Goal: Task Accomplishment & Management: Manage account settings

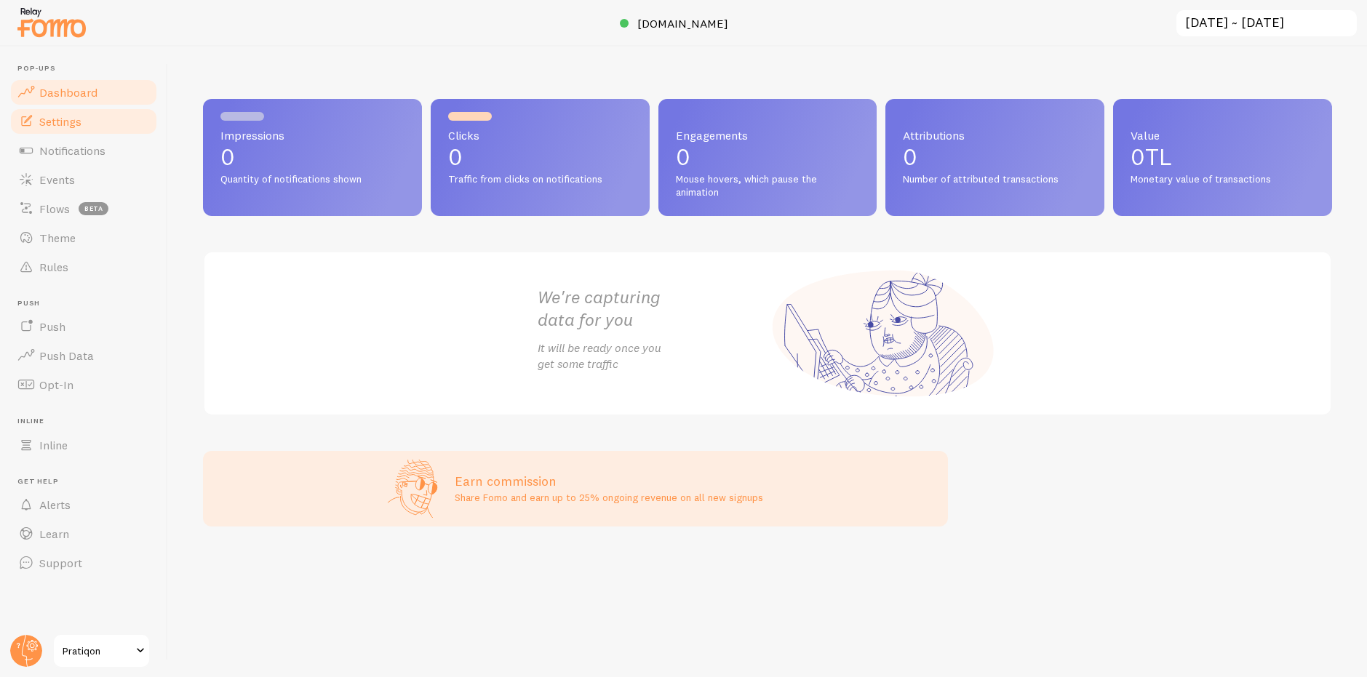
click at [58, 133] on link "Settings" at bounding box center [84, 121] width 150 height 29
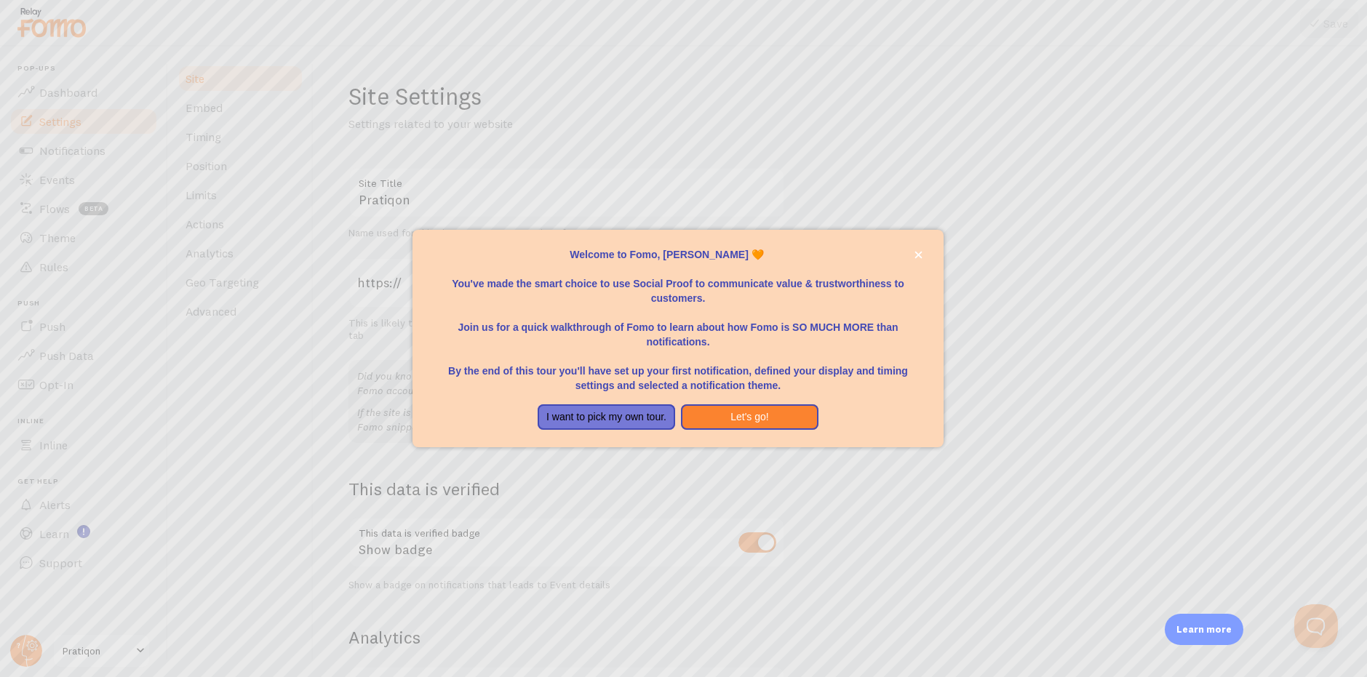
click at [915, 263] on p "You've made the smart choice to use Social Proof to communicate value & trustwo…" at bounding box center [678, 284] width 496 height 44
click at [915, 254] on icon "close," at bounding box center [919, 255] width 8 height 8
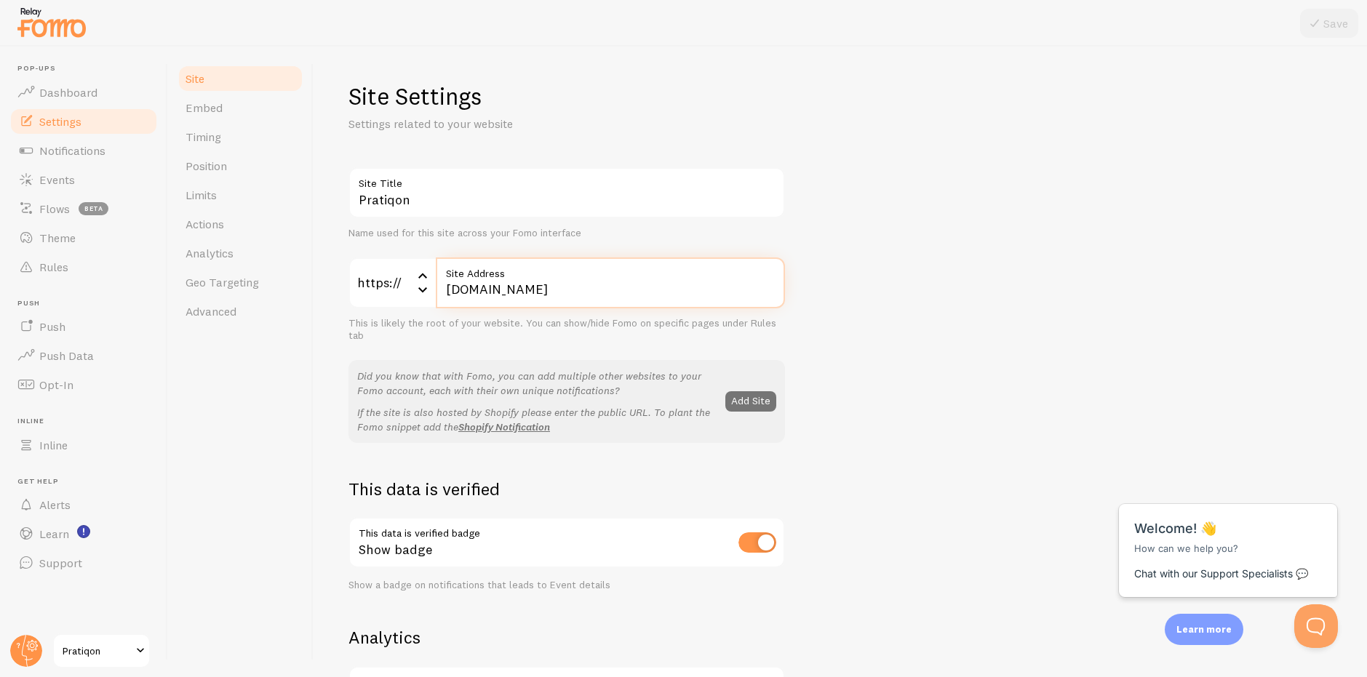
click at [566, 297] on input "pratiqon.com" at bounding box center [610, 283] width 349 height 51
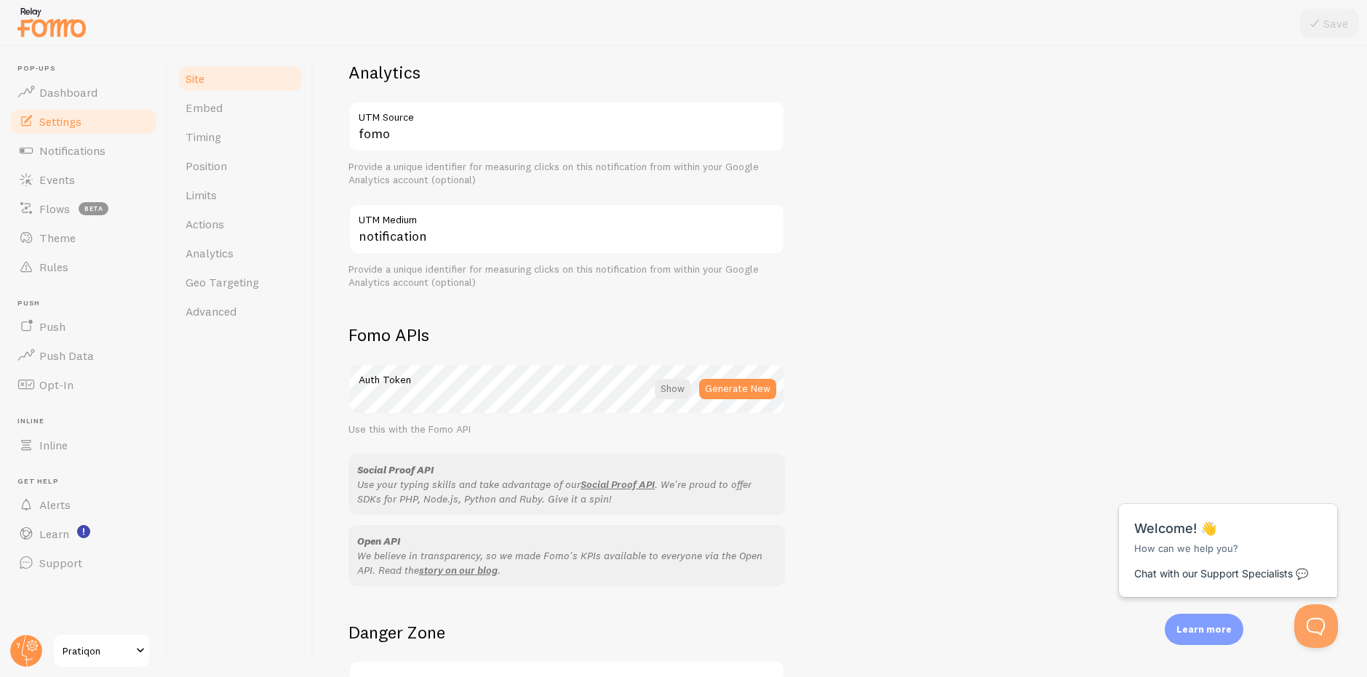
scroll to position [696, 0]
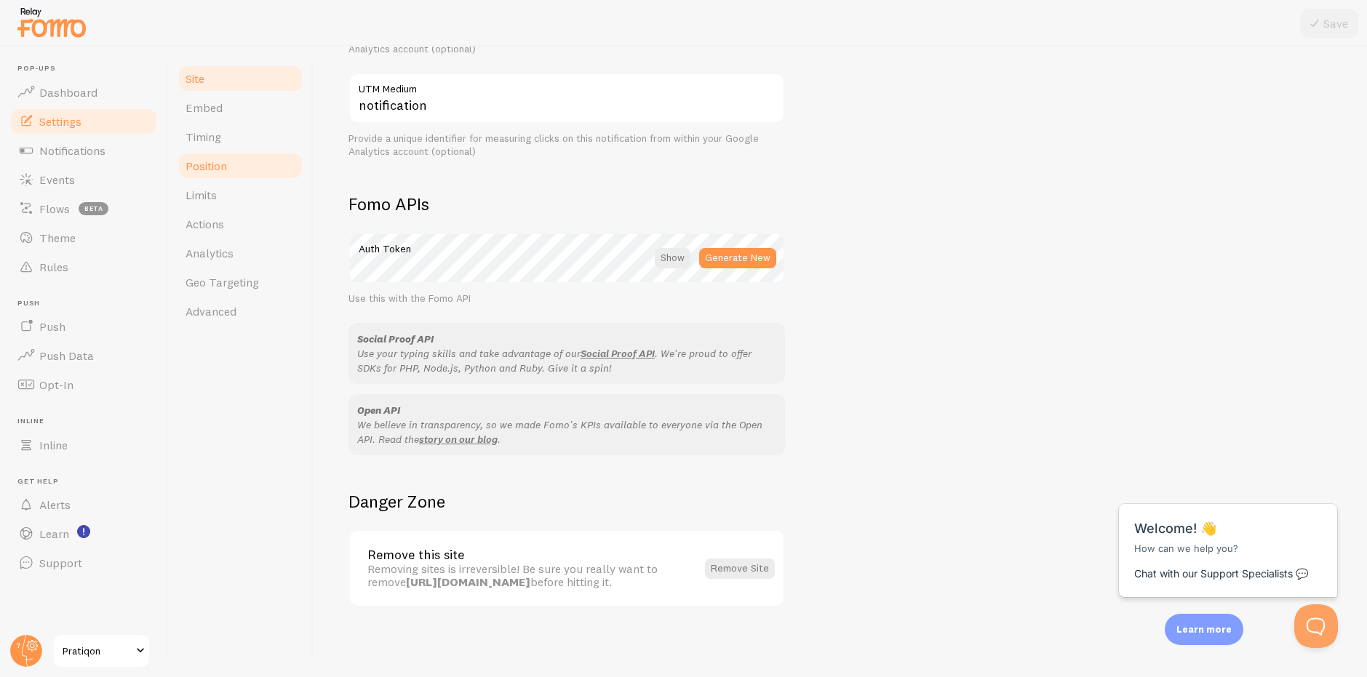
click at [214, 178] on link "Position" at bounding box center [240, 165] width 127 height 29
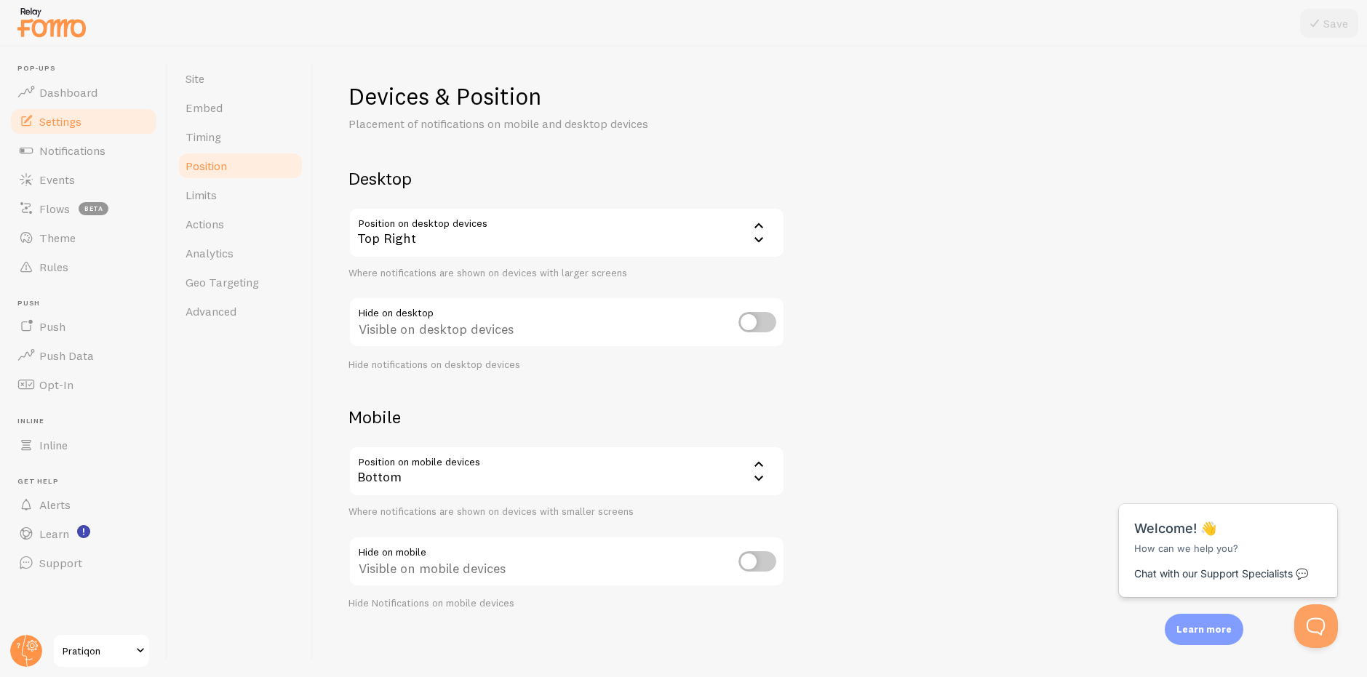
click at [625, 242] on div "Top Right" at bounding box center [566, 232] width 437 height 51
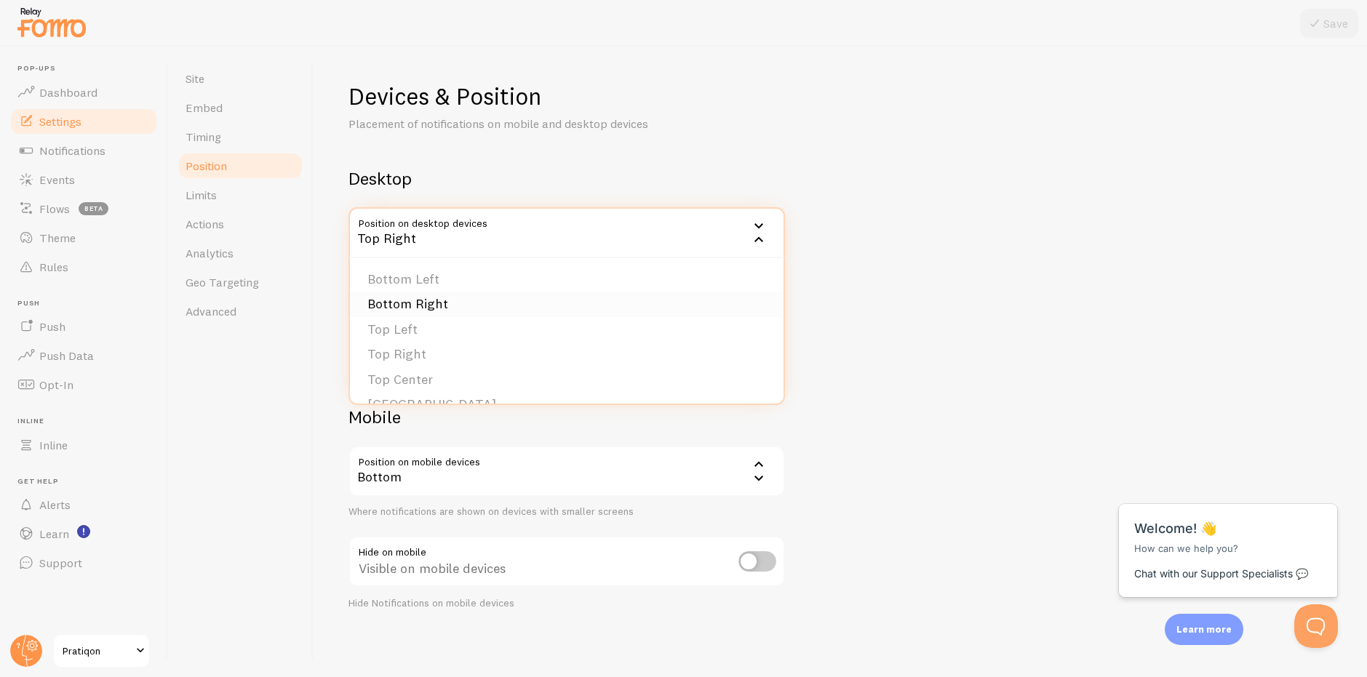
click at [437, 292] on li "Bottom Right" at bounding box center [567, 304] width 434 height 25
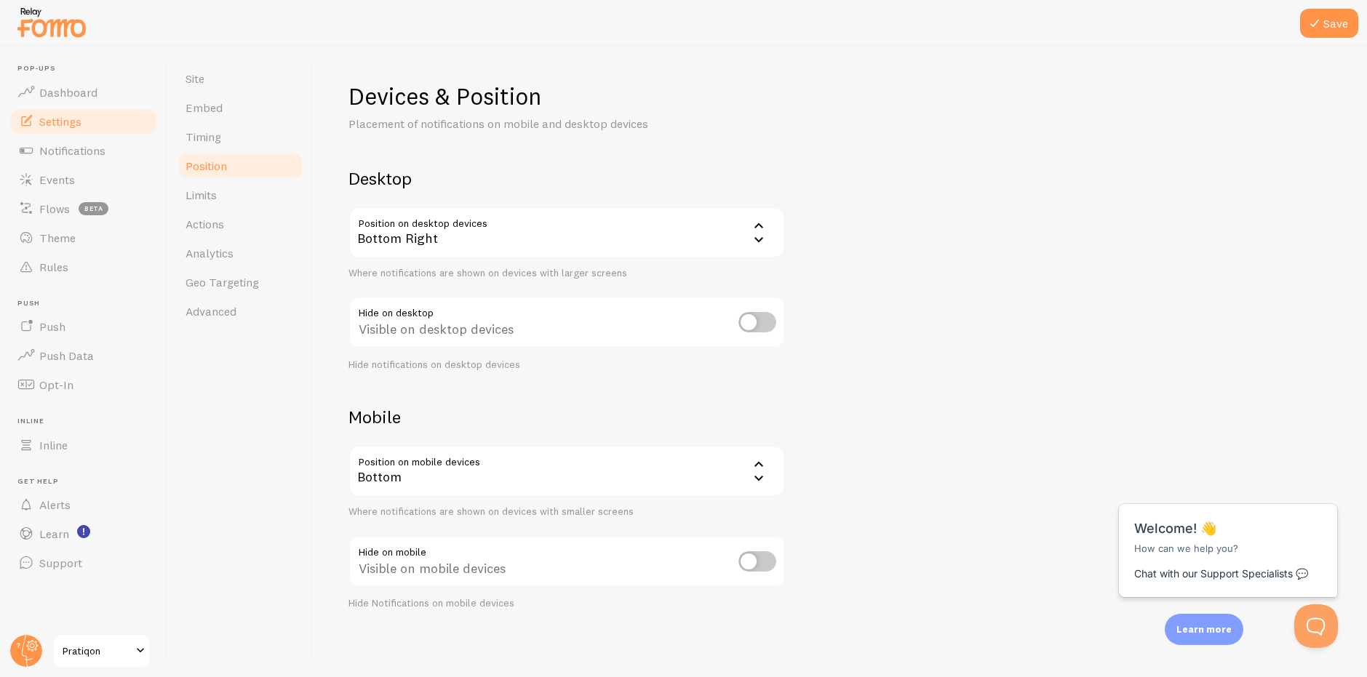
scroll to position [3, 0]
click at [1337, 15] on button "Save" at bounding box center [1329, 23] width 58 height 29
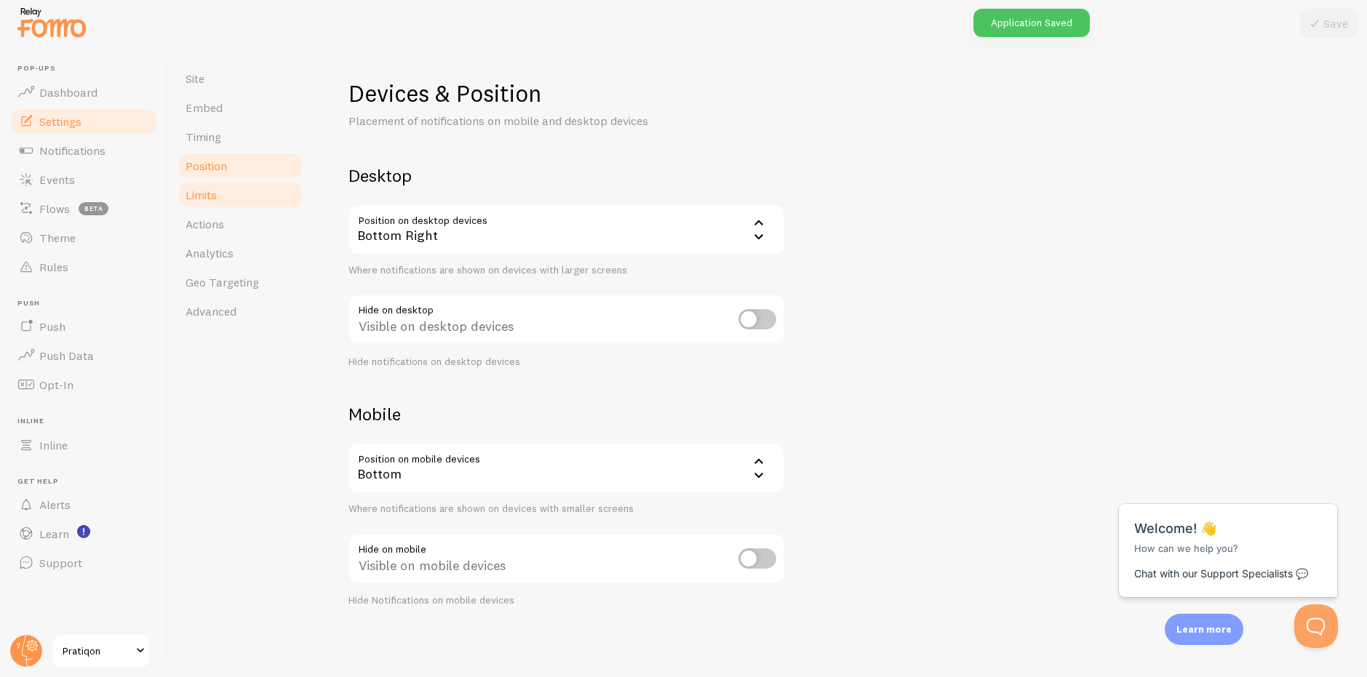
click at [250, 194] on link "Limits" at bounding box center [240, 194] width 127 height 29
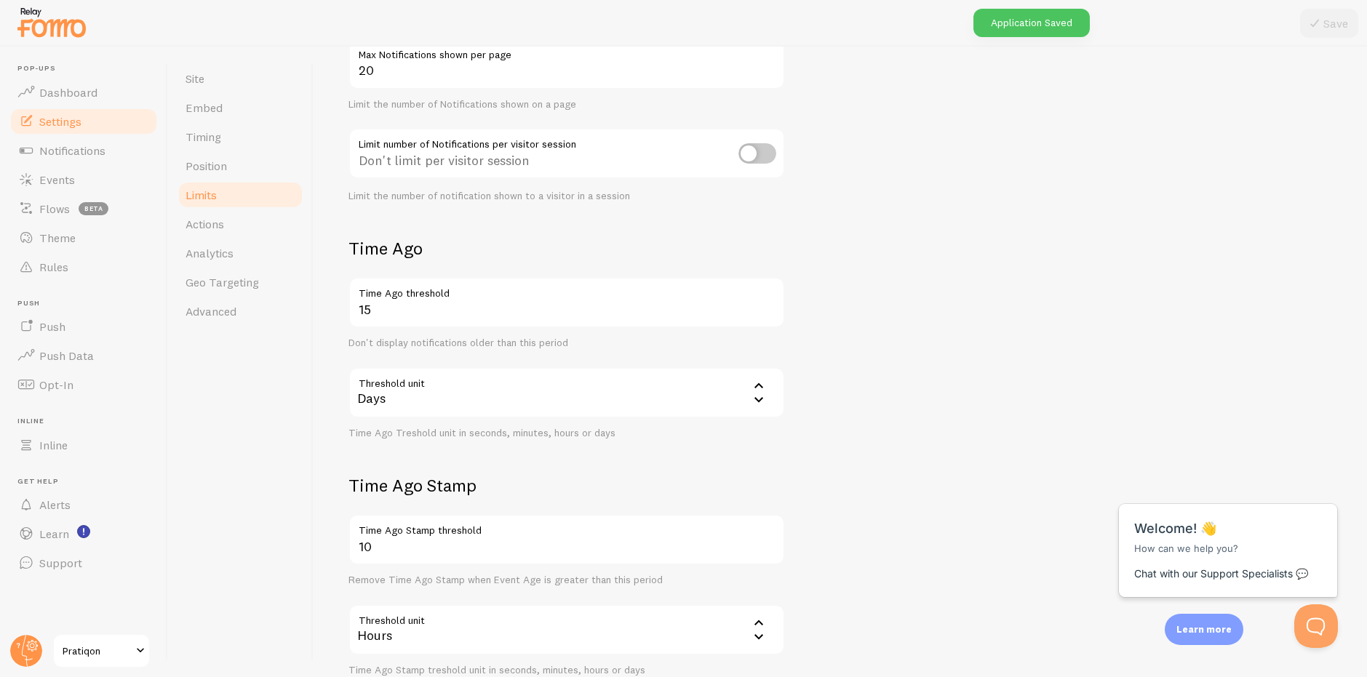
scroll to position [266, 0]
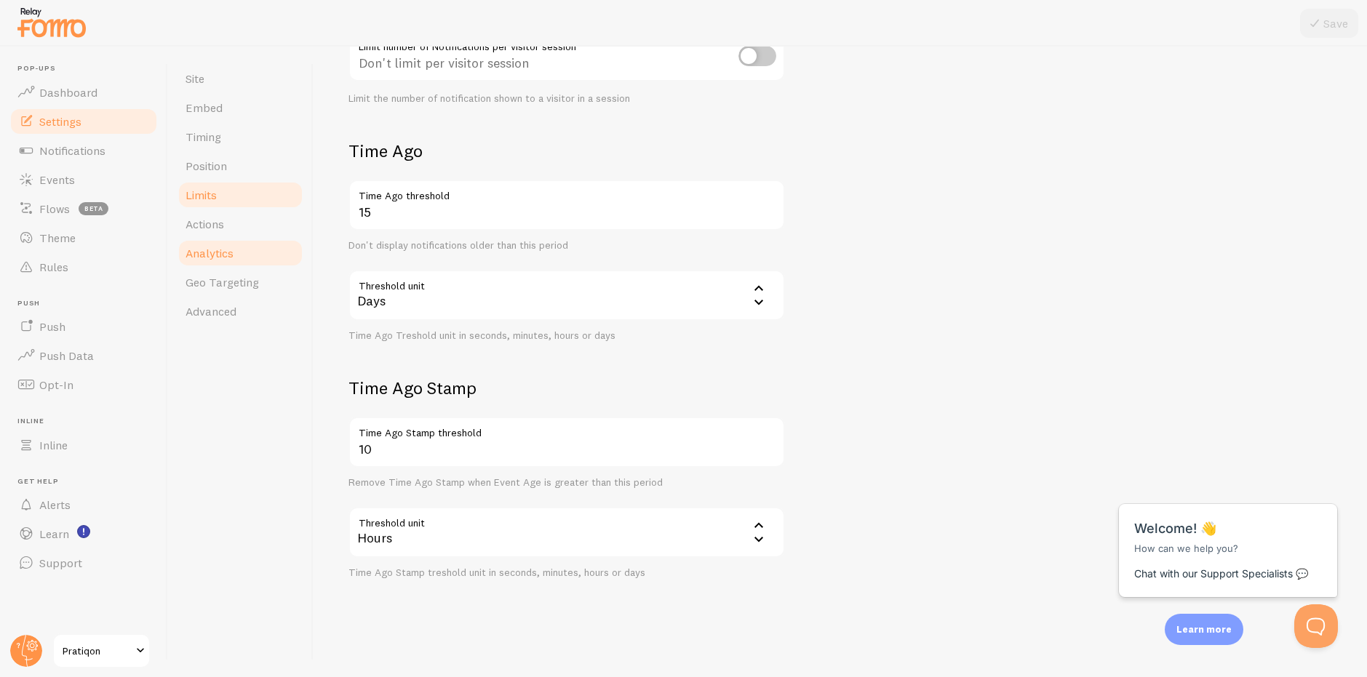
click at [224, 243] on link "Analytics" at bounding box center [240, 253] width 127 height 29
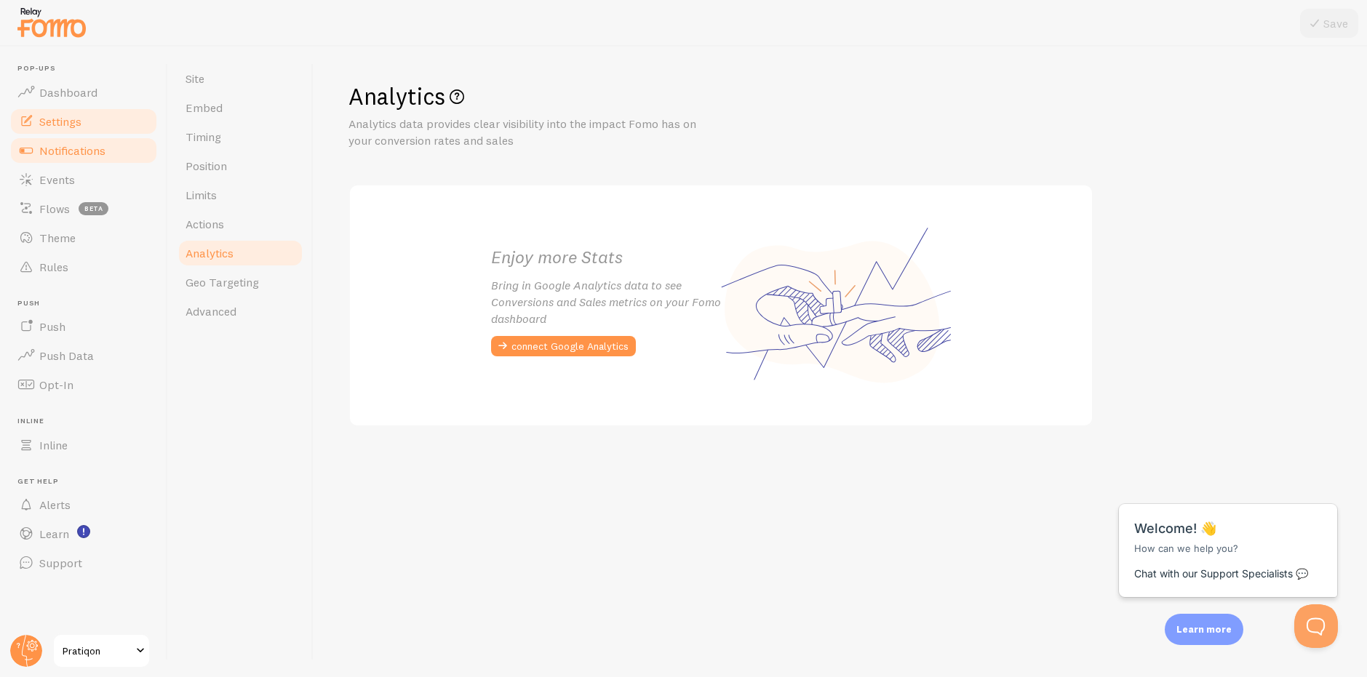
click at [104, 156] on span "Notifications" at bounding box center [72, 150] width 66 height 15
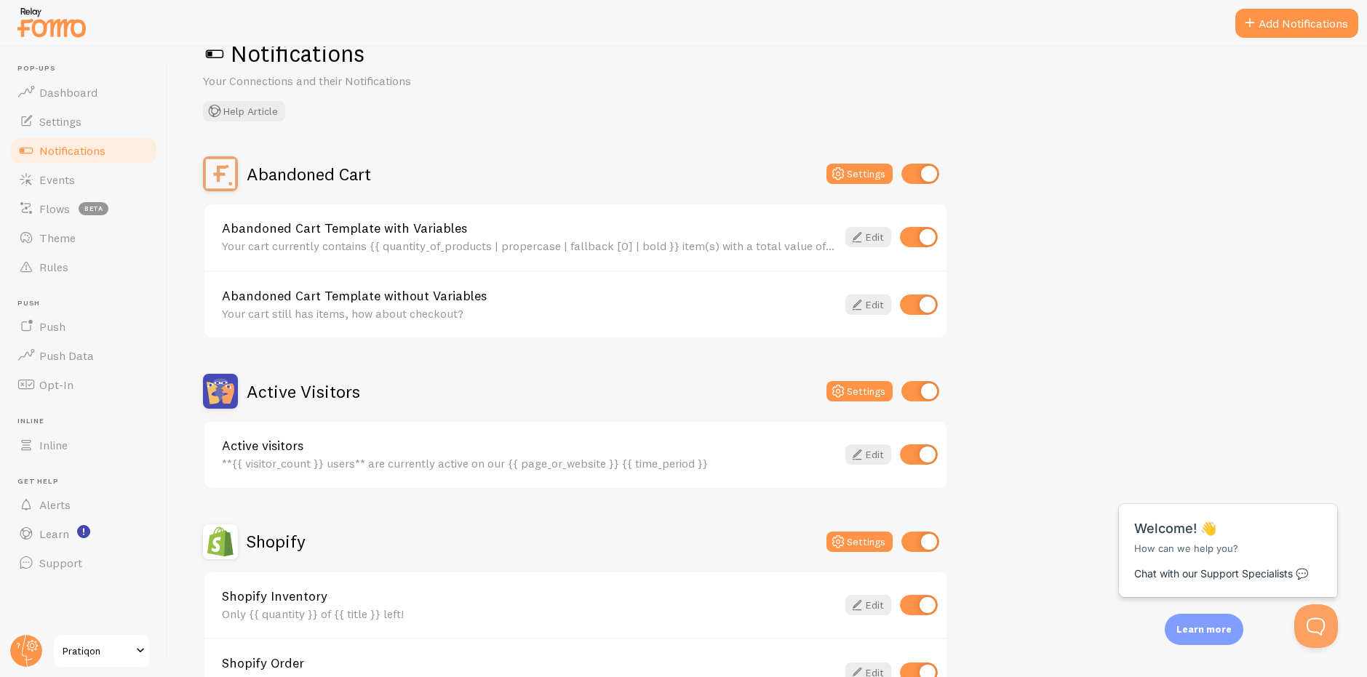
scroll to position [73, 0]
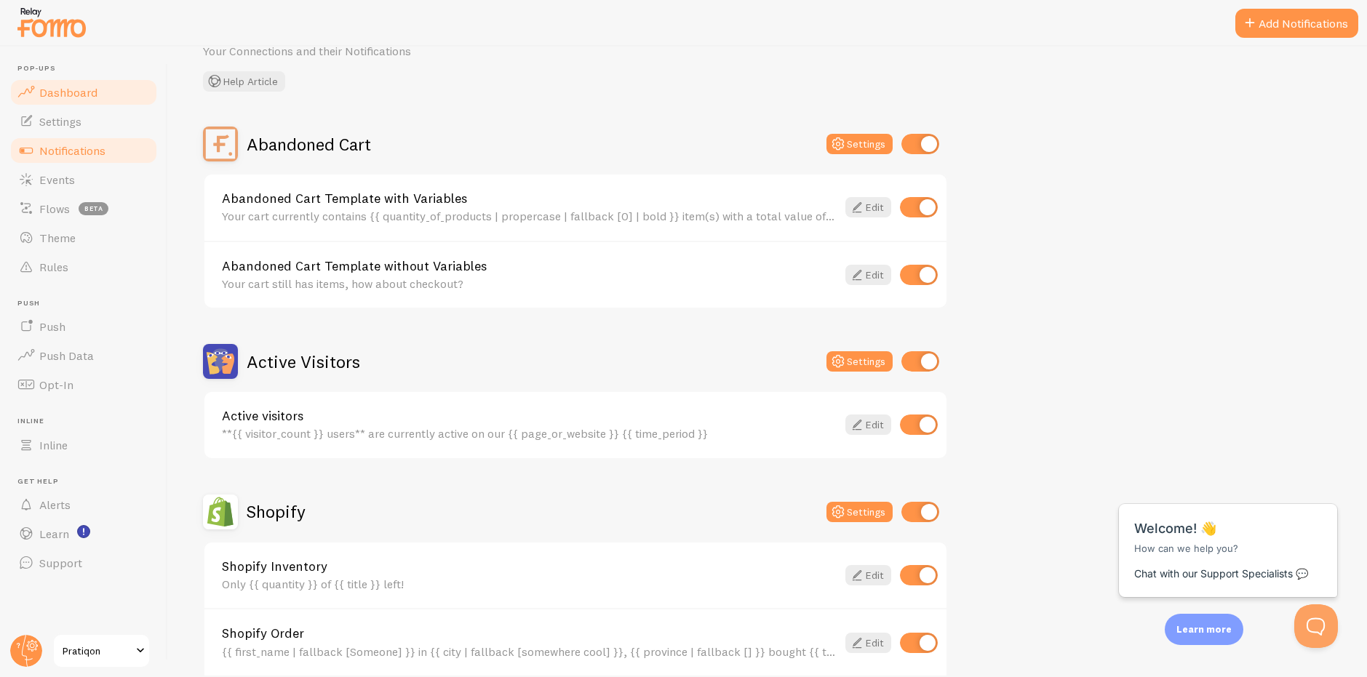
click at [92, 95] on span "Dashboard" at bounding box center [68, 92] width 58 height 15
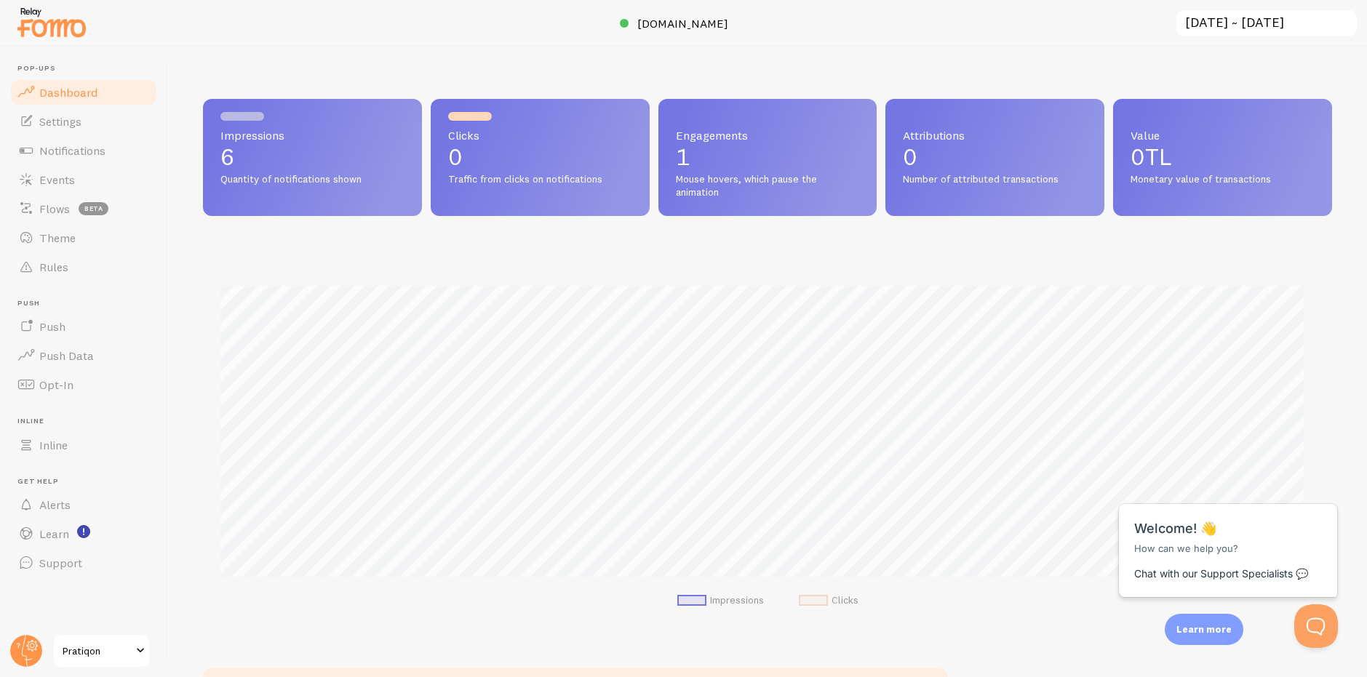
scroll to position [382, 1118]
click at [750, 152] on p "1" at bounding box center [768, 157] width 184 height 23
click at [717, 135] on span "Engagements" at bounding box center [768, 136] width 184 height 12
click at [730, 183] on span "Mouse hovers, which pause the animation" at bounding box center [768, 185] width 184 height 25
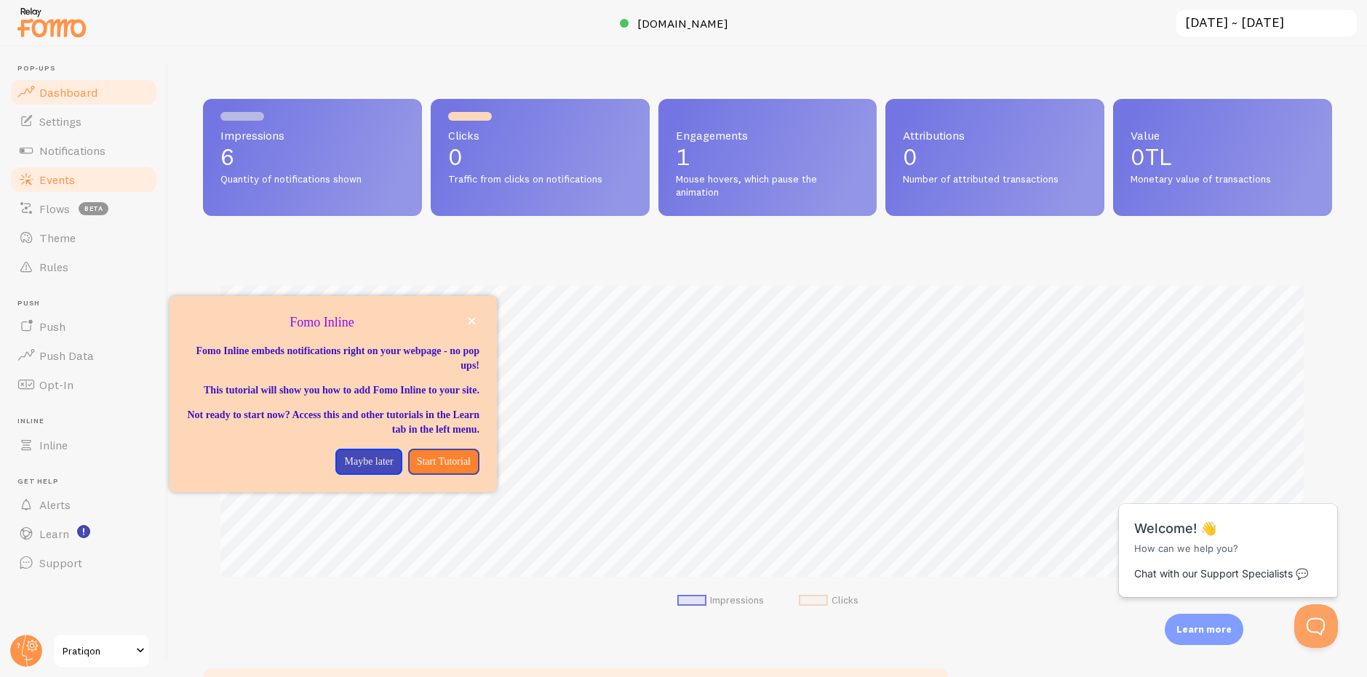
drag, startPoint x: 68, startPoint y: 243, endPoint x: 72, endPoint y: 183, distance: 59.8
click at [68, 242] on span "Theme" at bounding box center [57, 238] width 36 height 15
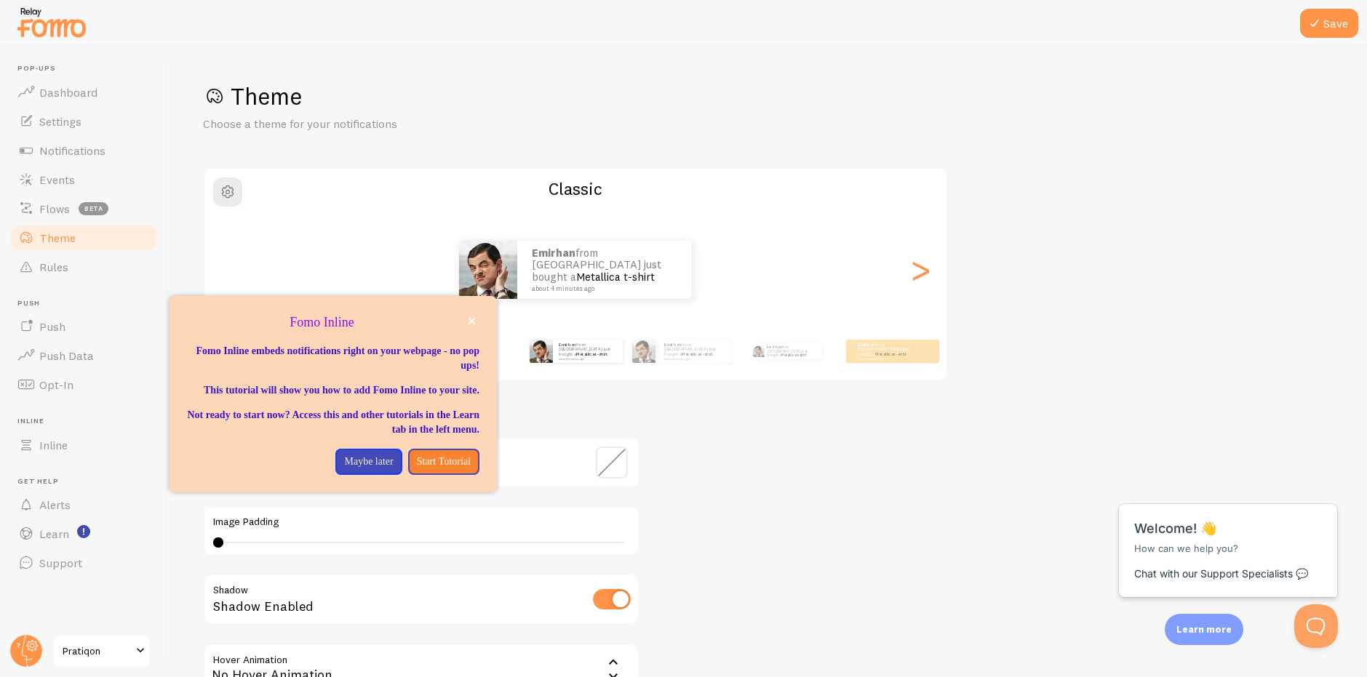
click at [812, 426] on div "Theme Choose a theme for your notifications Classic Emirhan from Türkiye just b…" at bounding box center [767, 426] width 1129 height 690
click at [473, 328] on div "Fomo Inline" at bounding box center [333, 323] width 292 height 19
click at [473, 328] on button "close," at bounding box center [471, 321] width 15 height 15
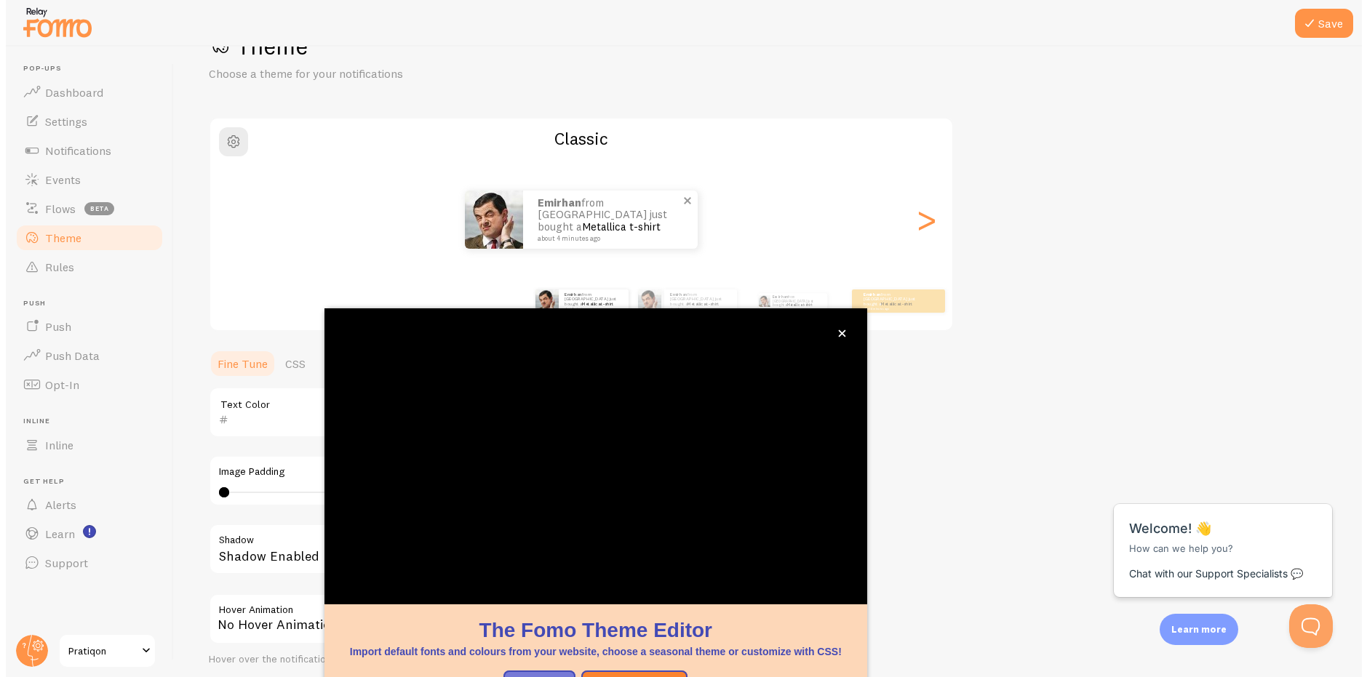
scroll to position [52, 0]
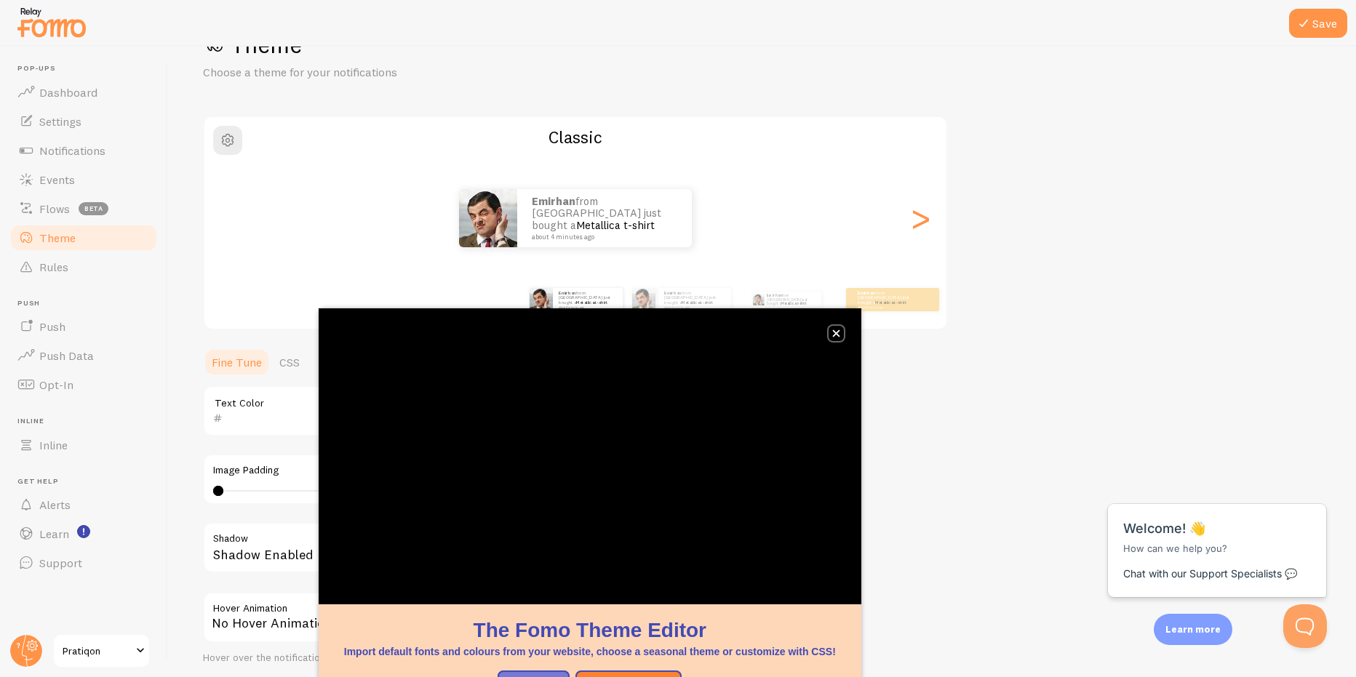
click at [837, 339] on button "close," at bounding box center [836, 333] width 15 height 15
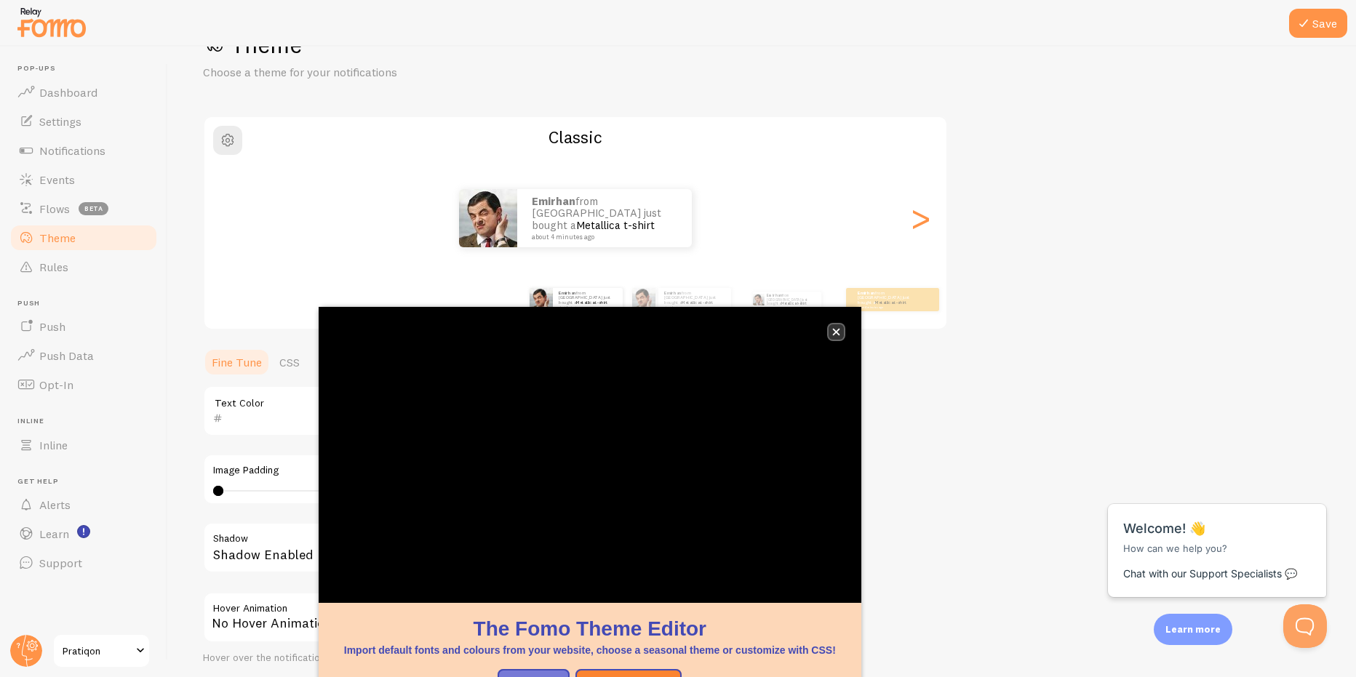
click at [835, 335] on icon "close," at bounding box center [836, 332] width 8 height 8
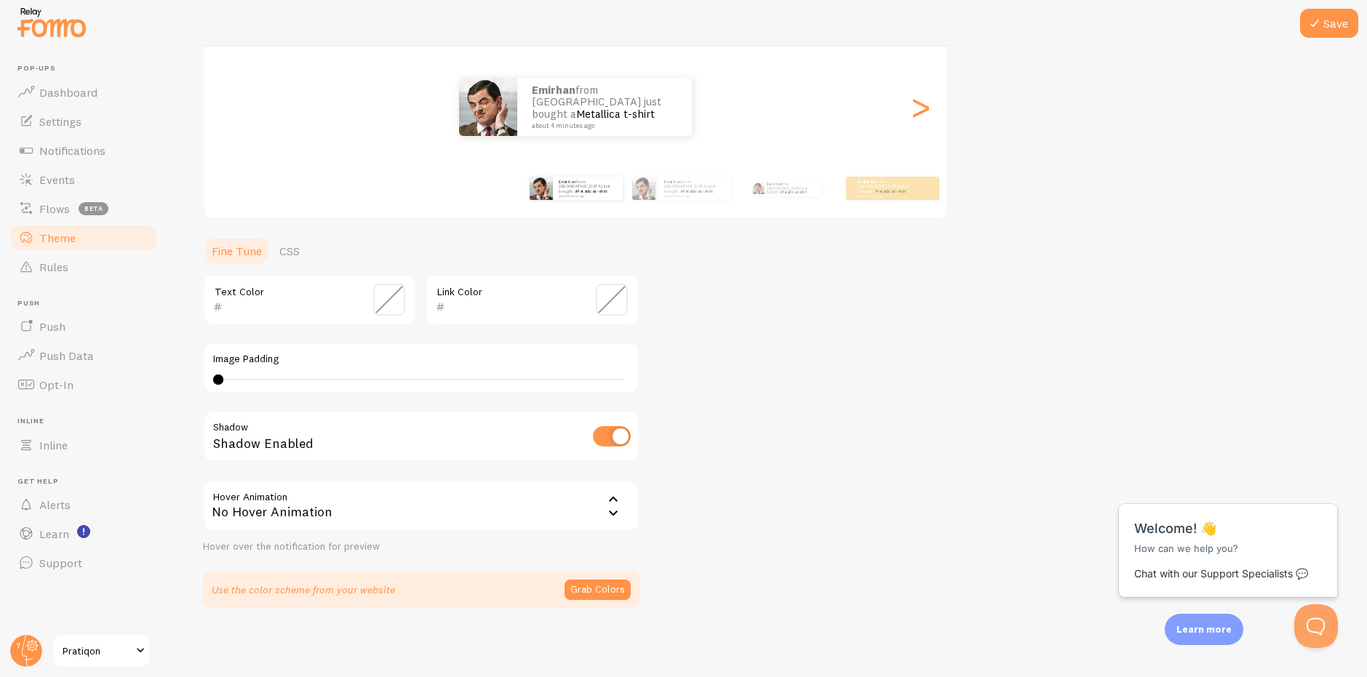
scroll to position [164, 0]
click at [485, 105] on img at bounding box center [488, 105] width 58 height 58
click at [503, 431] on div "Shadow Enabled" at bounding box center [421, 436] width 437 height 53
click at [600, 431] on input "checkbox" at bounding box center [612, 435] width 38 height 20
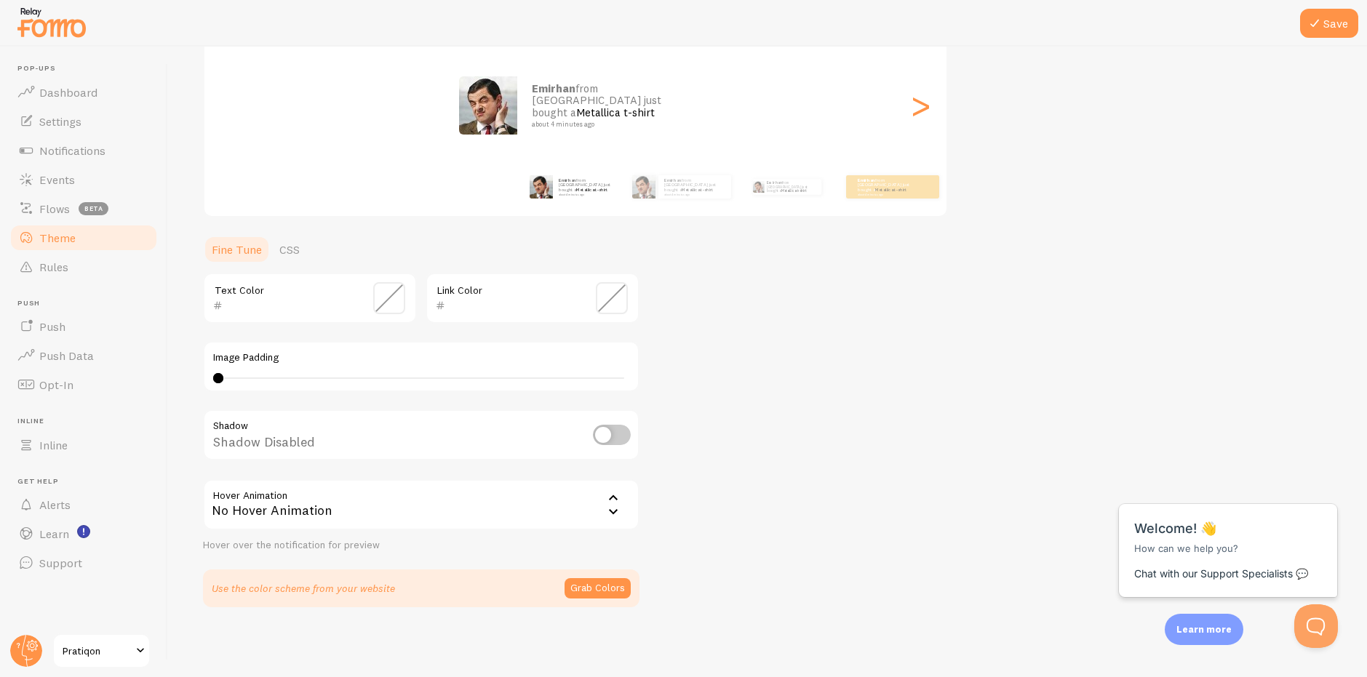
checkbox input "true"
click at [611, 502] on icon at bounding box center [613, 498] width 17 height 17
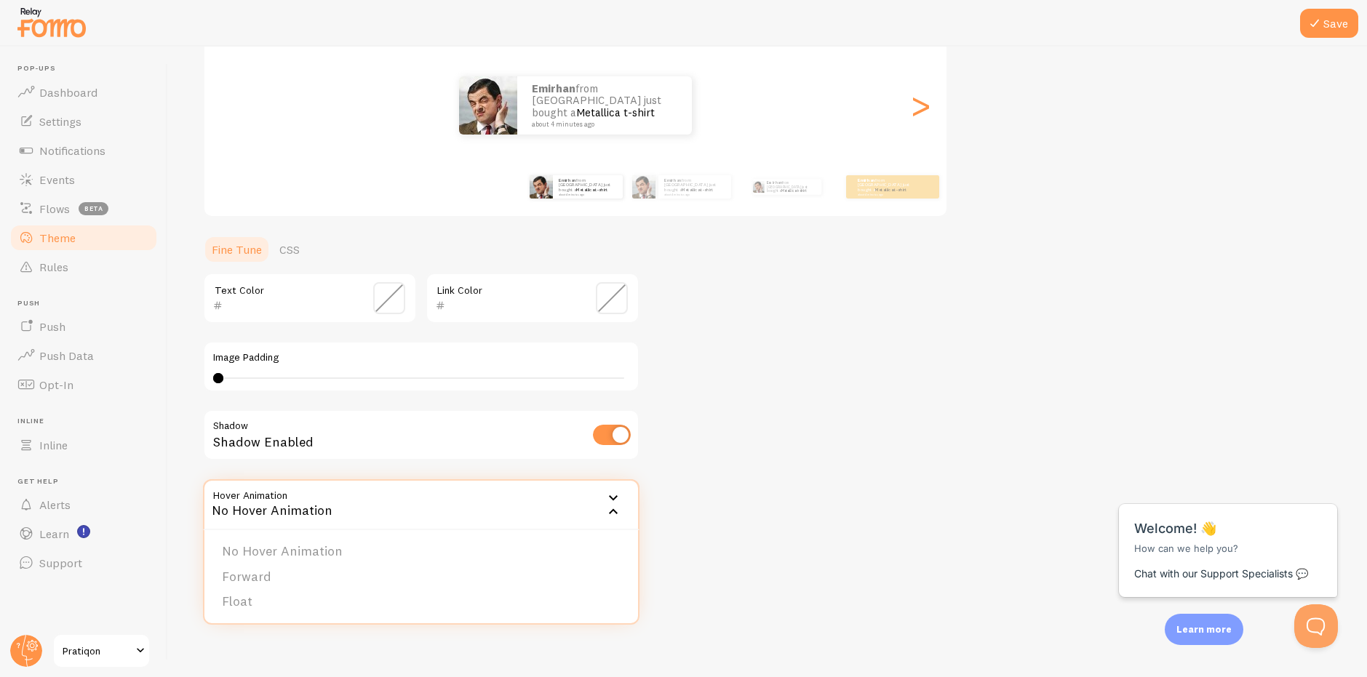
click at [611, 502] on icon at bounding box center [613, 498] width 17 height 17
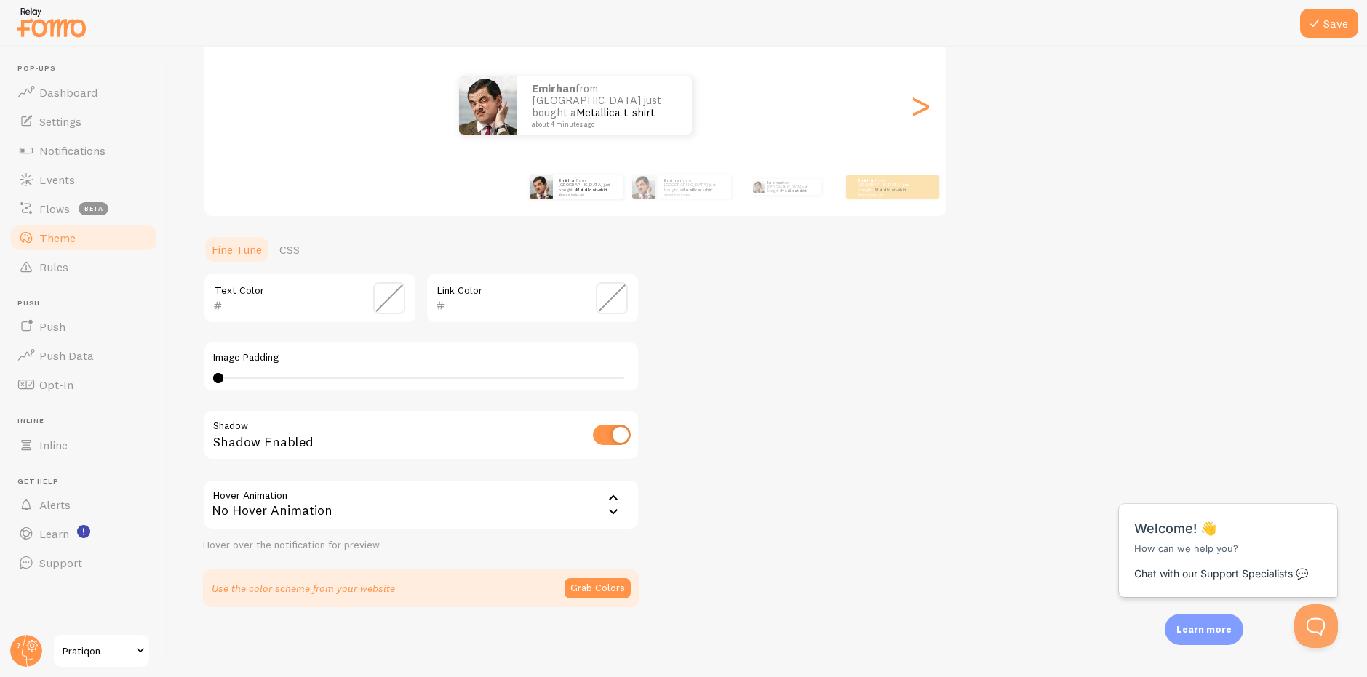
click at [737, 196] on div "Emirhan from Türkiye just bought a Metallica t-shirt about 4 minutes ago Emirha…" at bounding box center [946, 187] width 835 height 41
click at [718, 202] on div "Emirhan from Türkiye just bought a Metallica t-shirt about 4 minutes ago" at bounding box center [681, 187] width 94 height 41
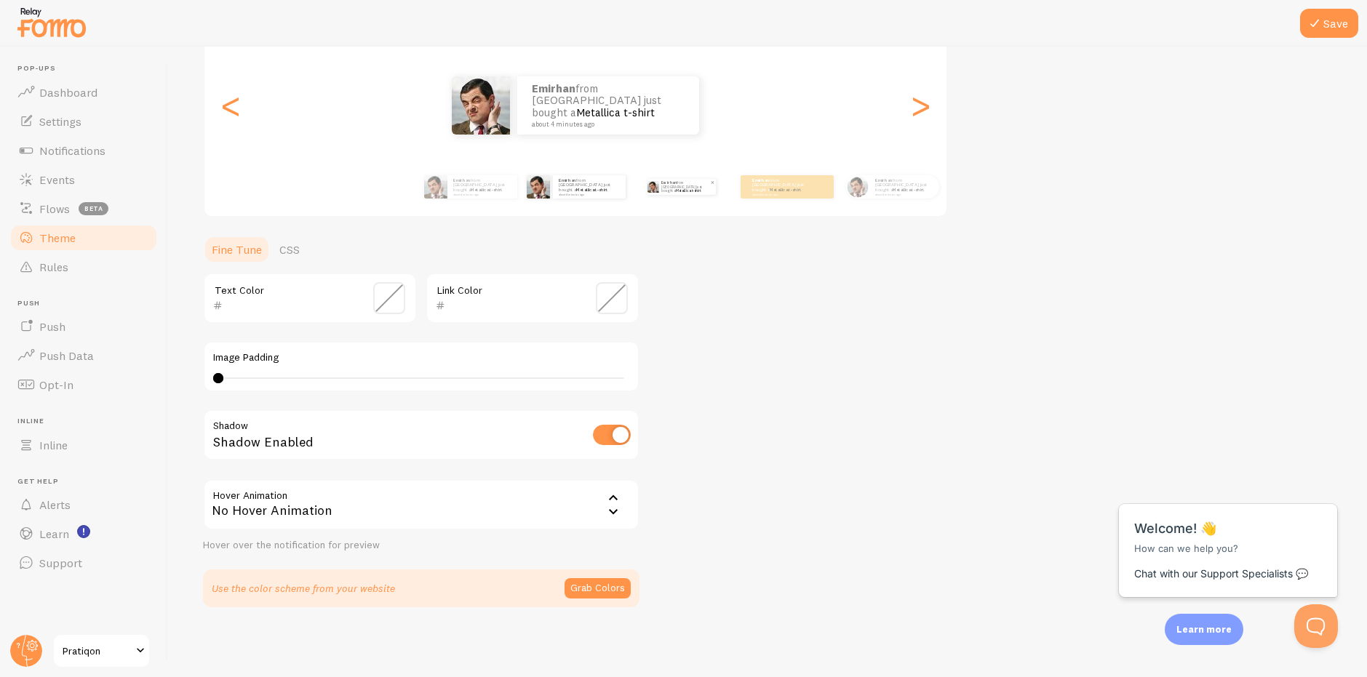
click at [672, 192] on p "Emirhan from Türkiye just bought a Metallica t-shirt about 4 minutes ago" at bounding box center [685, 187] width 49 height 16
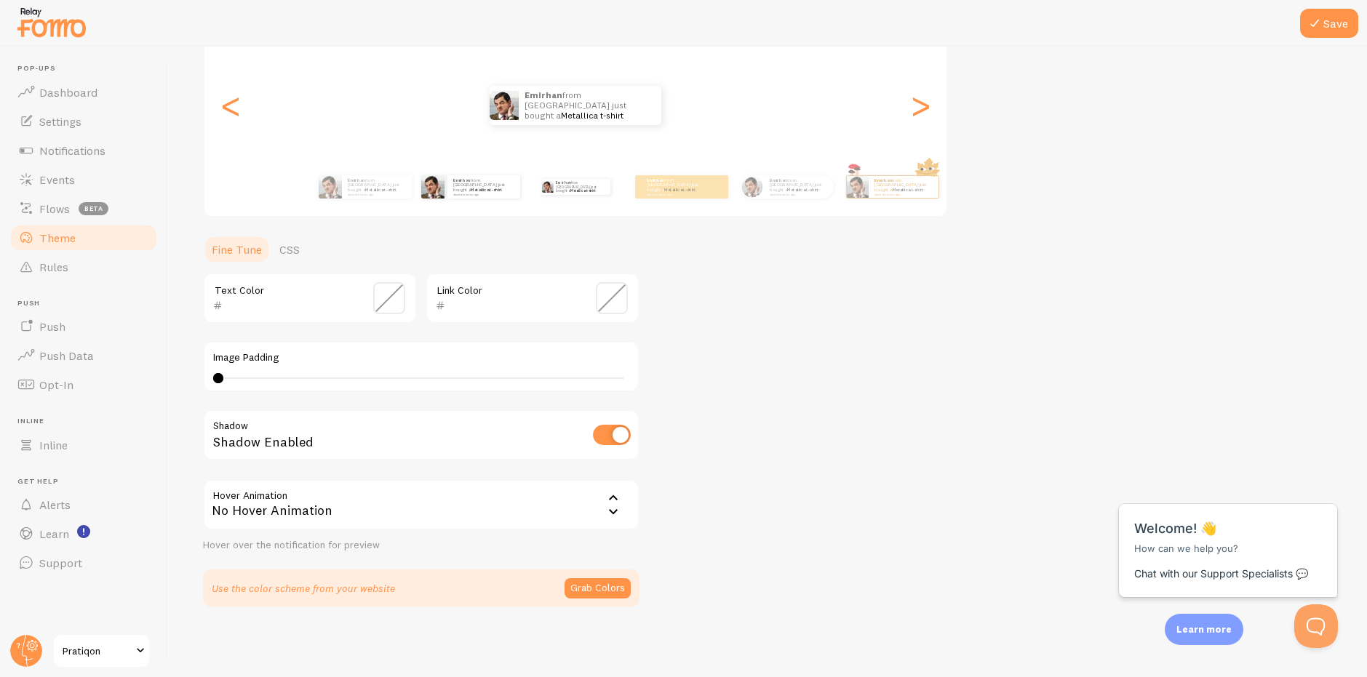
click at [507, 200] on div "Emirhan from Türkiye just bought a Metallica t-shirt about 4 minutes ago" at bounding box center [470, 187] width 94 height 41
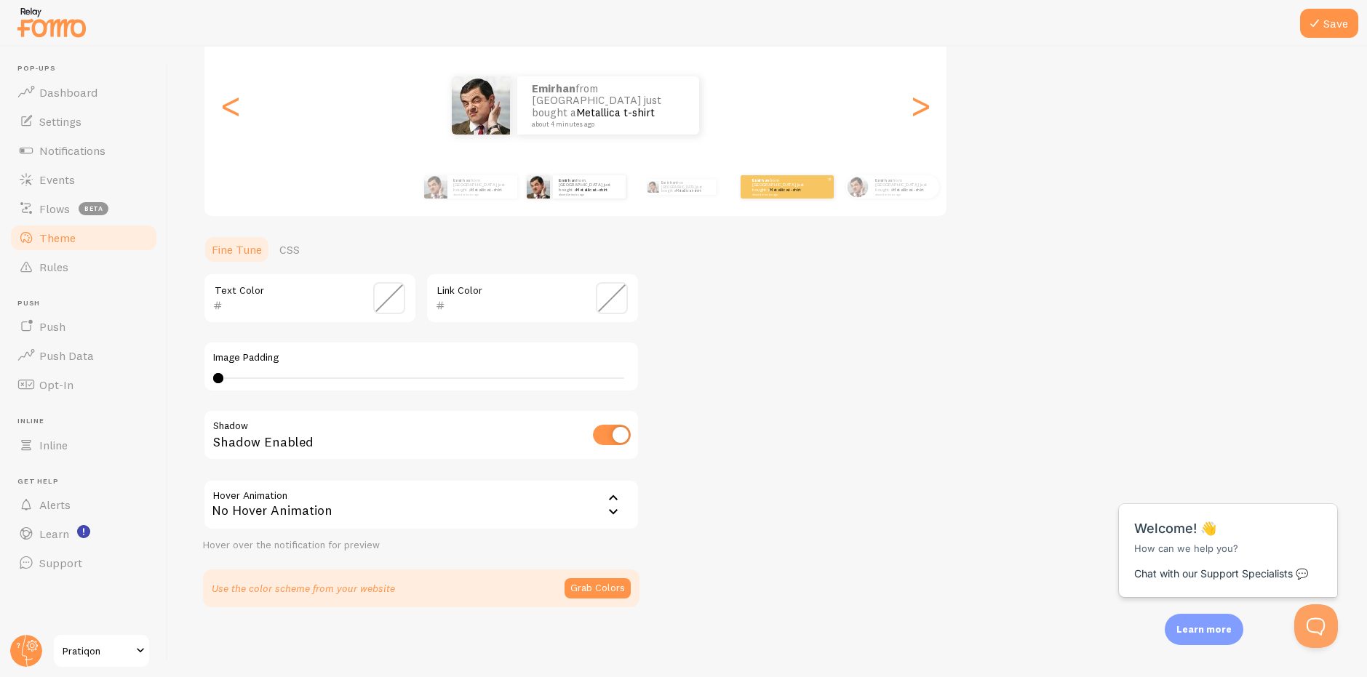
click at [798, 194] on div "Emirhan from Türkiye just bought a Metallica t-shirt about 4 minutes ago" at bounding box center [787, 186] width 93 height 23
click at [799, 194] on small "about 4 minutes ago" at bounding box center [780, 194] width 57 height 3
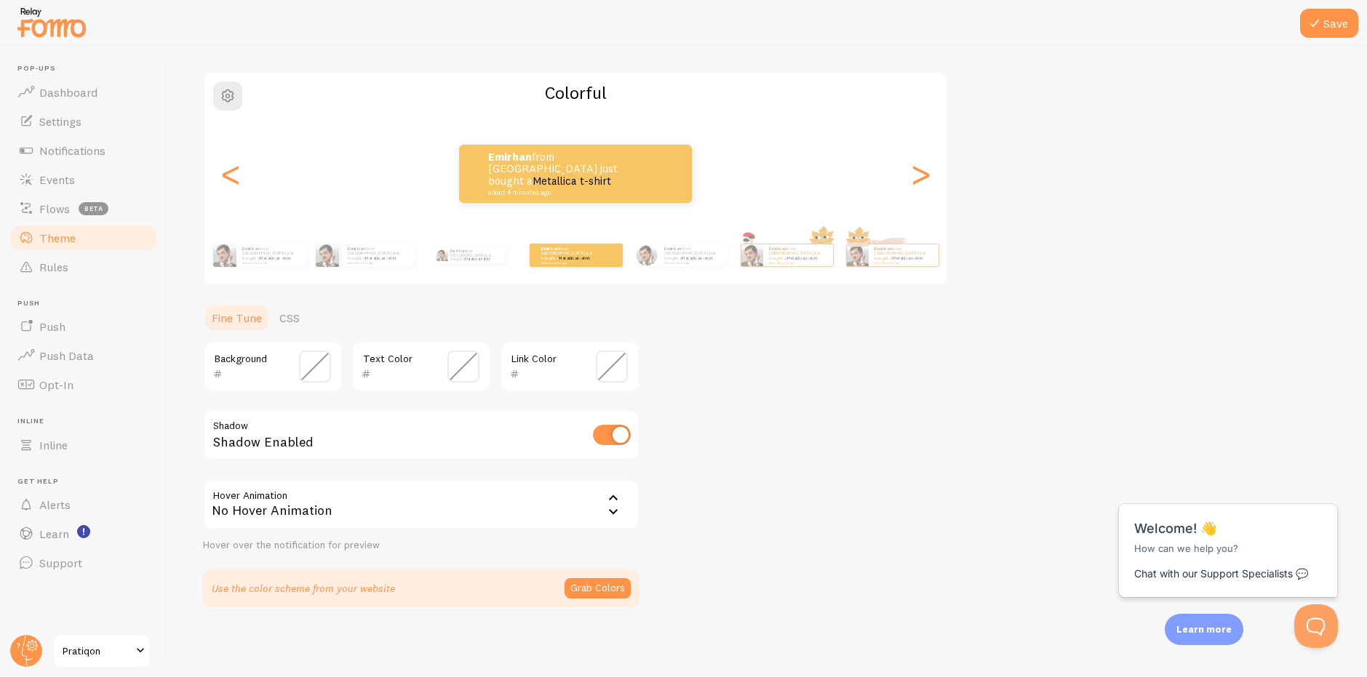
click at [690, 271] on div "Emirhan from Türkiye just bought a Metallica t-shirt about 4 minutes ago" at bounding box center [681, 255] width 94 height 41
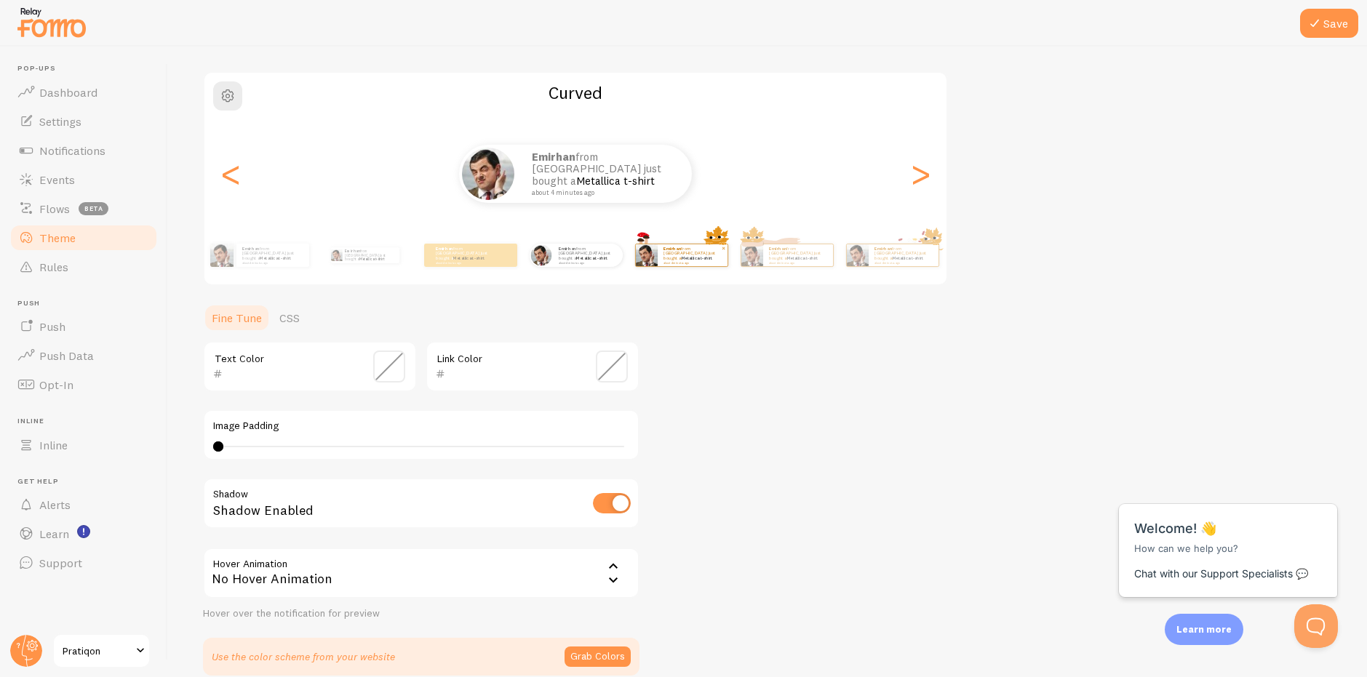
scroll to position [164, 0]
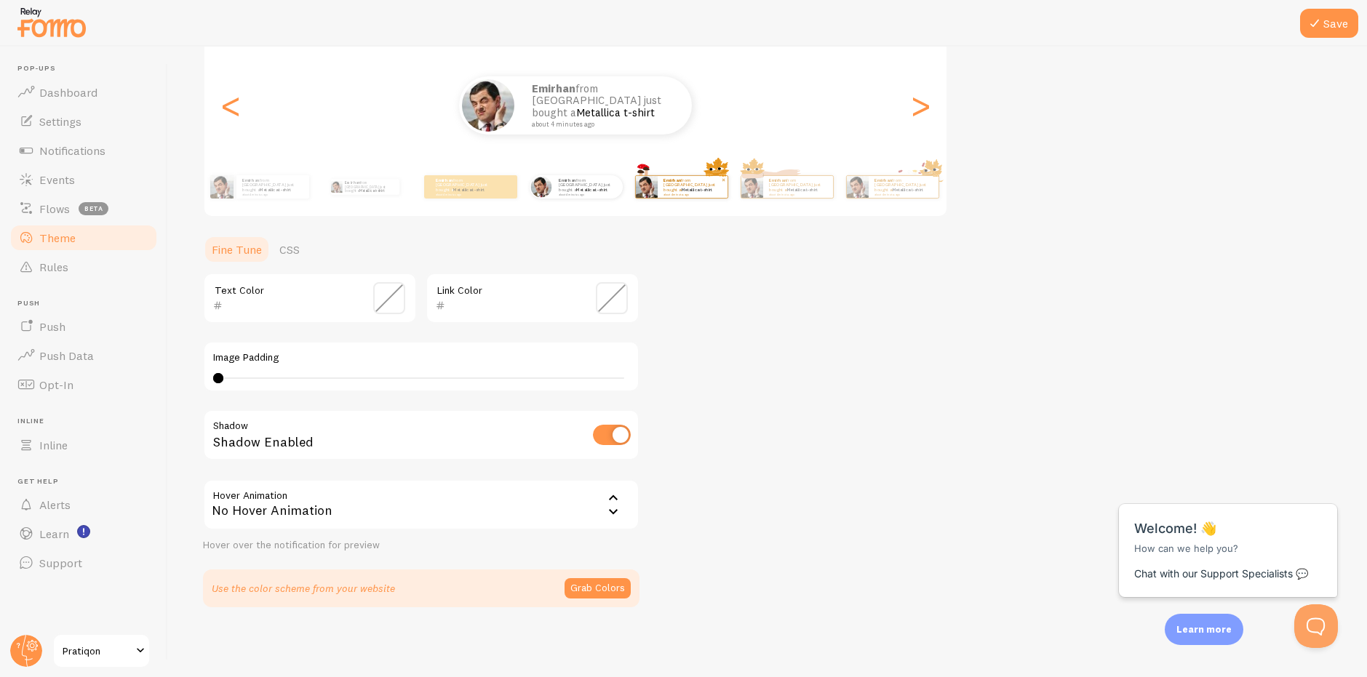
click at [687, 197] on div "Emirhan from Türkiye just bought a Metallica t-shirt about 4 minutes ago" at bounding box center [693, 187] width 70 height 22
type input "0"
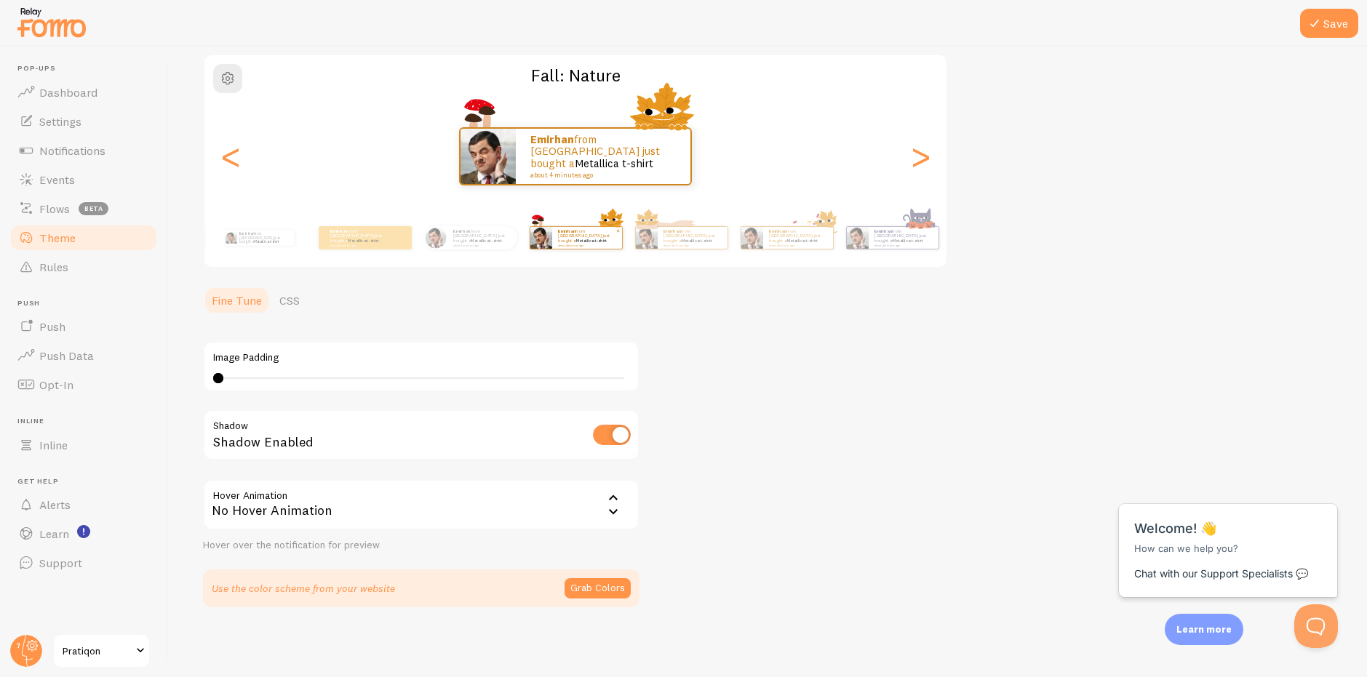
scroll to position [113, 0]
click at [478, 240] on link "Metallica t-shirt" at bounding box center [486, 241] width 31 height 6
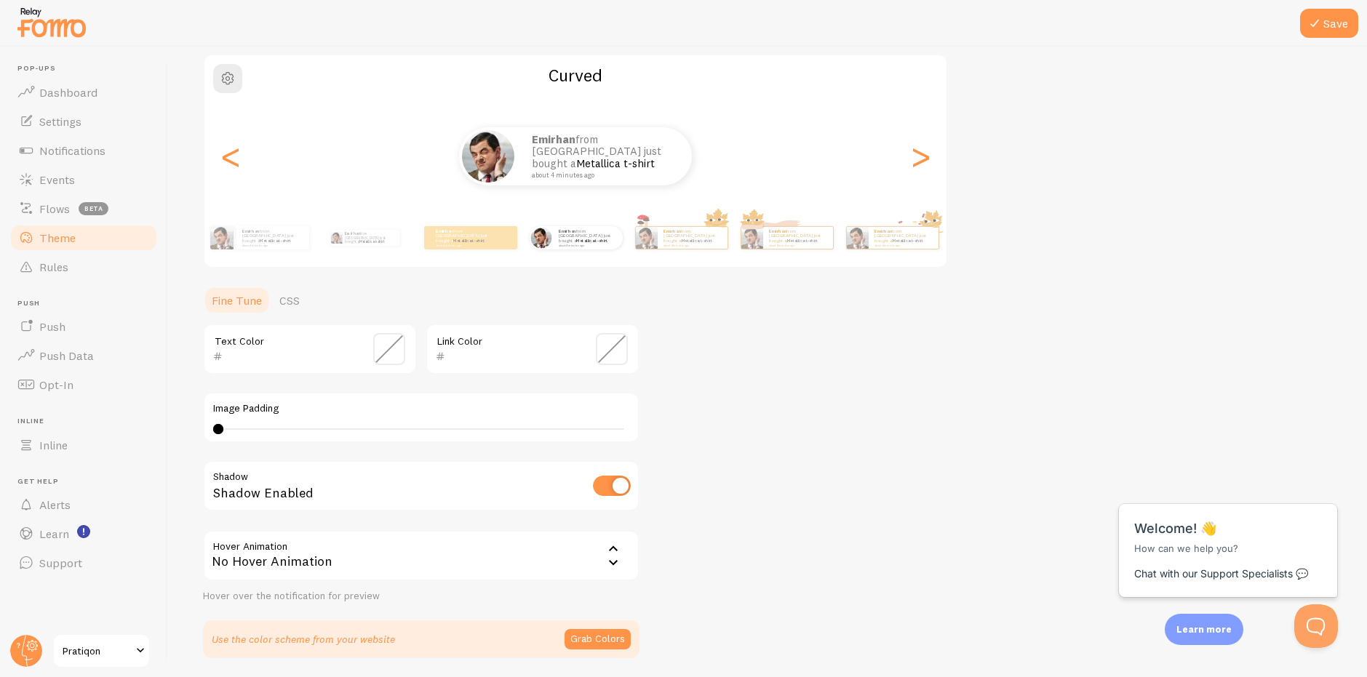
scroll to position [164, 0]
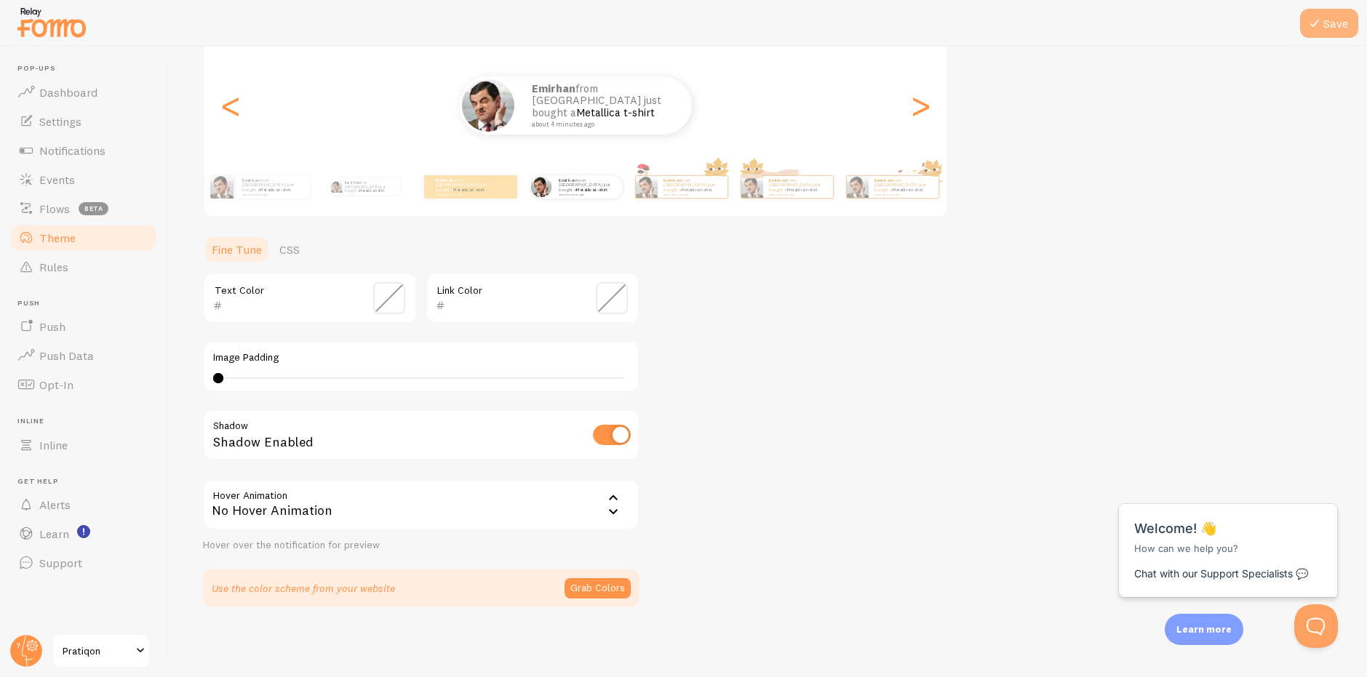
click at [1318, 33] on button "Save" at bounding box center [1329, 23] width 58 height 29
click at [52, 210] on span "Flows" at bounding box center [54, 209] width 31 height 15
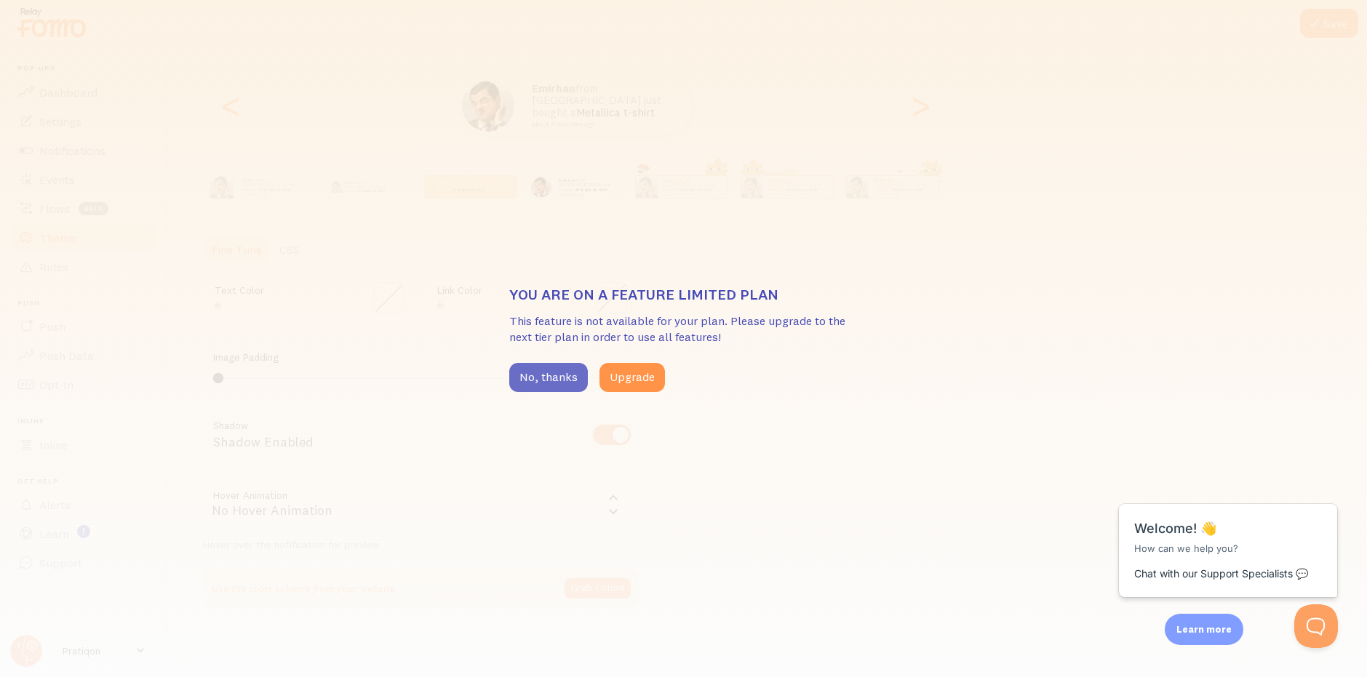
click at [576, 376] on button "No, thanks" at bounding box center [548, 377] width 79 height 29
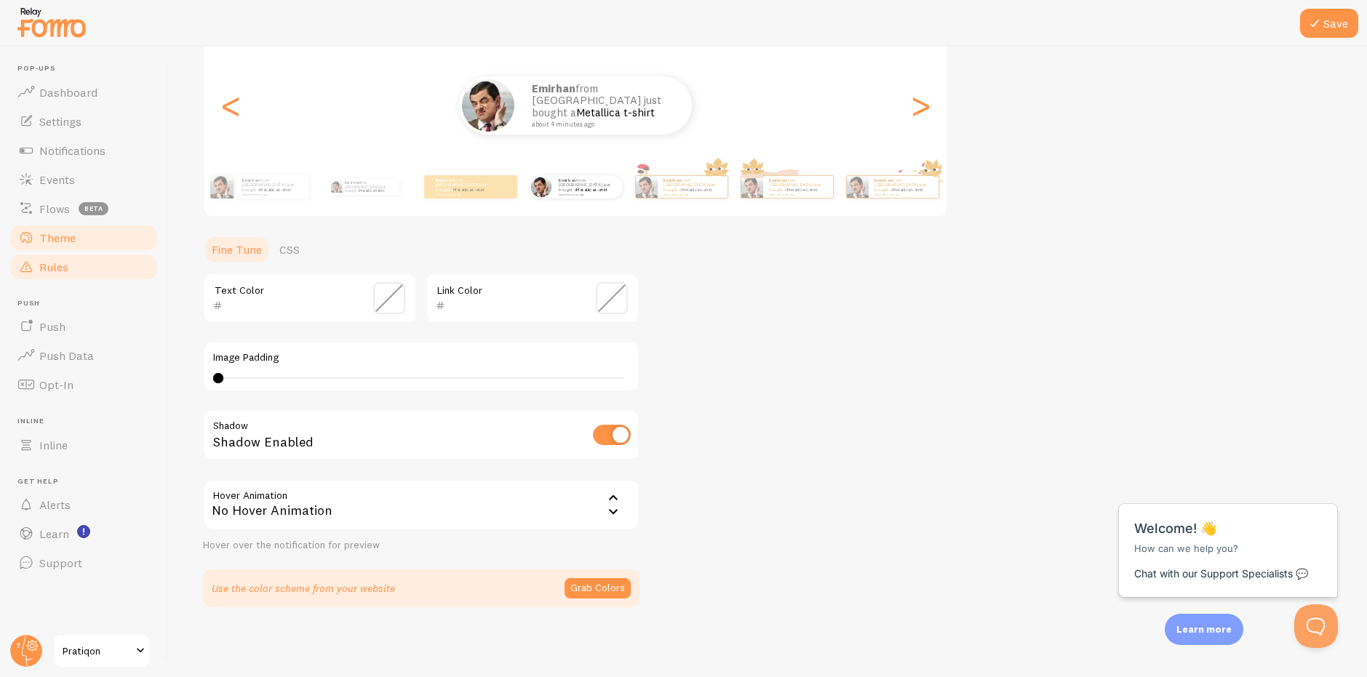
click at [111, 277] on link "Rules" at bounding box center [84, 266] width 150 height 29
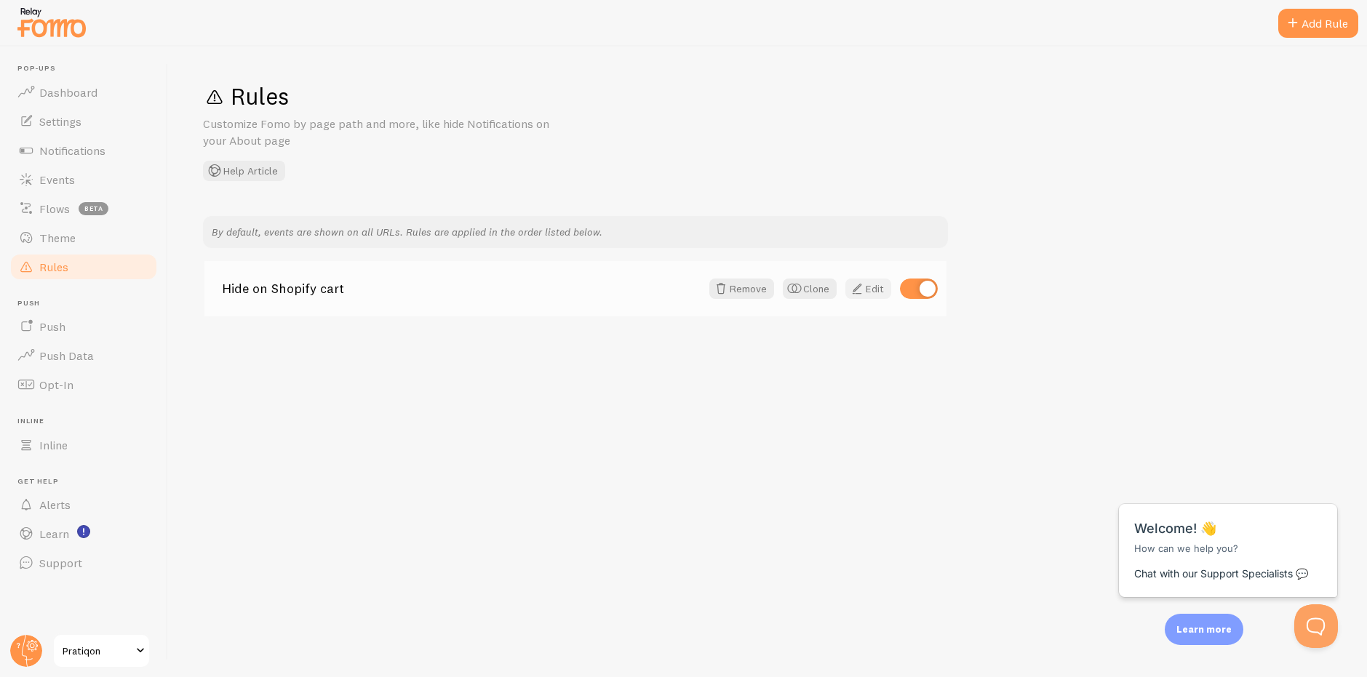
click at [871, 291] on link "Edit" at bounding box center [868, 289] width 46 height 20
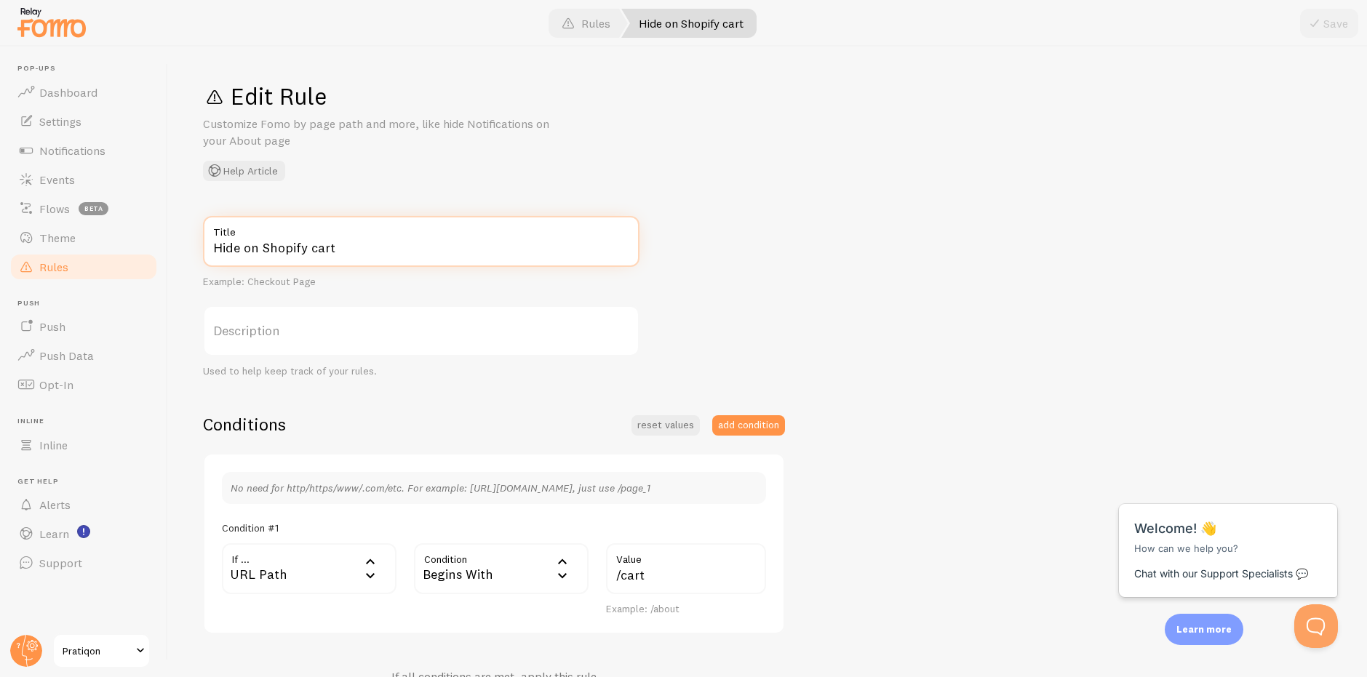
click at [535, 261] on input "Hide on Shopify cart" at bounding box center [421, 241] width 437 height 51
click at [534, 253] on input "Hide on Shopify cart" at bounding box center [421, 241] width 437 height 51
click at [645, 577] on input "/cart" at bounding box center [686, 568] width 160 height 51
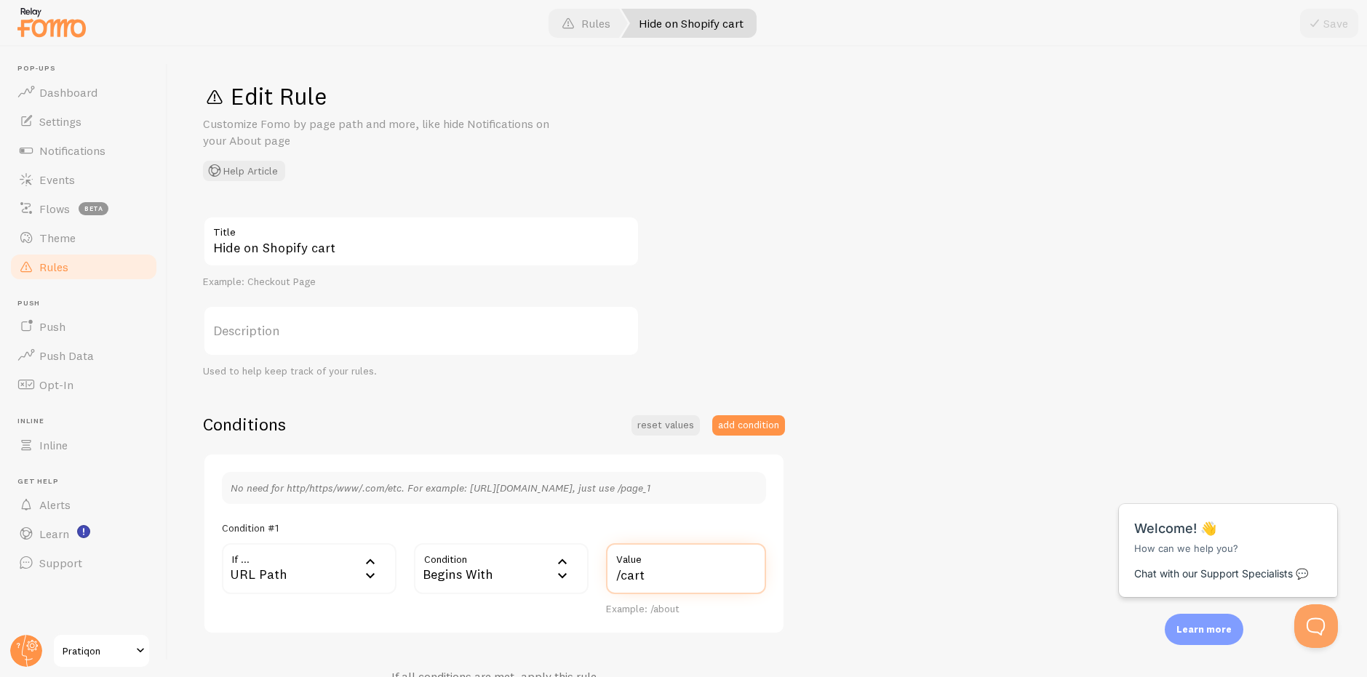
click at [645, 577] on input "/cart" at bounding box center [686, 568] width 160 height 51
click at [323, 258] on input "Hide on Shopify cart" at bounding box center [421, 241] width 437 height 51
click at [74, 155] on span "Notifications" at bounding box center [72, 150] width 66 height 15
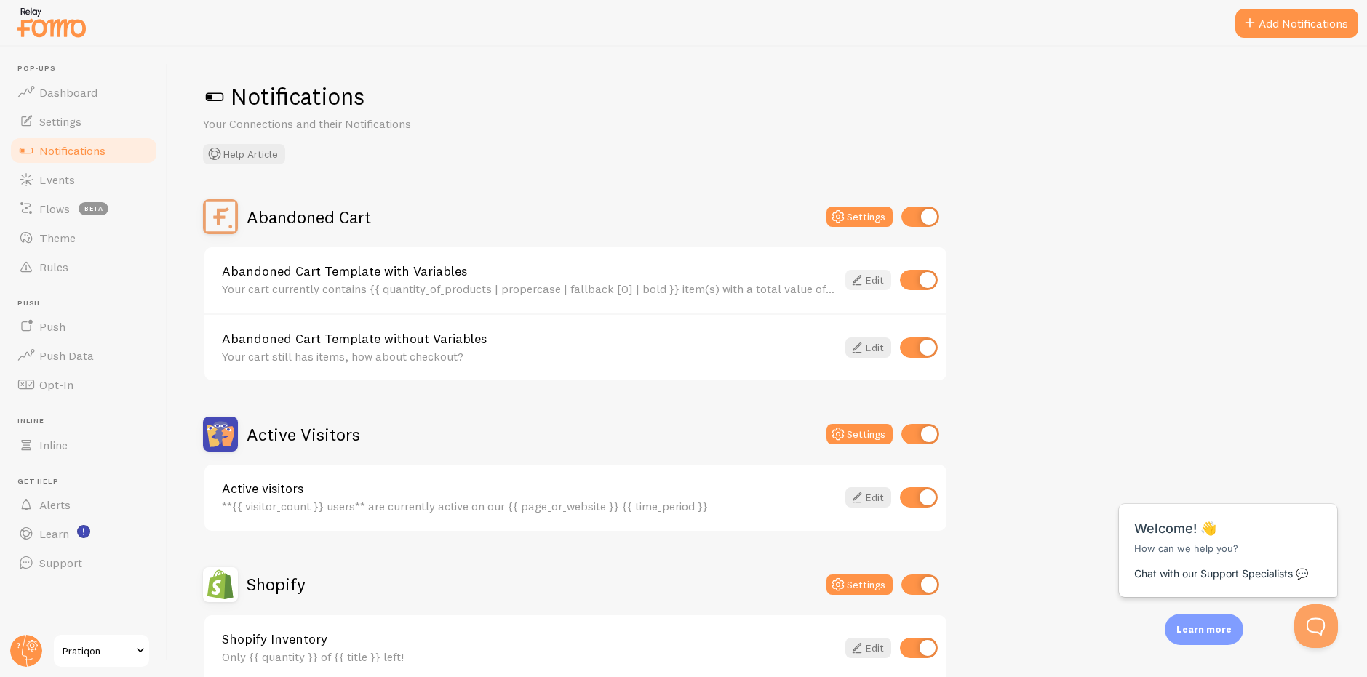
click at [848, 289] on icon at bounding box center [856, 279] width 17 height 17
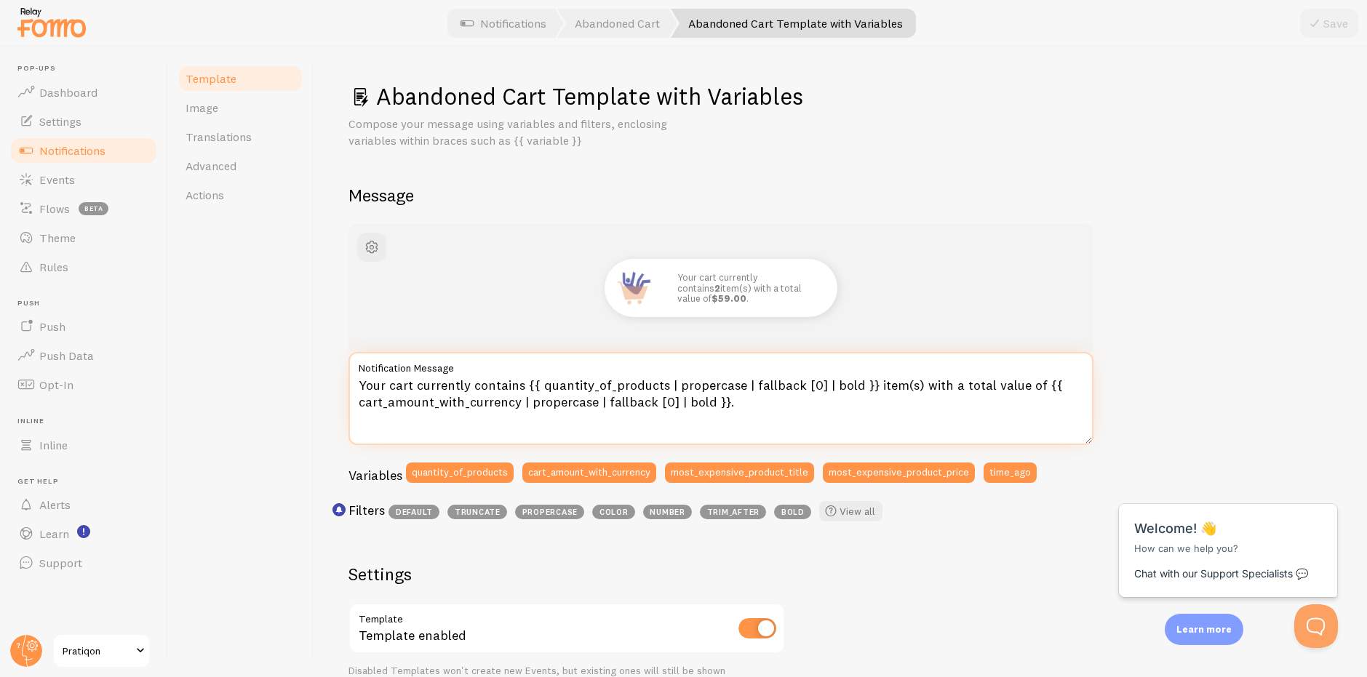
click at [585, 423] on textarea "Your cart currently contains {{ quantity_of_products | propercase | fallback [0…" at bounding box center [720, 398] width 745 height 93
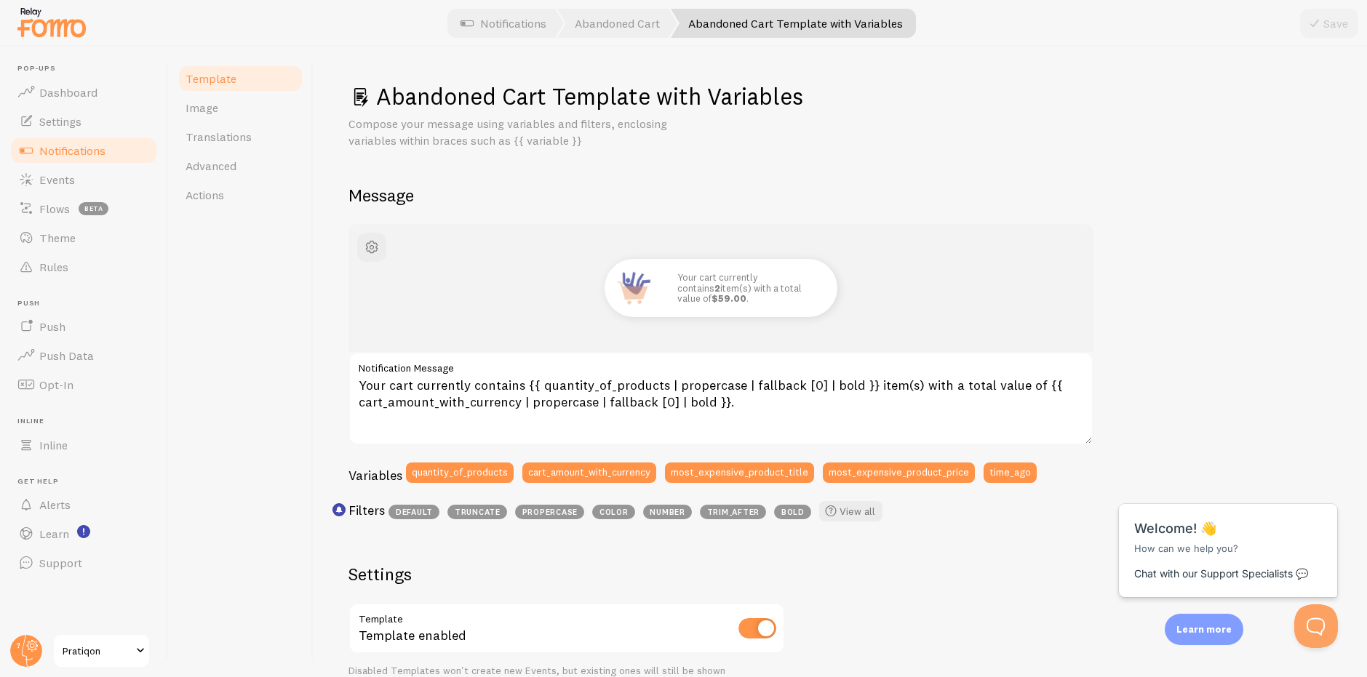
click at [234, 76] on span "Template" at bounding box center [211, 78] width 51 height 15
click at [97, 148] on span "Notifications" at bounding box center [72, 150] width 66 height 15
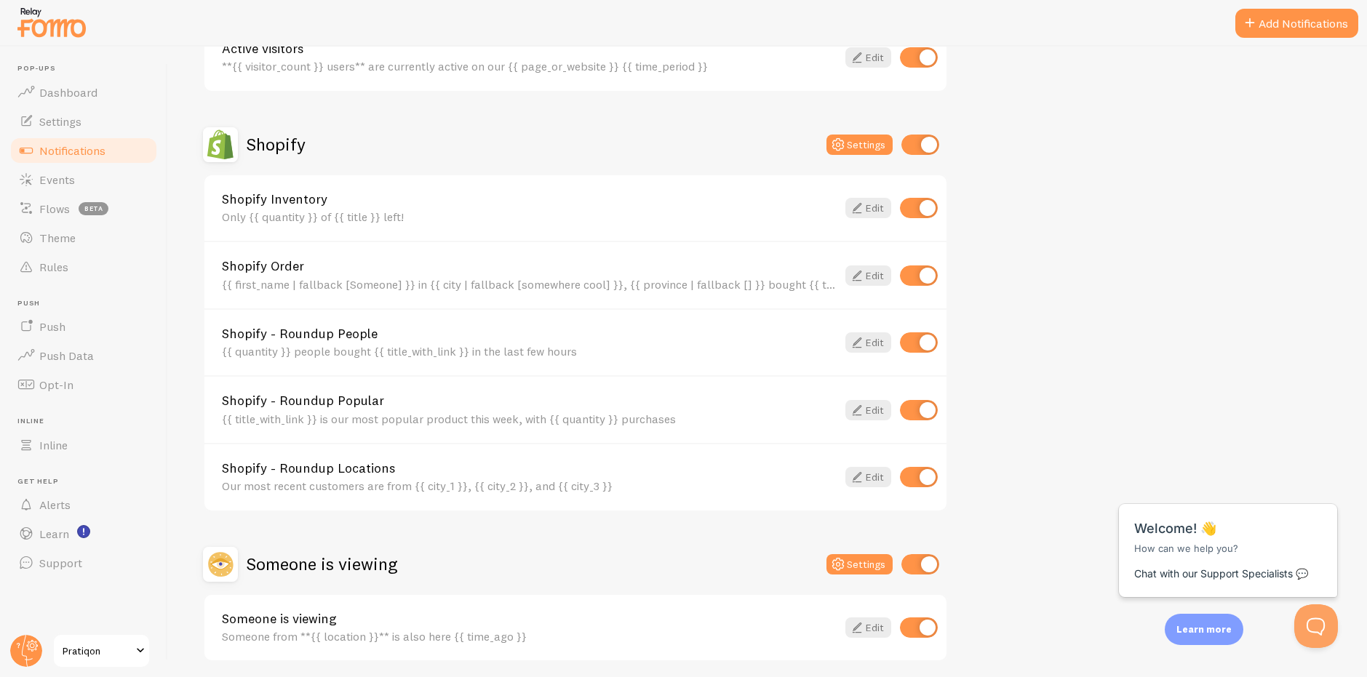
scroll to position [495, 0]
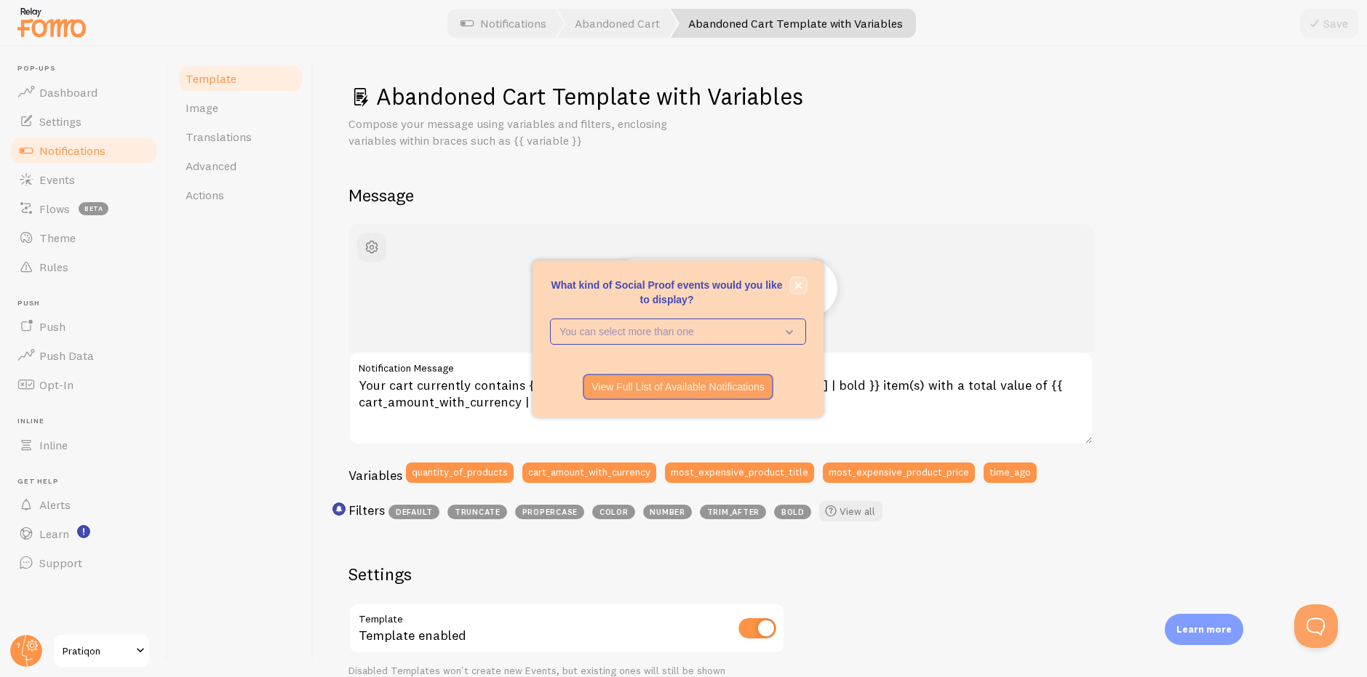
click at [798, 285] on icon "close," at bounding box center [798, 285] width 7 height 7
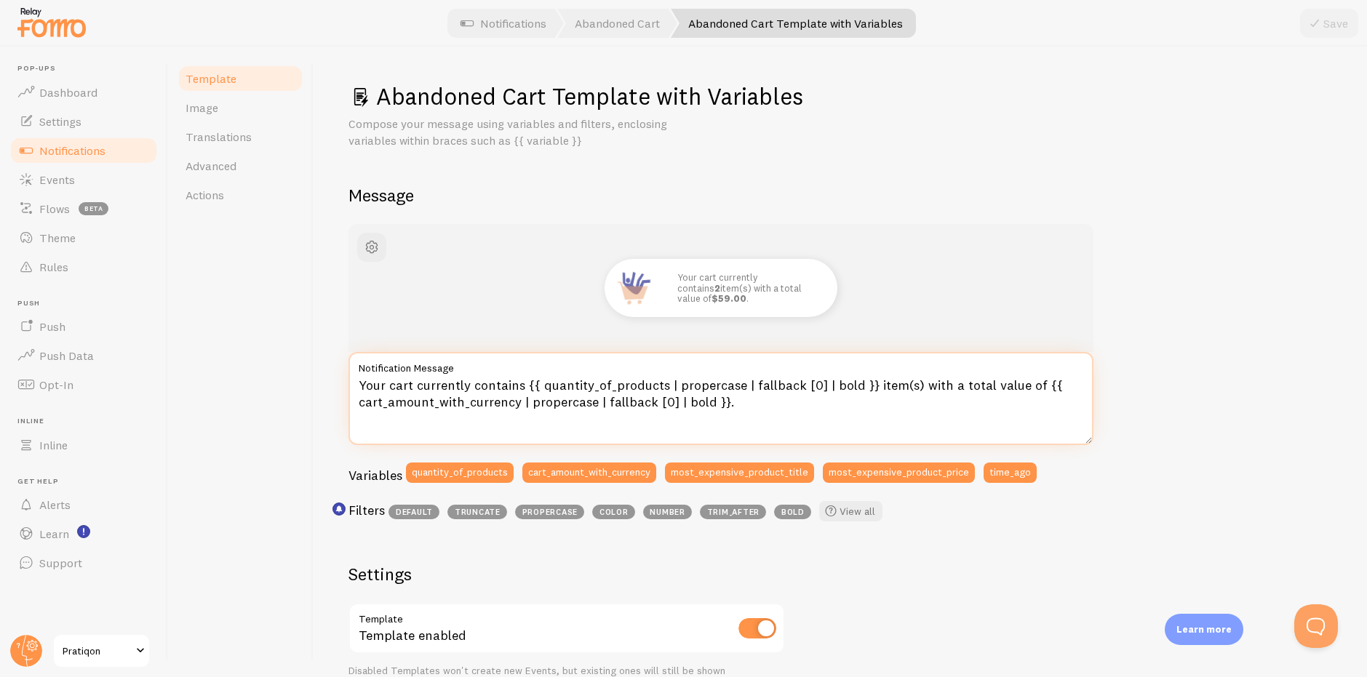
click at [718, 426] on textarea "Your cart currently contains {{ quantity_of_products | propercase | fallback [0…" at bounding box center [720, 398] width 745 height 93
paste textarea "📦 {{ city | fallback:"Türkiye" }}’den biri siparişini tamamladı!"
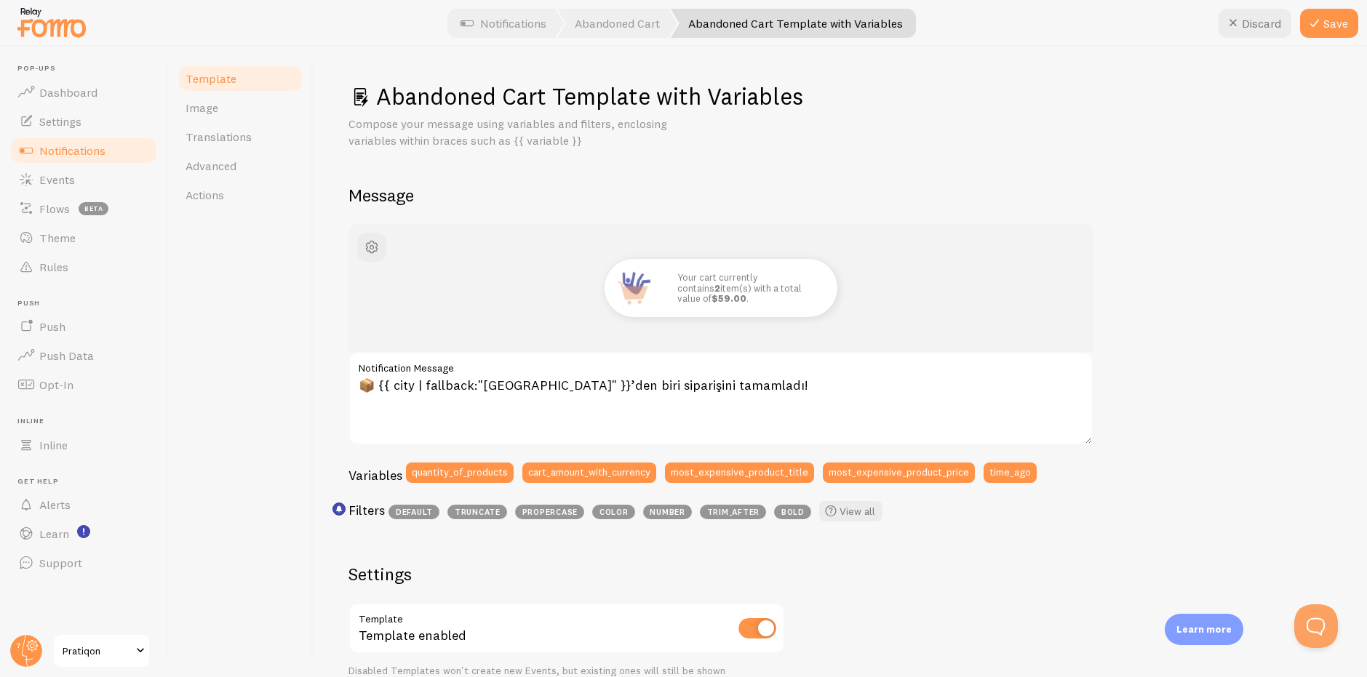
click at [1140, 243] on div "Your cart currently contains 2 item(s) with a total value of $59.00 . 📦 {{ city…" at bounding box center [840, 625] width 984 height 802
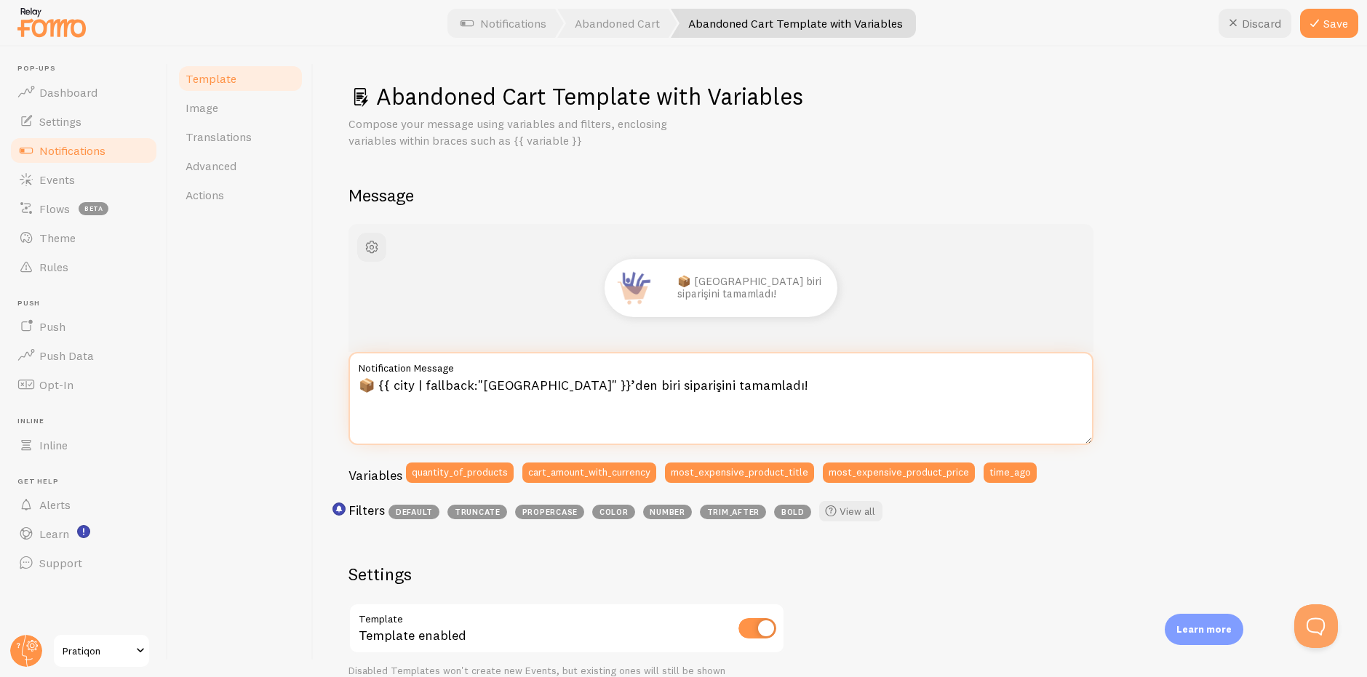
click at [681, 414] on textarea "📦 {{ city | fallback:"Türkiye" }}’den biri siparişini tamamladı!" at bounding box center [720, 398] width 745 height 93
drag, startPoint x: 407, startPoint y: 391, endPoint x: 392, endPoint y: 389, distance: 15.4
click at [392, 389] on textarea "📦 {{ city | fallback:"Türkiye" }}’den biri siparişini tamamladı!" at bounding box center [720, 398] width 745 height 93
drag, startPoint x: 541, startPoint y: 391, endPoint x: 523, endPoint y: 391, distance: 18.2
click at [523, 391] on textarea "📦 {{ city | fallback:"Türkiye" }}’den biri siparişini tamamladı!" at bounding box center [720, 398] width 745 height 93
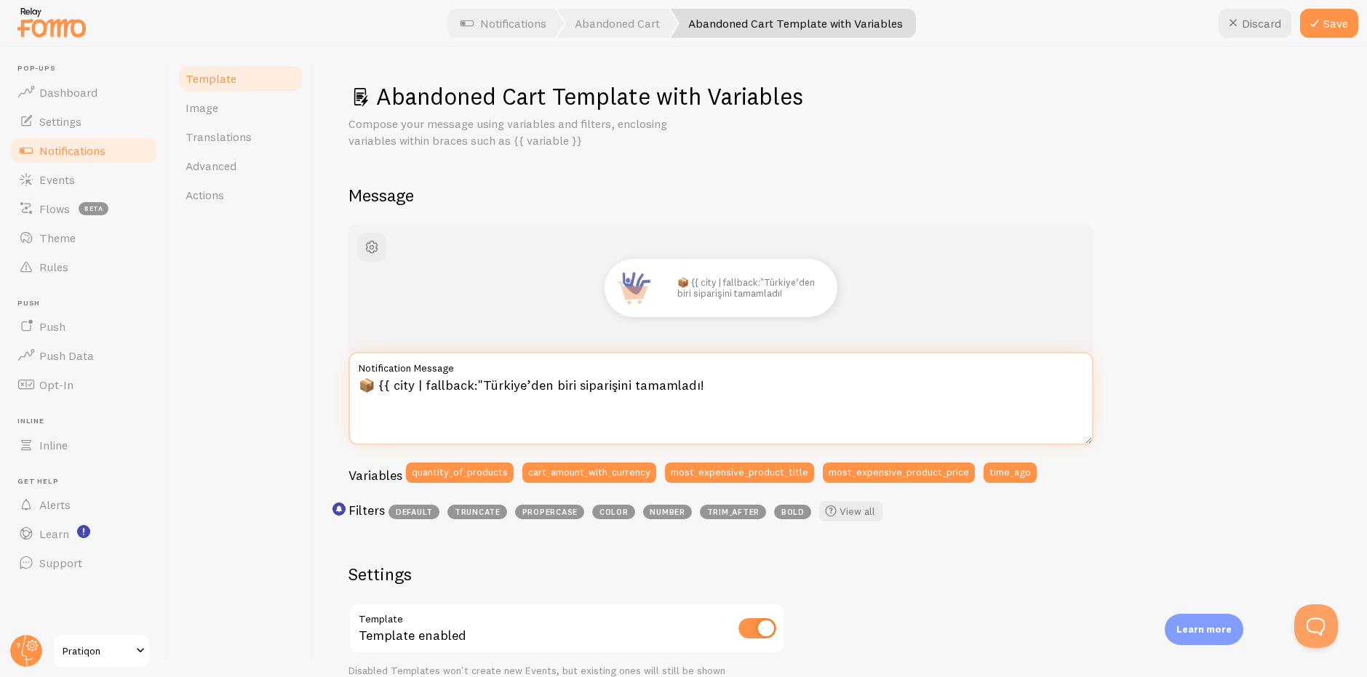
drag, startPoint x: 481, startPoint y: 389, endPoint x: 350, endPoint y: 388, distance: 131.0
click at [350, 388] on textarea "📦 {{ city | fallback:"Türkiye’den biri siparişini tamamladı!" at bounding box center [720, 398] width 745 height 93
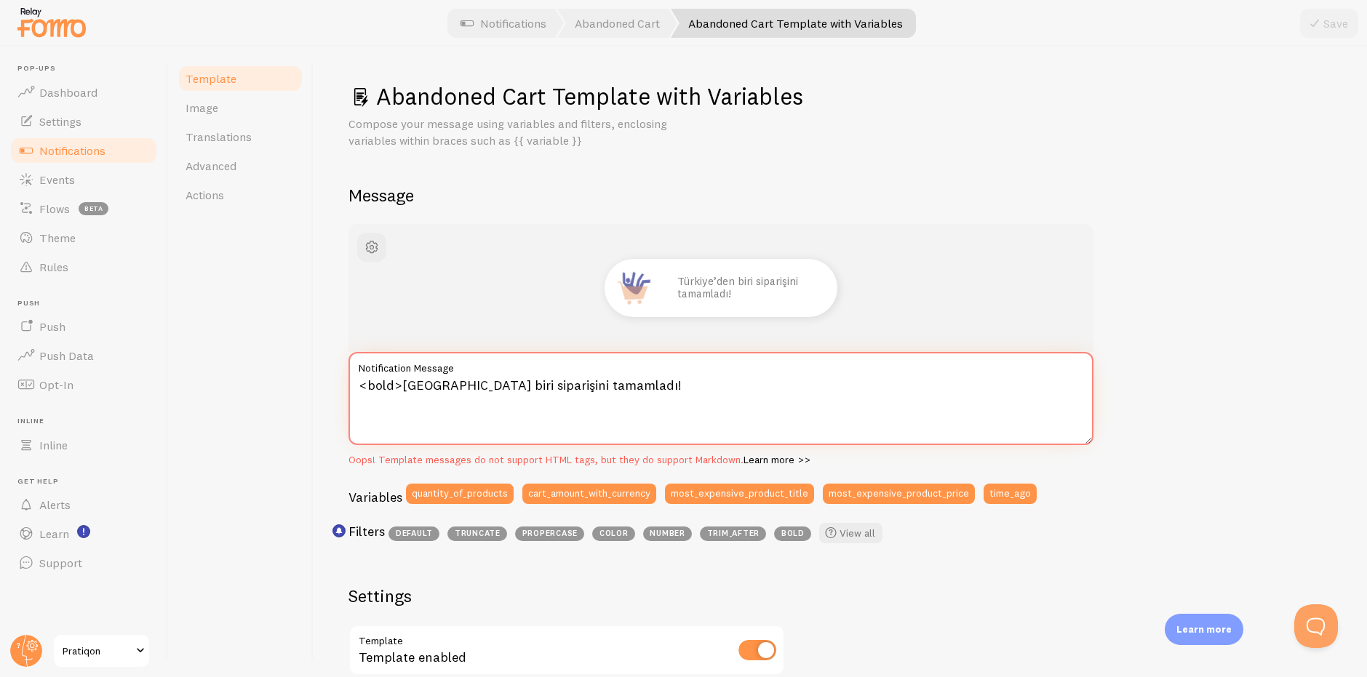
click at [394, 389] on textarea "<bold>Türkiye’den biri siparişini tamamladı!" at bounding box center [720, 398] width 745 height 93
drag, startPoint x: 400, startPoint y: 385, endPoint x: 332, endPoint y: 388, distance: 67.7
click at [333, 385] on div "Abandoned Cart Template with Variables Compose your message using variables and…" at bounding box center [840, 362] width 1053 height 631
click at [465, 382] on textarea "<bold>Türkiye’den biri siparişini tamamladı!" at bounding box center [720, 398] width 745 height 93
click at [471, 384] on textarea "<bold>Türkiye’den biri siparişini tamamladı!" at bounding box center [720, 398] width 745 height 93
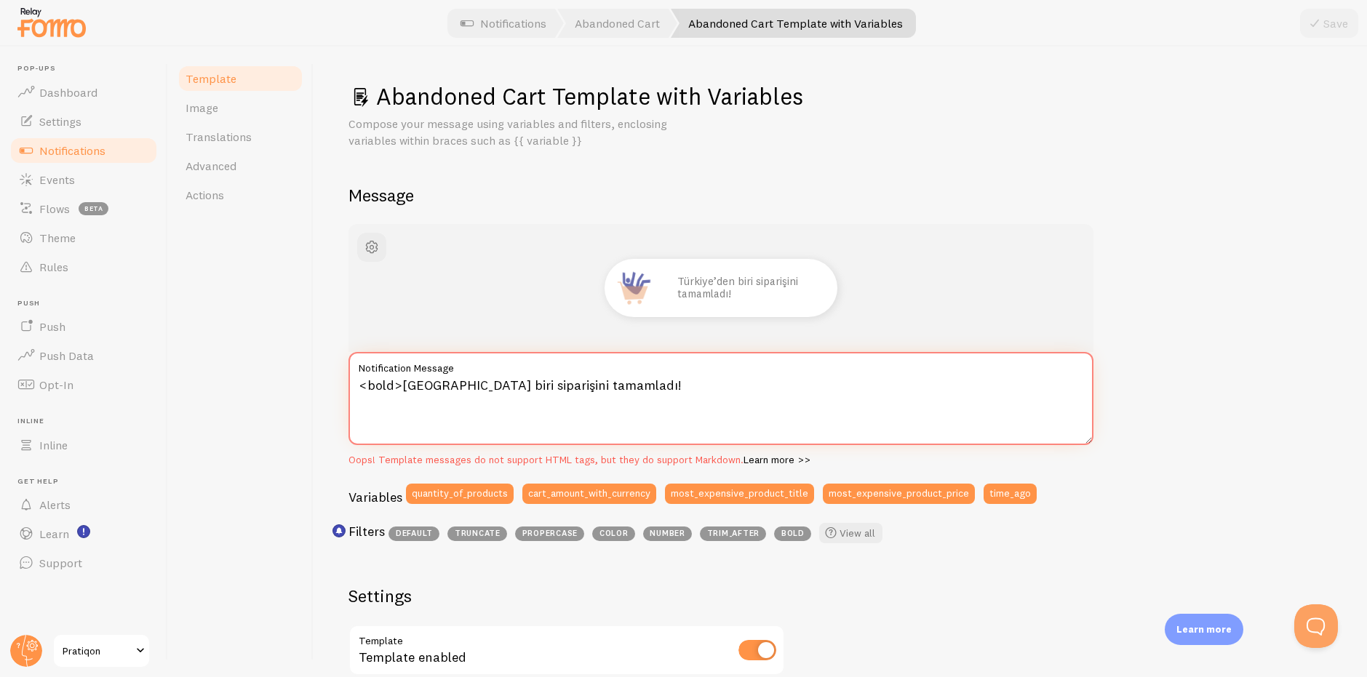
click at [469, 385] on textarea "<bold>Türkiye’den biri siparişini tamamladı!" at bounding box center [720, 398] width 745 height 93
paste textarea "<bold>"
click at [627, 420] on textarea "<bold>Türkiye’den<bold> biri siparişini tamamladı!" at bounding box center [720, 398] width 745 height 93
click at [477, 389] on textarea "<bold>Türkiye’den<bold> biri siparişini tamamladı!" at bounding box center [720, 398] width 745 height 93
drag, startPoint x: 518, startPoint y: 394, endPoint x: 471, endPoint y: 386, distance: 48.0
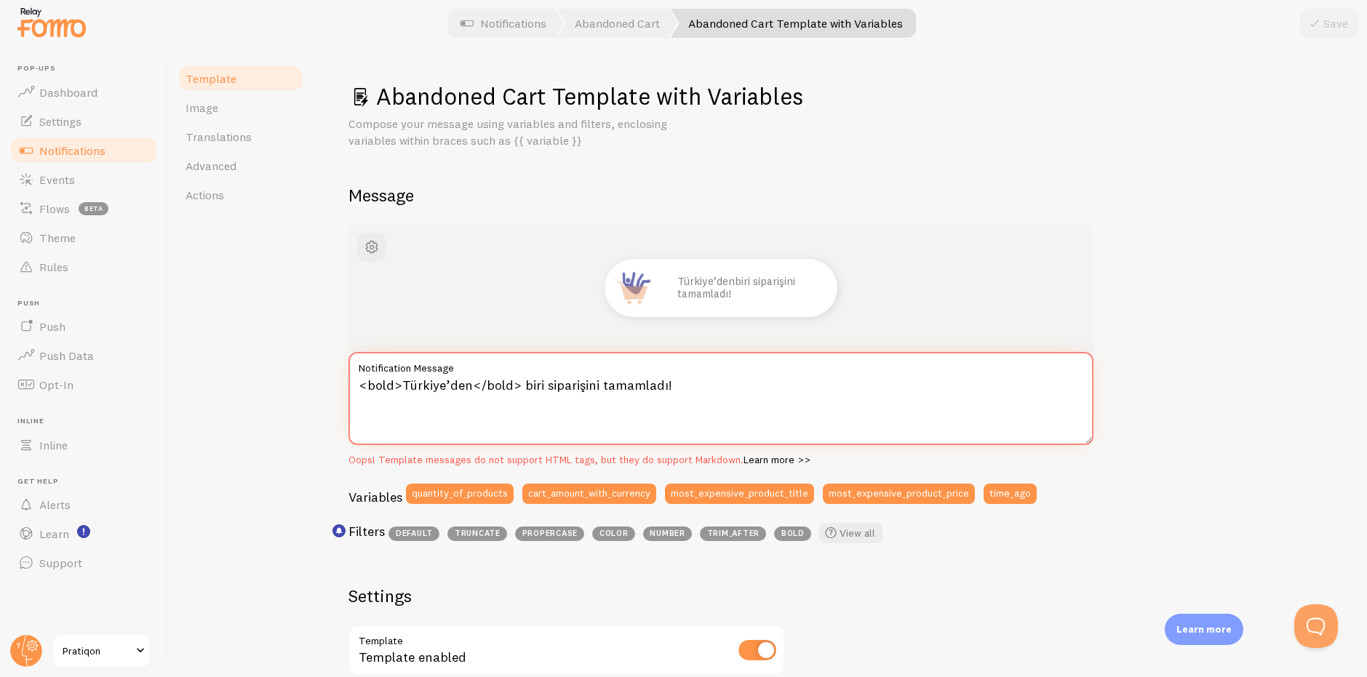
click at [471, 386] on textarea "<bold>Türkiye’den</bold> biri siparişini tamamladı!" at bounding box center [720, 398] width 745 height 93
drag, startPoint x: 402, startPoint y: 383, endPoint x: 314, endPoint y: 389, distance: 87.5
click at [314, 389] on div "Abandoned Cart Template with Variables Compose your message using variables and…" at bounding box center [840, 362] width 1053 height 631
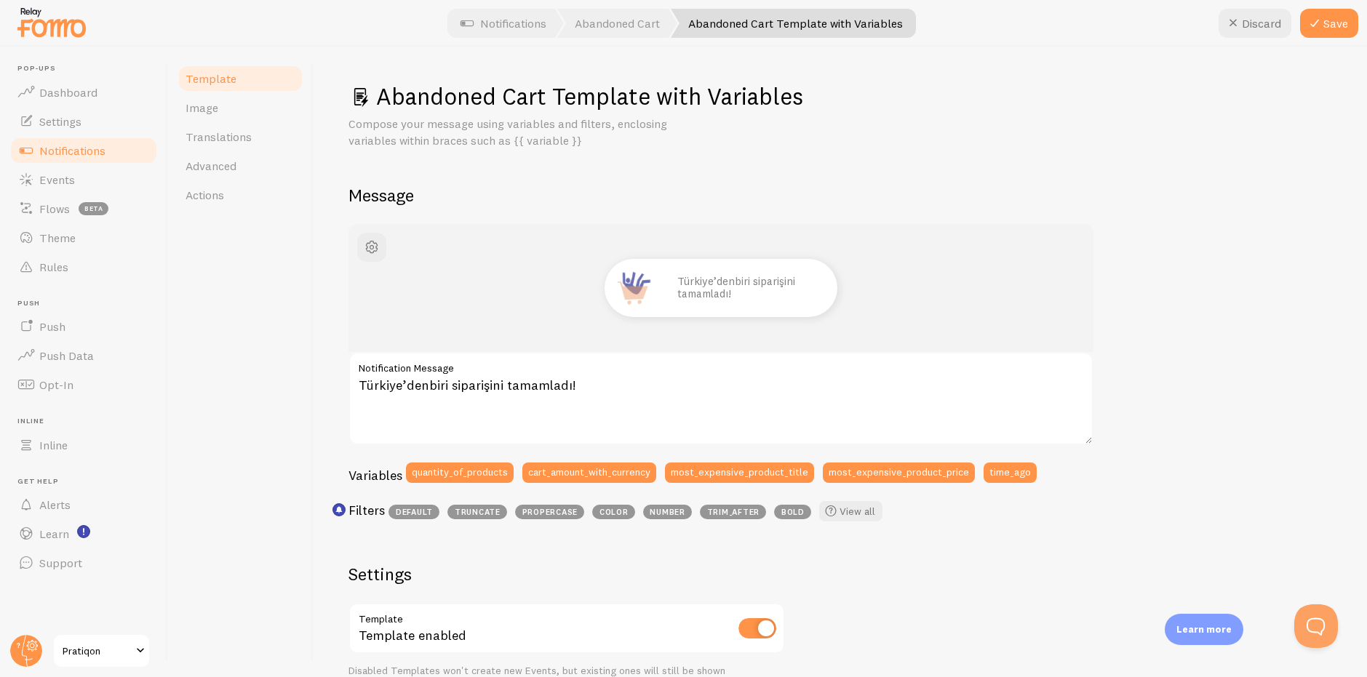
click at [696, 374] on label "Notification Message" at bounding box center [720, 364] width 745 height 25
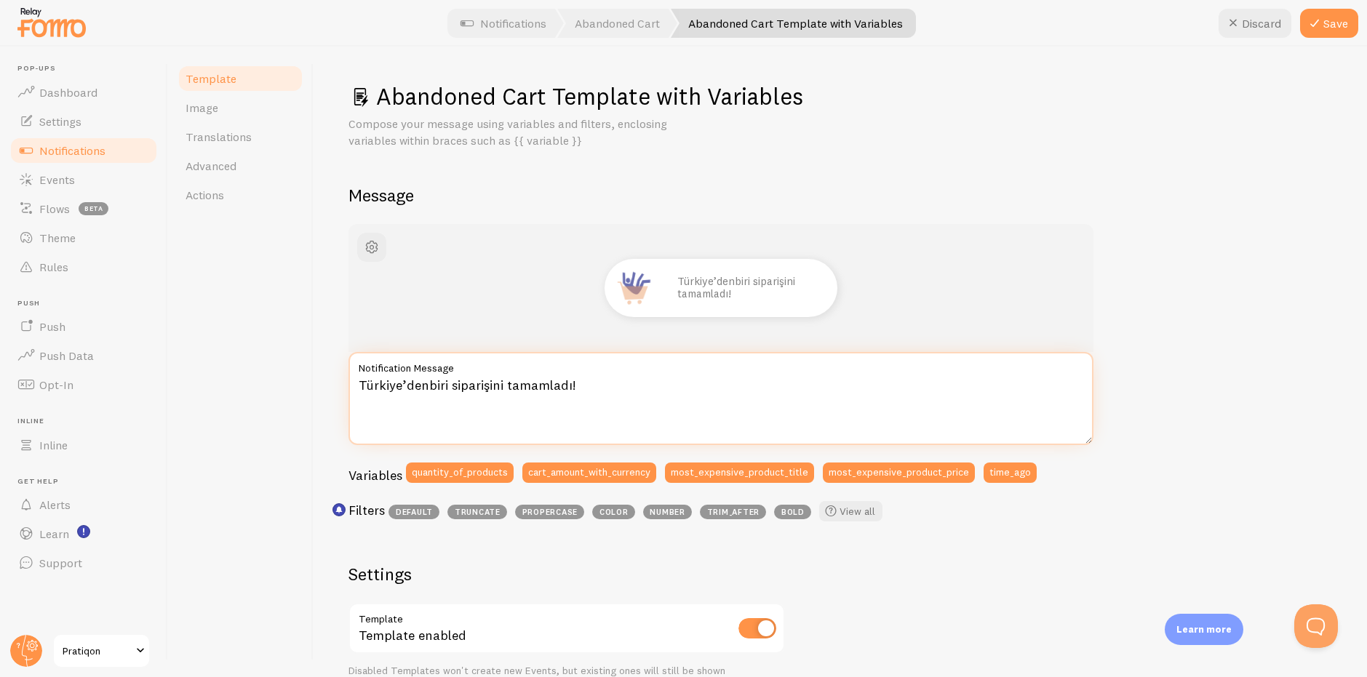
click at [696, 374] on textarea "Türkiye’denbiri siparişini tamamladı!" at bounding box center [720, 398] width 745 height 93
paste textarea "✨ Bu ürünü en son 5 dakika önce satın aldılar!"
click at [621, 406] on textarea "✨ Bu ürünü en son 5 dakika önce satın aldılar!" at bounding box center [720, 398] width 745 height 93
paste textarea "Son sipariş 5 dakika önce verildi. Stoklar hızla azalıyor!"
click at [728, 394] on textarea "✨ Son sipariş 5 dakika önce verildi. Stoklar hızla azalıyor!" at bounding box center [720, 398] width 745 height 93
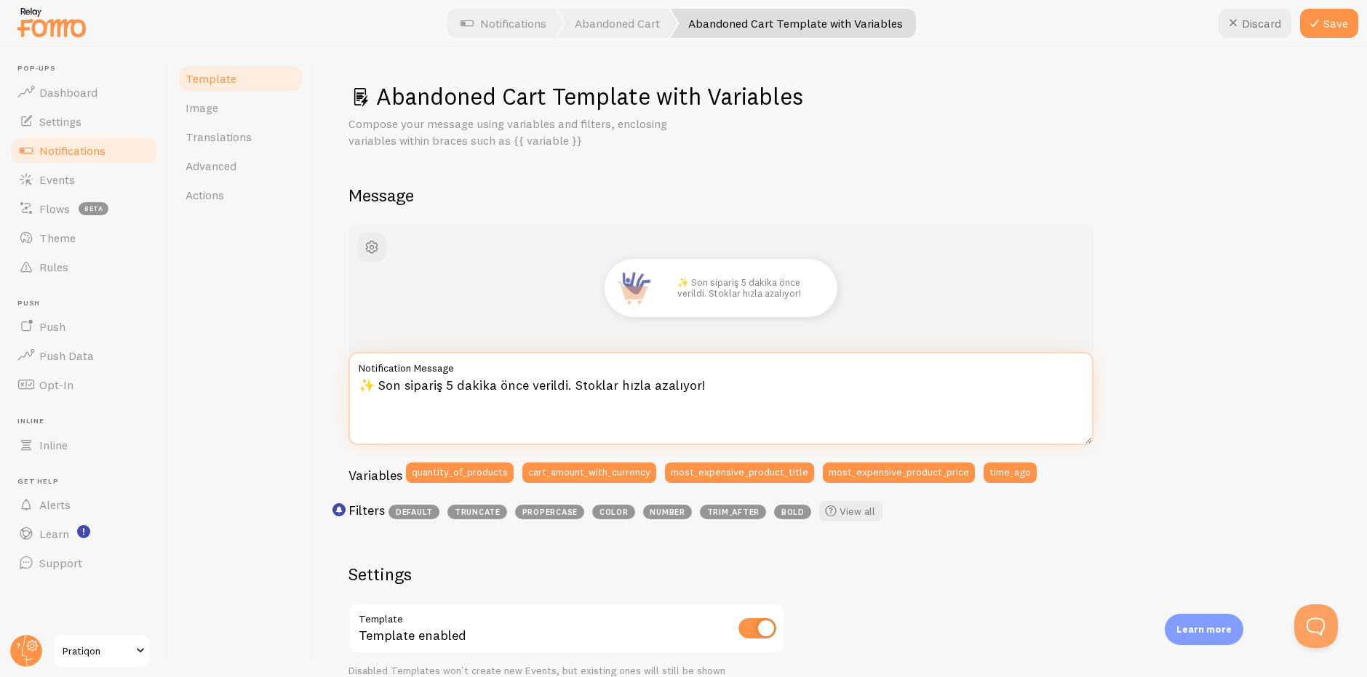
click at [748, 428] on textarea "✨ Son sipariş 5 dakika önce verildi. Stoklar hızla azalıyor!" at bounding box center [720, 398] width 745 height 93
type textarea "✨ Son sipariş 5 dakika önce verildi. Stoklar hızla azalıyor!"
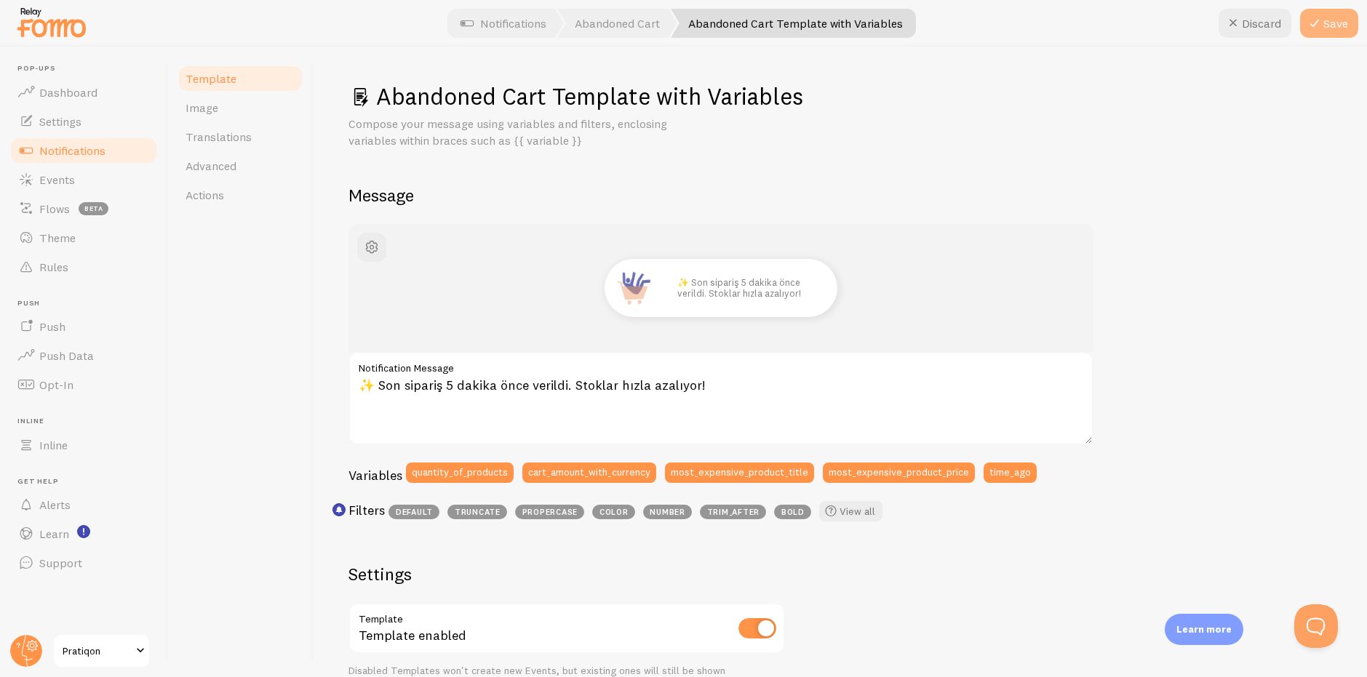
click at [1326, 22] on button "Save" at bounding box center [1329, 23] width 58 height 29
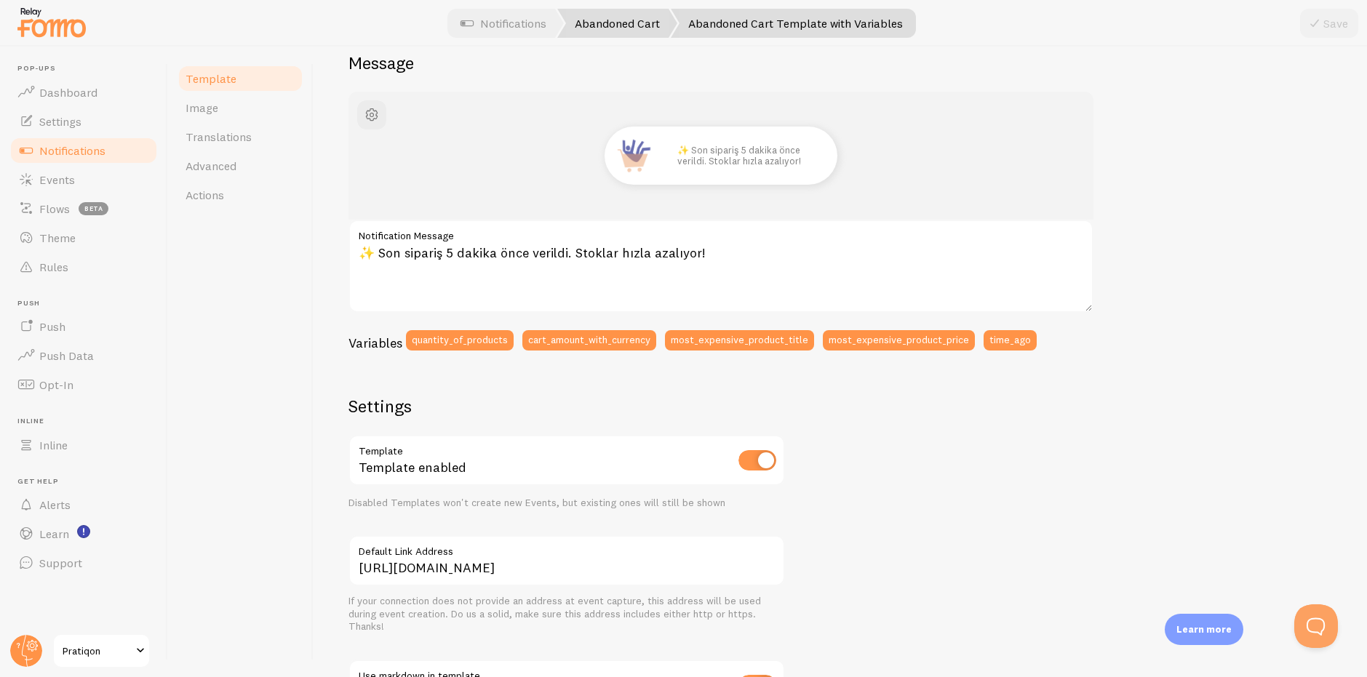
scroll to position [73, 0]
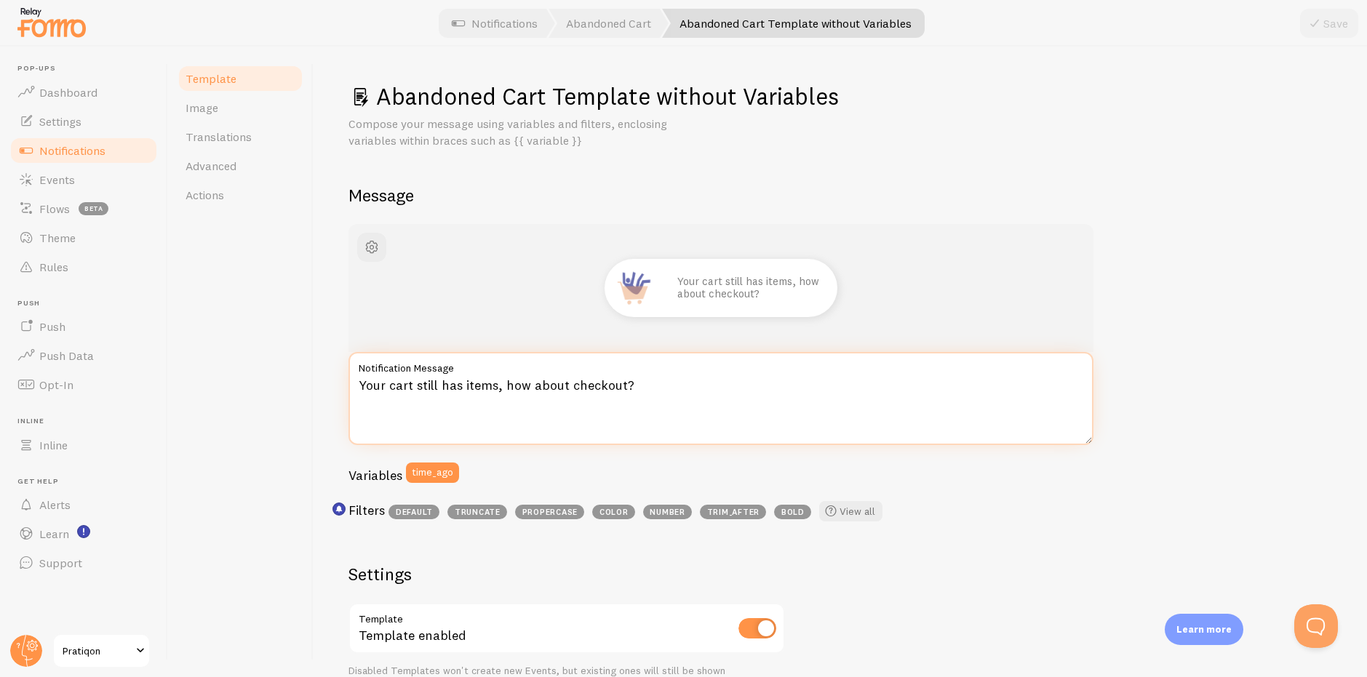
click at [678, 410] on textarea "Your cart still has items, how about checkout?" at bounding box center [720, 398] width 745 height 93
paste textarea "✨ Son sipariş 5 dakika önce verildi. Stoklar hızla azalıyor!"
type textarea "✨ Son sipariş 5 dakika önce verildi. Stoklar hızla azalıyor!"
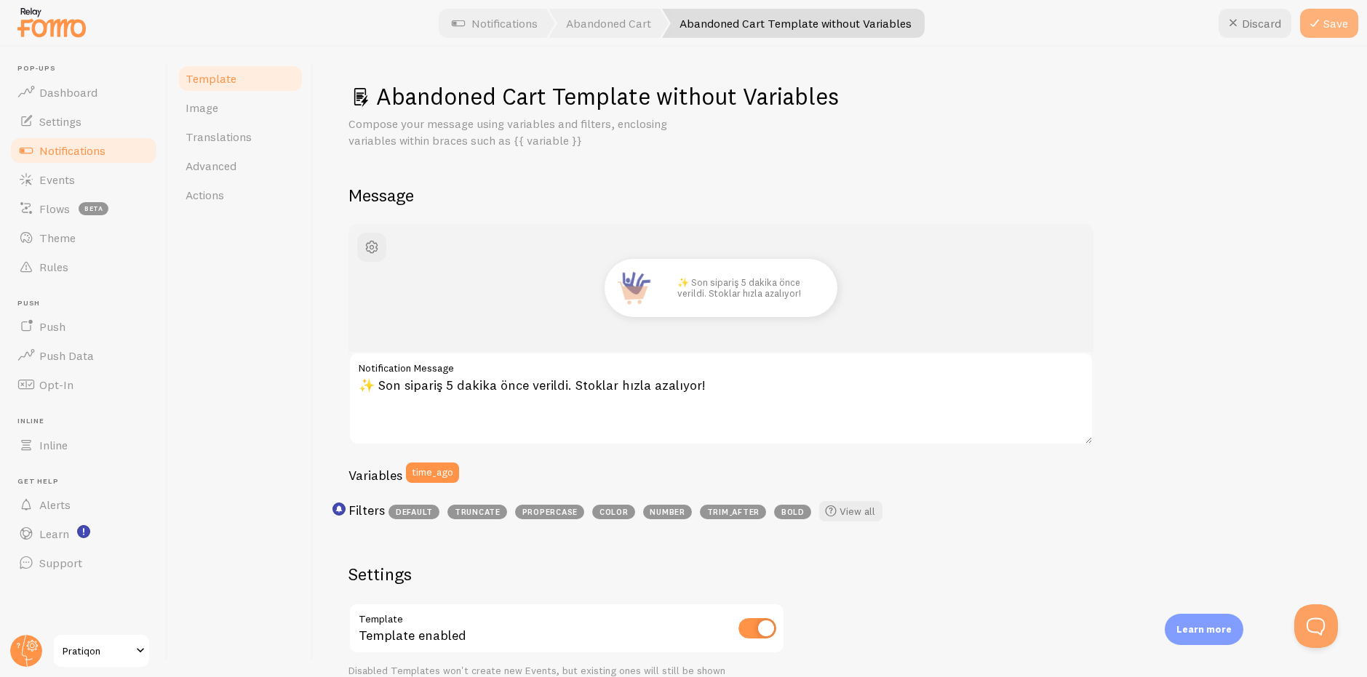
click at [1329, 25] on button "Save" at bounding box center [1329, 23] width 58 height 29
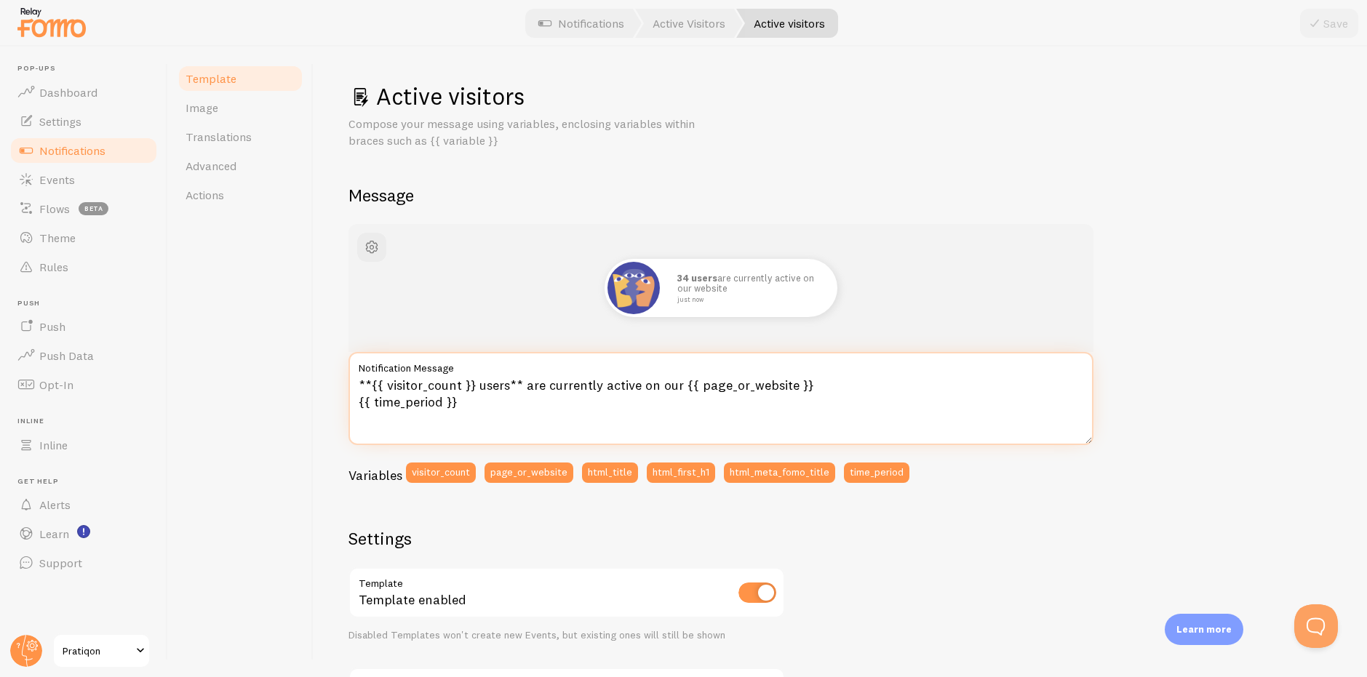
click at [562, 421] on textarea "**{{ visitor_count }} users** are currently active on our {{ page_or_website }}…" at bounding box center [720, 398] width 745 height 93
paste textarea "🛍️ {{ first_name | fallback:"Bir müşteri" }} ({{ city | fallback:"Türkiye" }} {…"
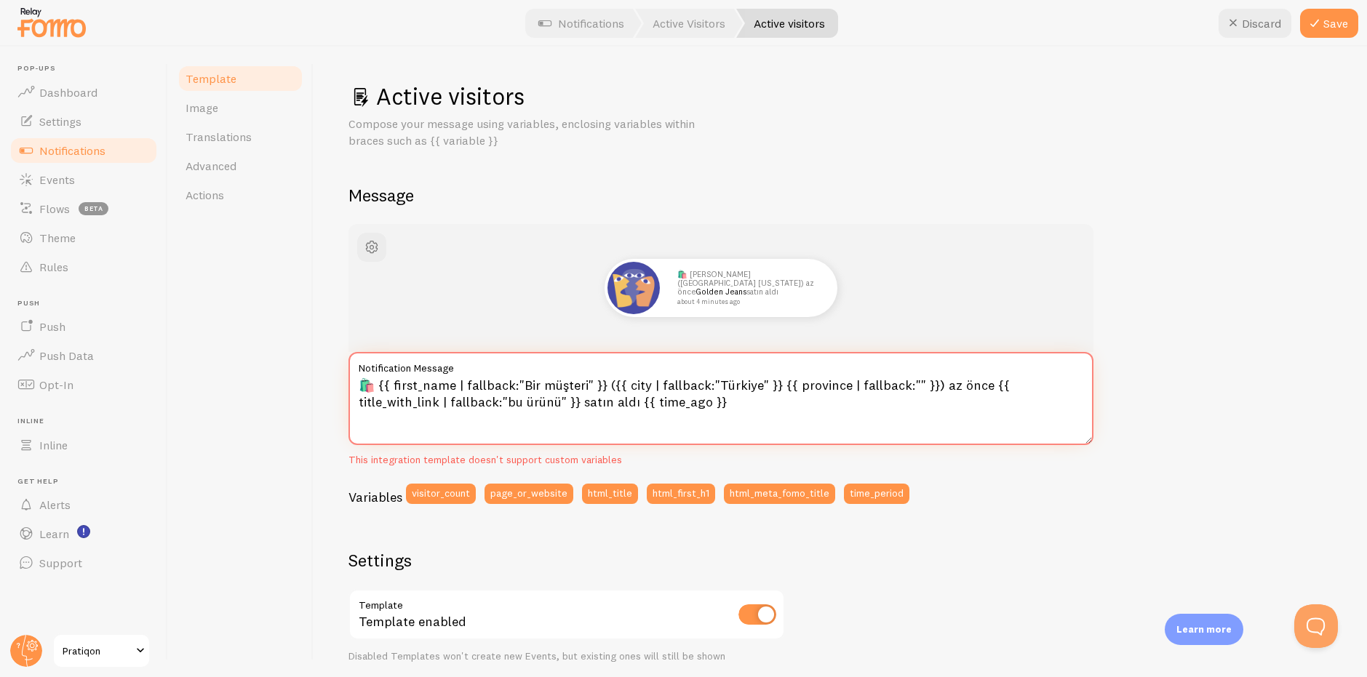
click at [637, 422] on textarea "🛍️ {{ first_name | fallback:"Bir müşteri" }} ({{ city | fallback:"Türkiye" }} {…" at bounding box center [720, 398] width 745 height 93
paste textarea "Şu anda birçok kişi bu ürünü inceliyor."
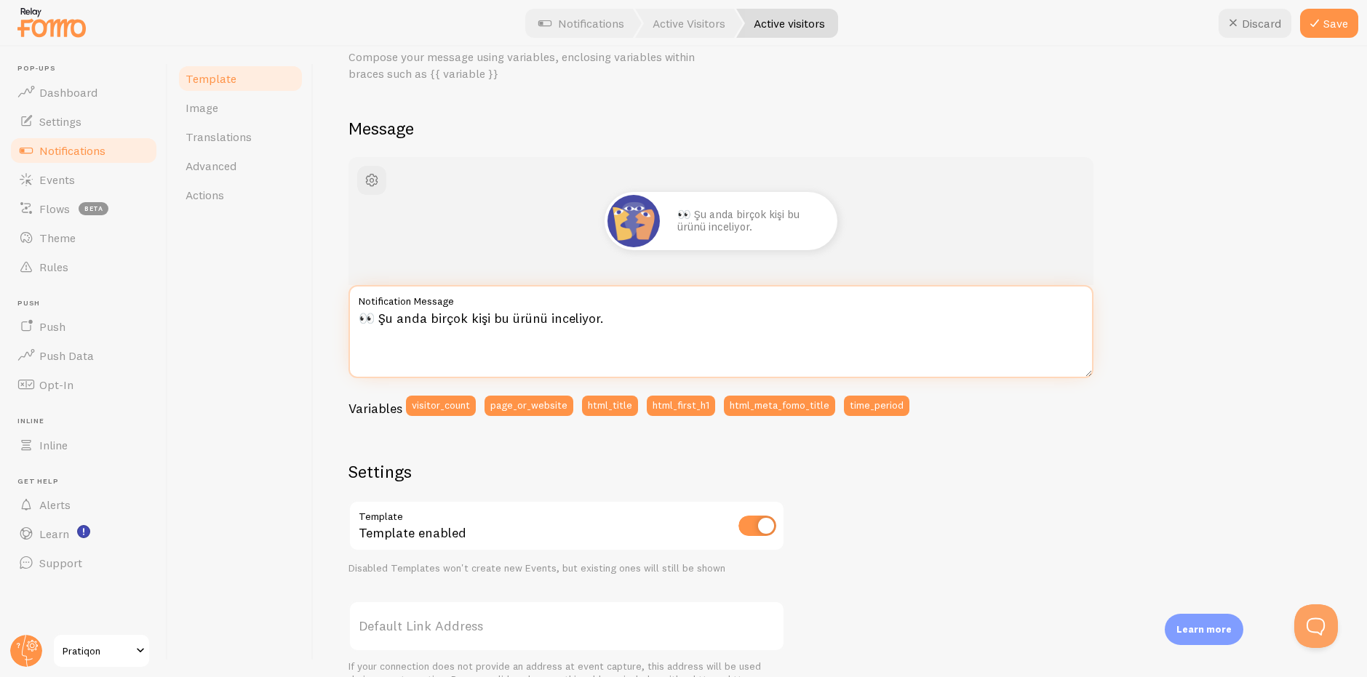
scroll to position [146, 0]
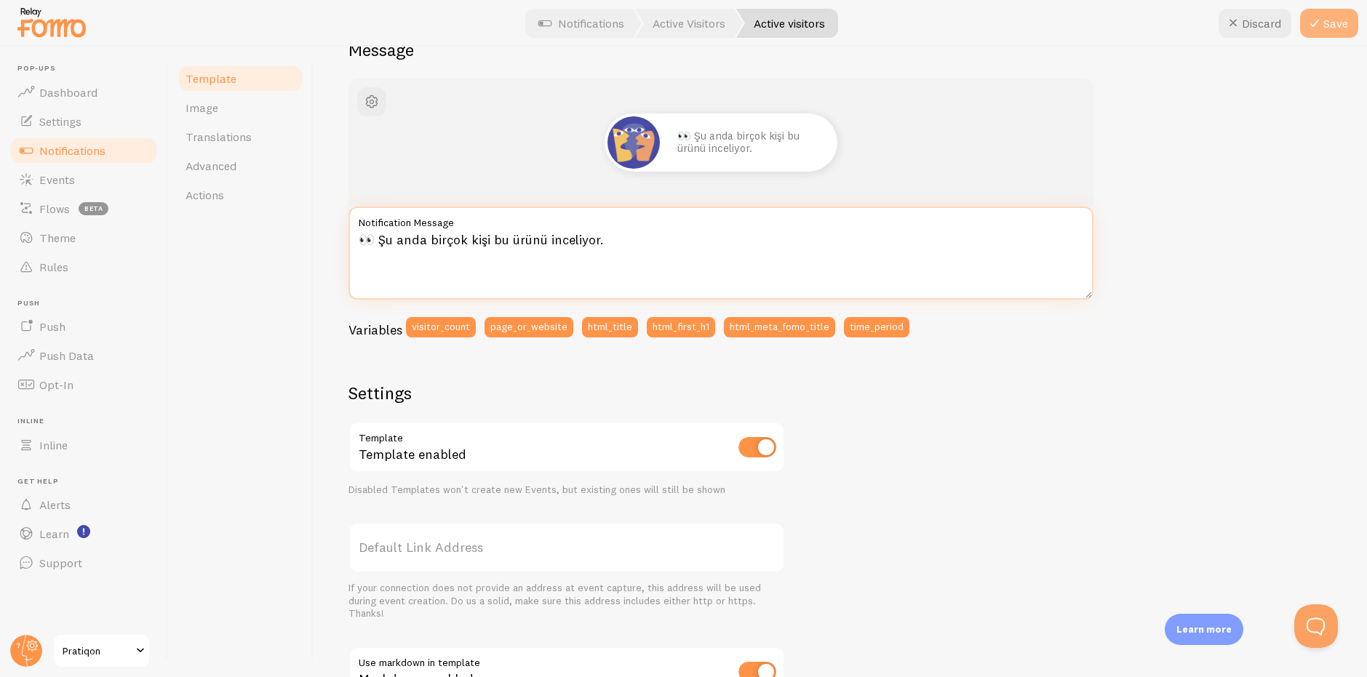
type textarea "👀 Şu anda birçok kişi bu ürünü inceliyor."
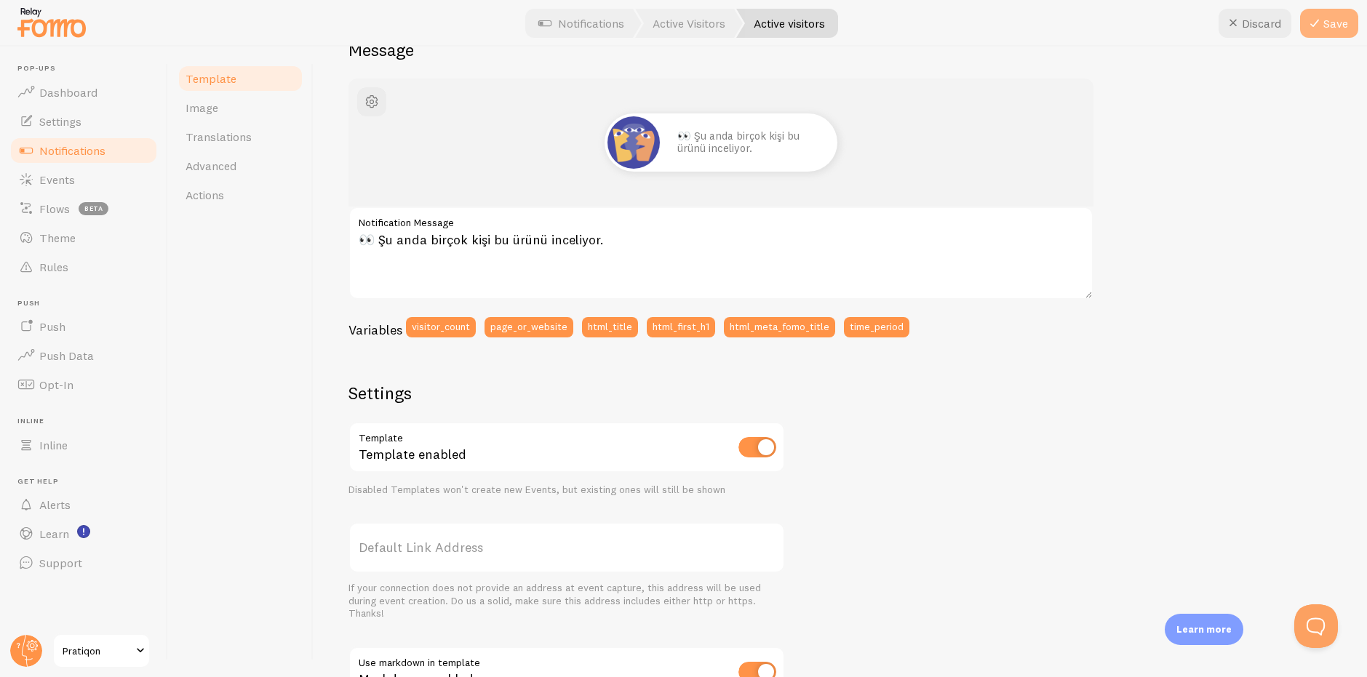
click at [1331, 19] on button "Save" at bounding box center [1329, 23] width 58 height 29
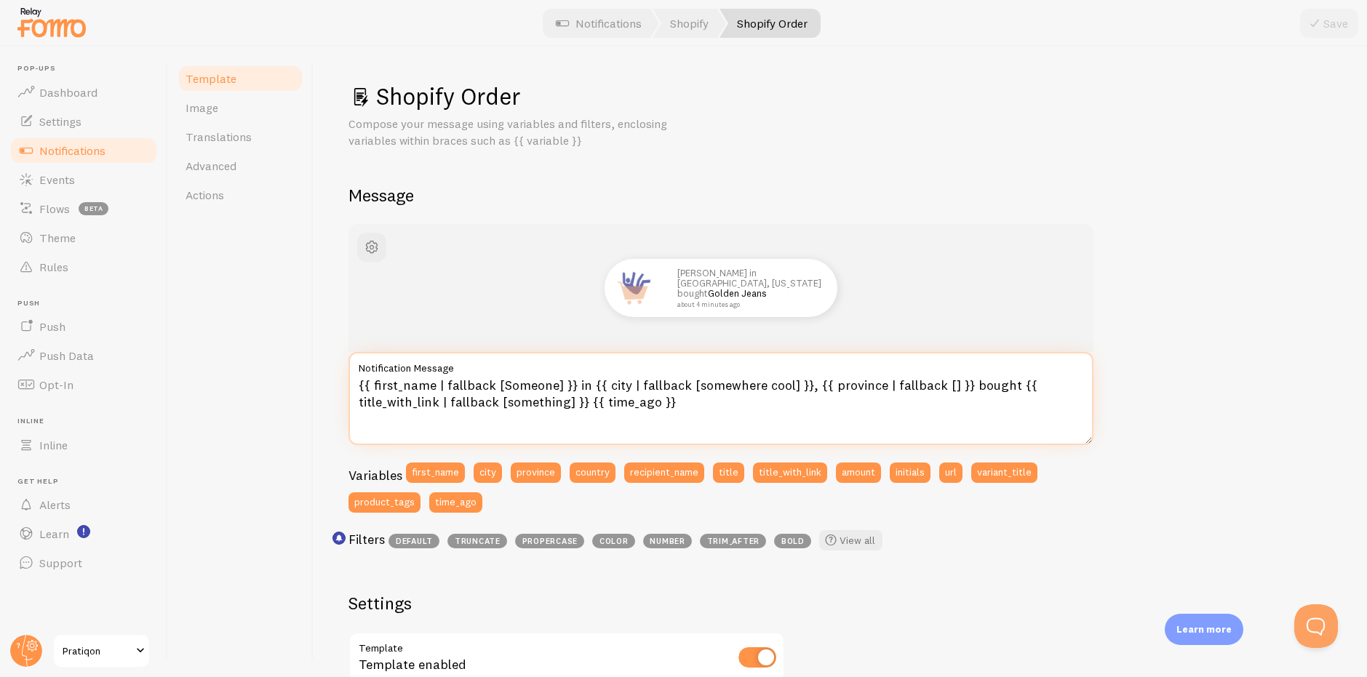
click at [650, 406] on textarea "{{ first_name | fallback [Someone] }} in {{ city | fallback [somewhere cool] }}…" at bounding box center [720, 398] width 745 height 93
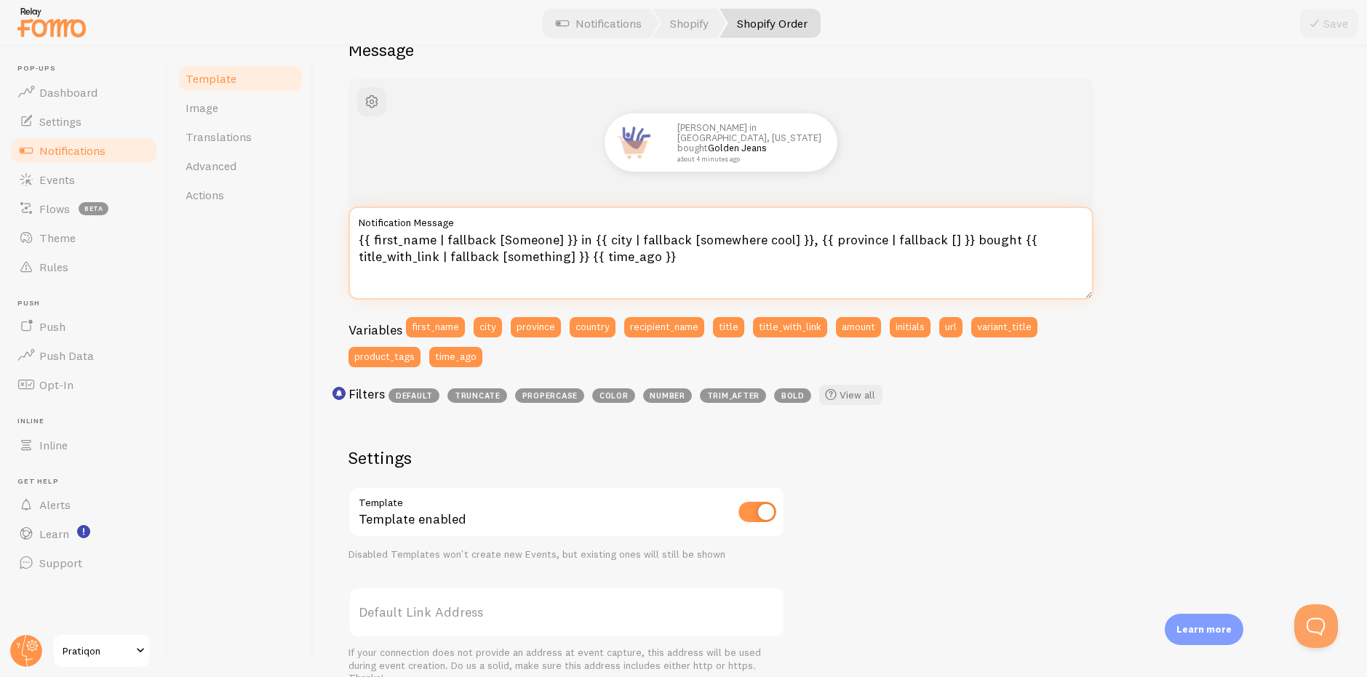
paste textarea "🚨 Çanta şu anda çok hızlı satılıyor!"
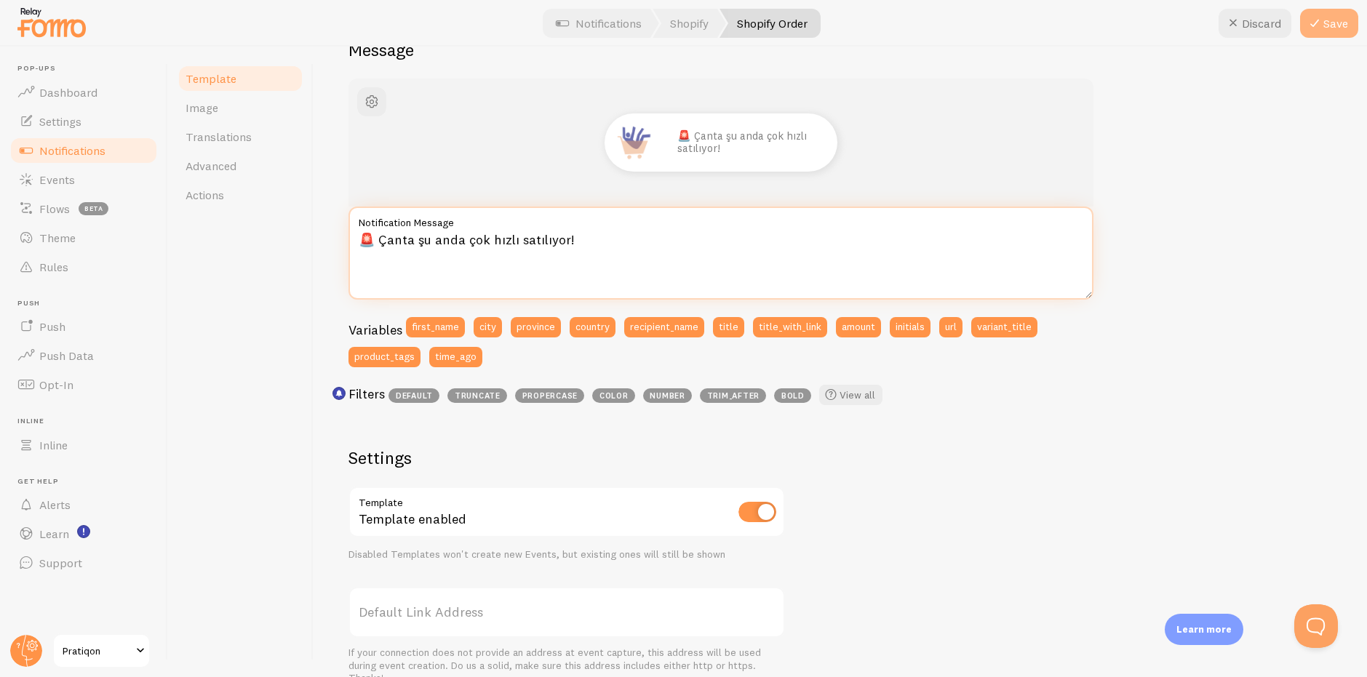
type textarea "🚨 Çanta şu anda çok hızlı satılıyor!"
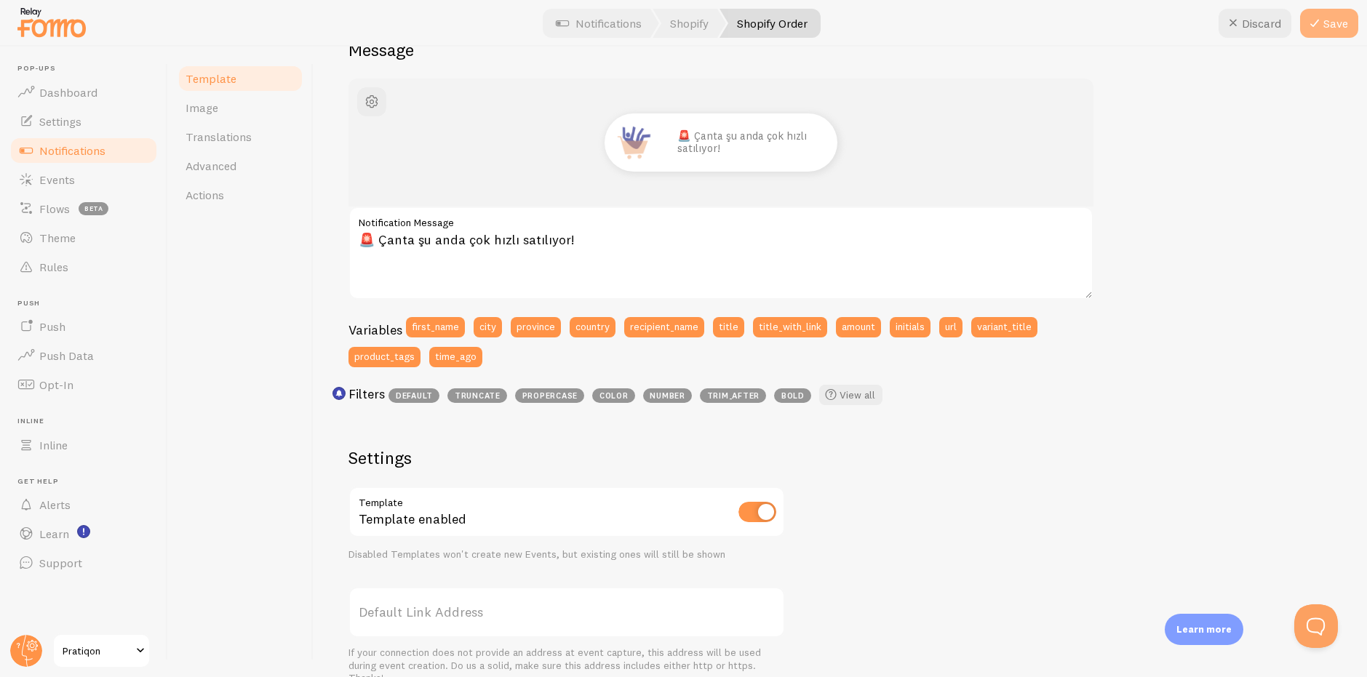
click at [1324, 18] on button "Save" at bounding box center [1329, 23] width 58 height 29
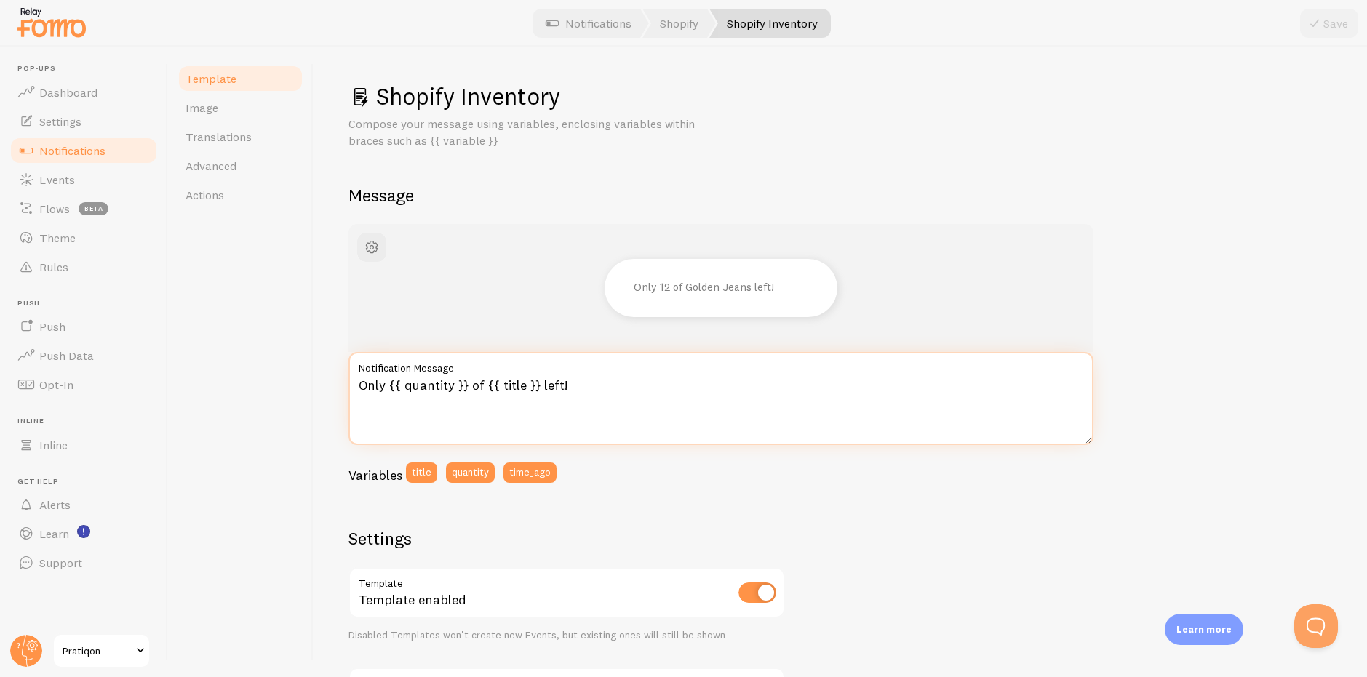
click at [682, 385] on textarea "Only {{ quantity }} of {{ title }} left!" at bounding box center [720, 398] width 745 height 93
paste textarea "🎁 Kampanya kısa süreli, indirim bitmeden al"
type textarea "🎁 Kampanya kısa süreli, indirim bitmeden al!"
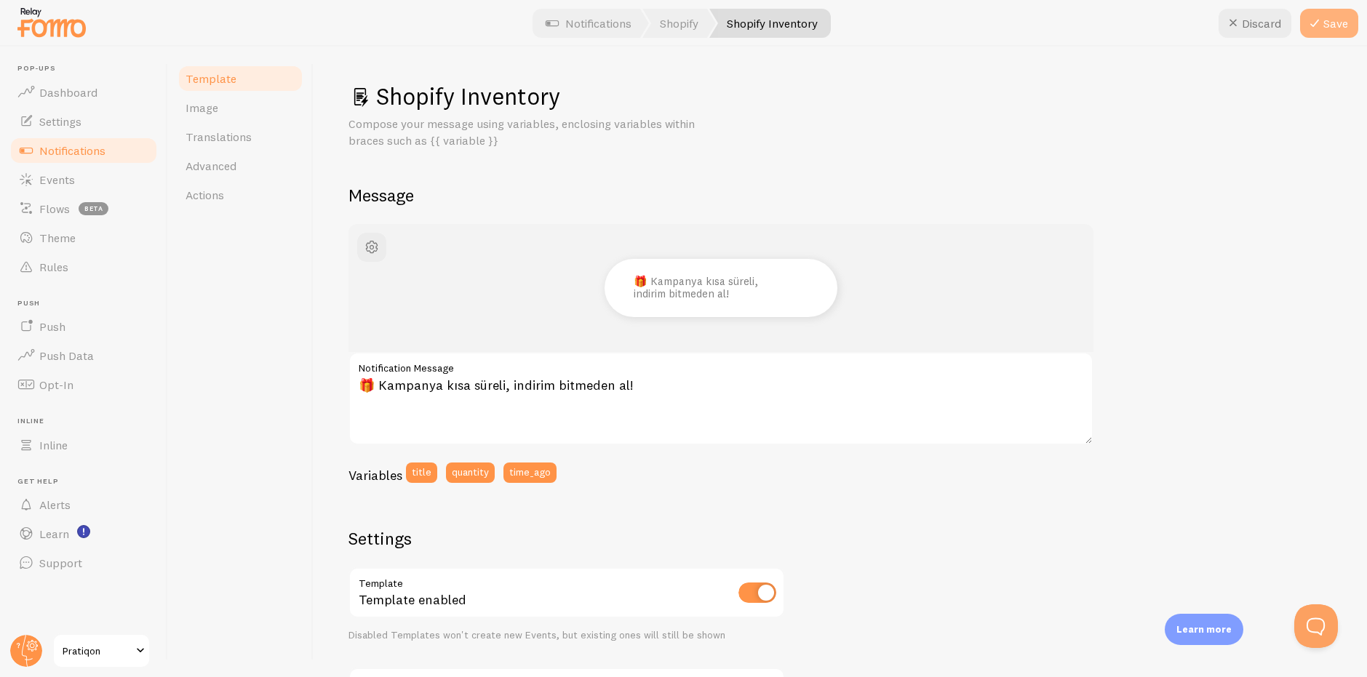
click at [1342, 22] on button "Save" at bounding box center [1329, 23] width 58 height 29
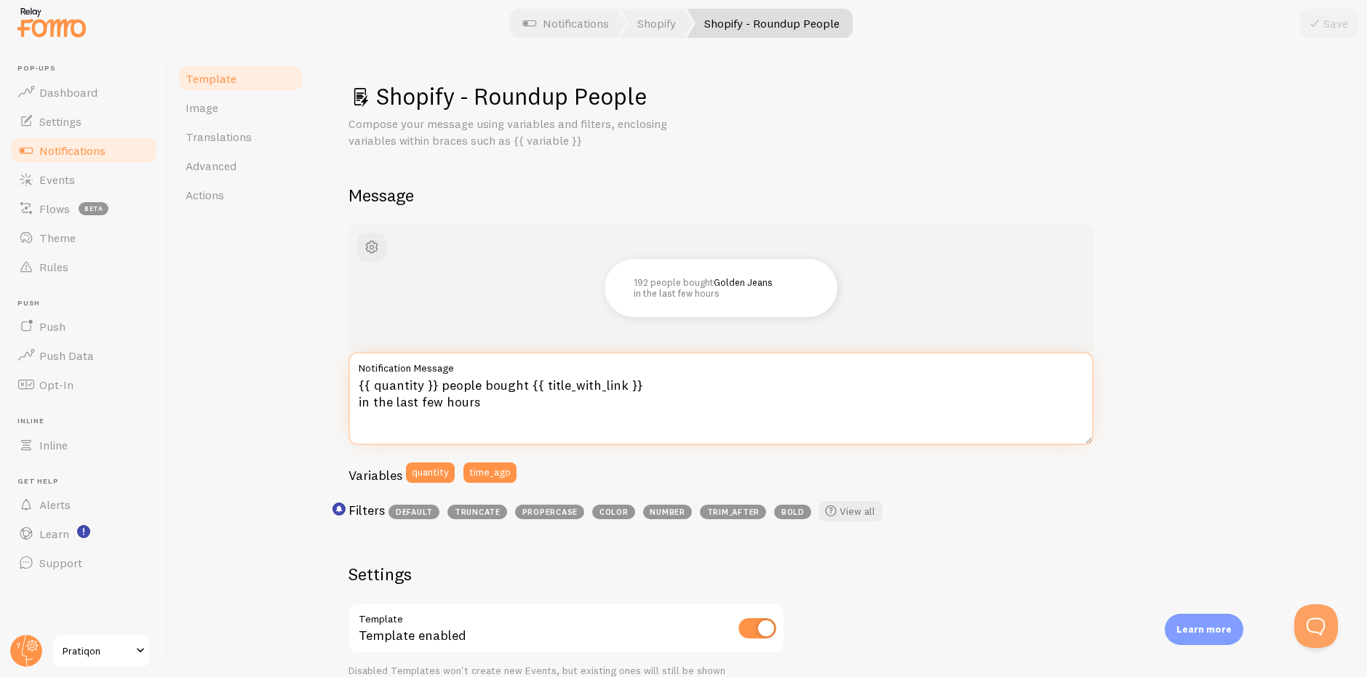
click at [688, 441] on textarea "{{ quantity }} people bought {{ title_with_link }} in the last few hours" at bounding box center [720, 398] width 745 height 93
paste textarea "🔎 Bu ürünü senin gibi yüzlerce kişi keşfetmeye başladı."
type textarea "🔎 Bu ürünü senin gibi yüzlerce kişi keşfetmeye başladı."
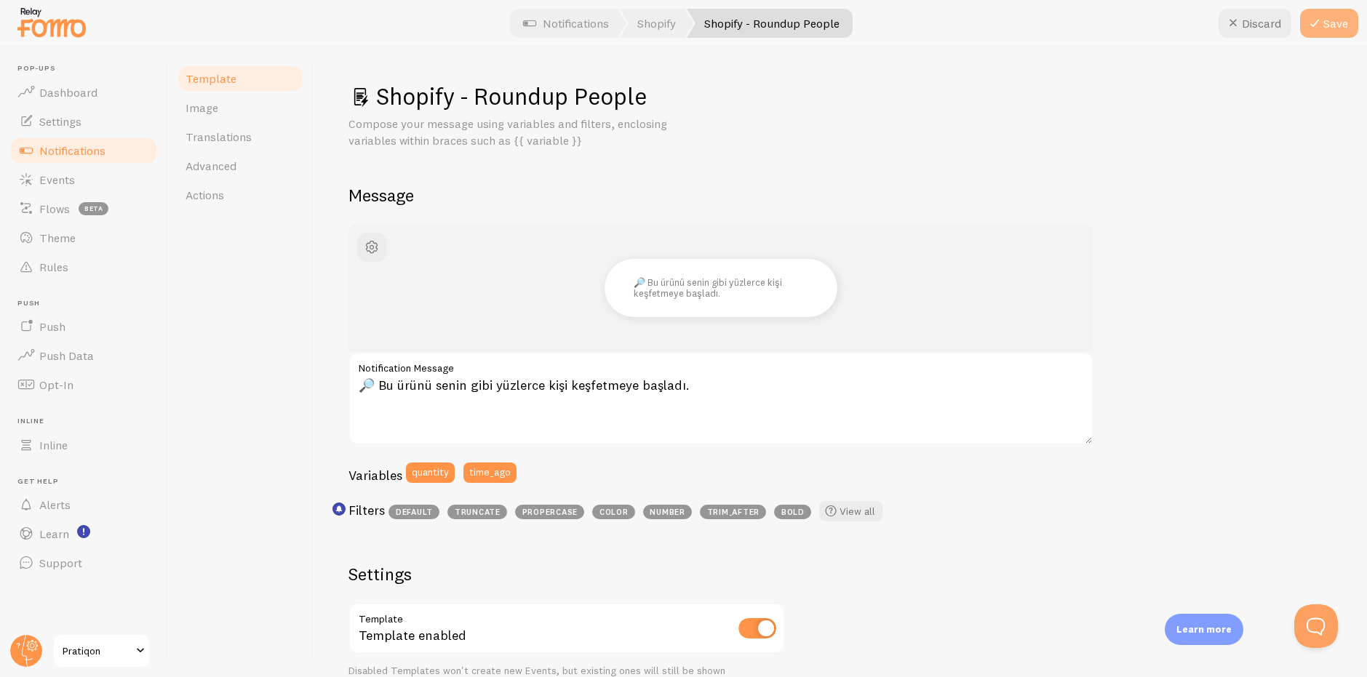
click at [1340, 20] on button "Save" at bounding box center [1329, 23] width 58 height 29
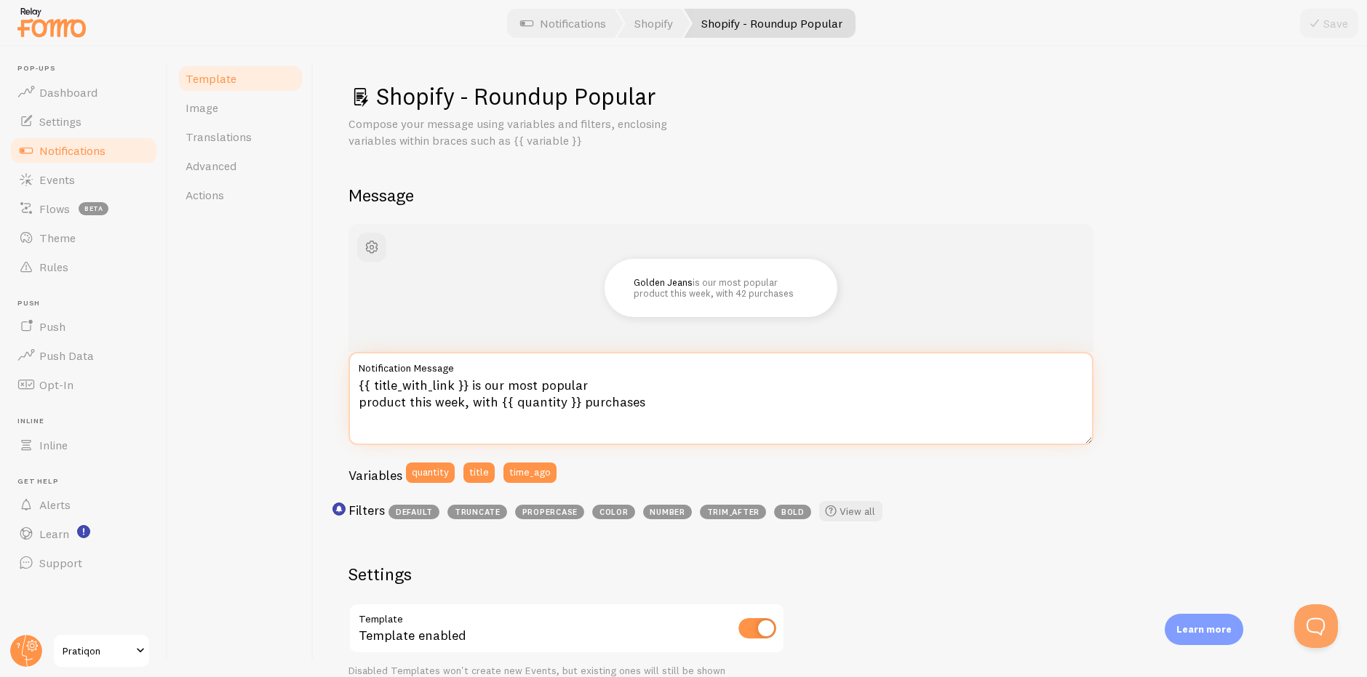
click at [645, 399] on textarea "{{ title_with_link }} is our most popular product this week, with {{ quantity }…" at bounding box center [720, 398] width 745 height 93
drag, startPoint x: 749, startPoint y: 400, endPoint x: 838, endPoint y: 397, distance: 89.6
click at [749, 400] on textarea "{{ title_with_link }} is our most popular product this week, with {{ quantity }…" at bounding box center [720, 398] width 745 height 93
paste textarea "🛒 Az önce bu ürün satın alındı!"
type textarea "🛒 Az önce bu ürün satın alındı!"
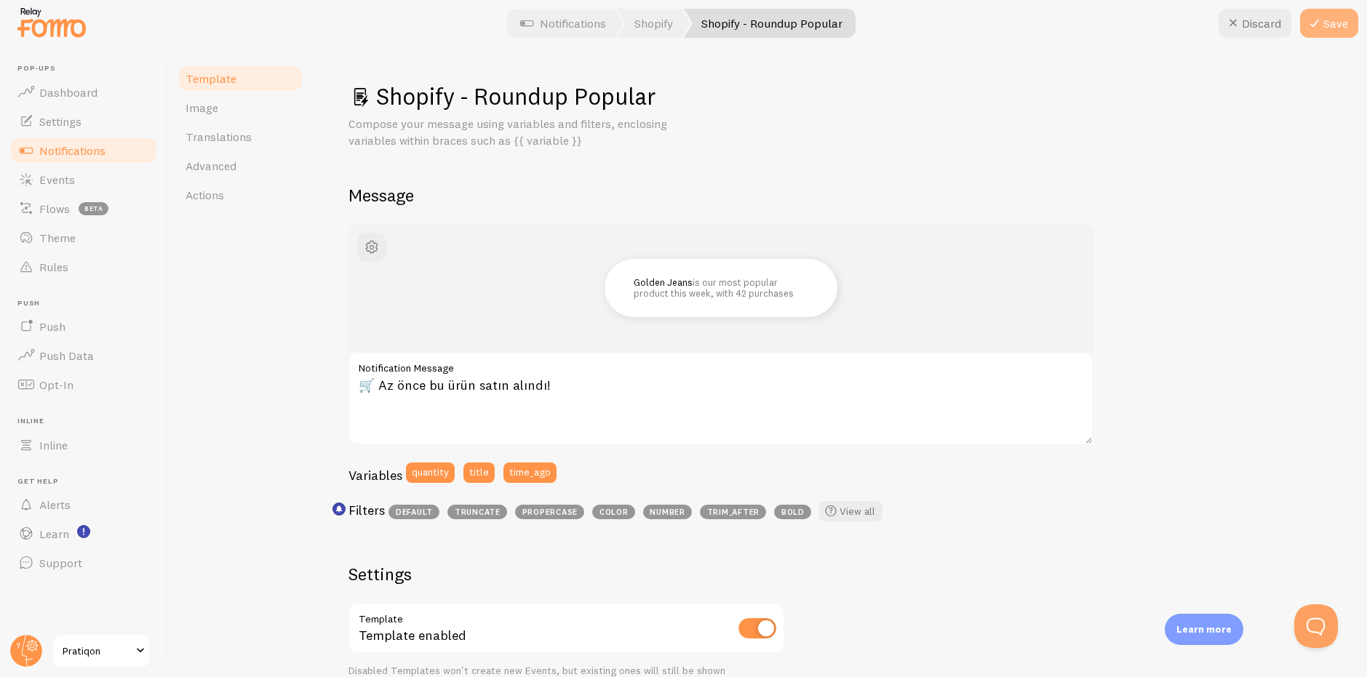
click at [1342, 22] on button "Save" at bounding box center [1329, 23] width 58 height 29
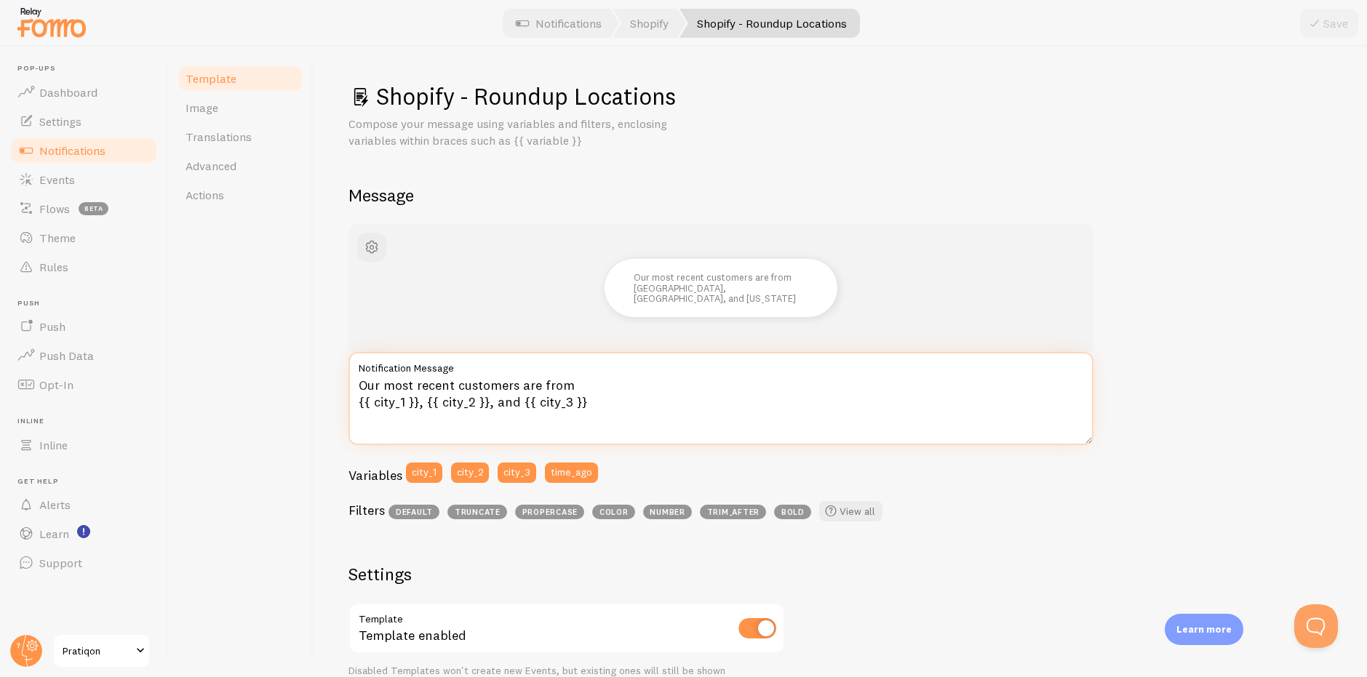
click at [681, 413] on textarea "Our most recent customers are from {{ city_1 }}, {{ city_2 }}, and {{ city_3 }}" at bounding box center [720, 398] width 745 height 93
paste textarea "✨ Bir müşteri siparişini tamamladı."
type textarea "✨ Bir müşteri siparişini tamamladı."
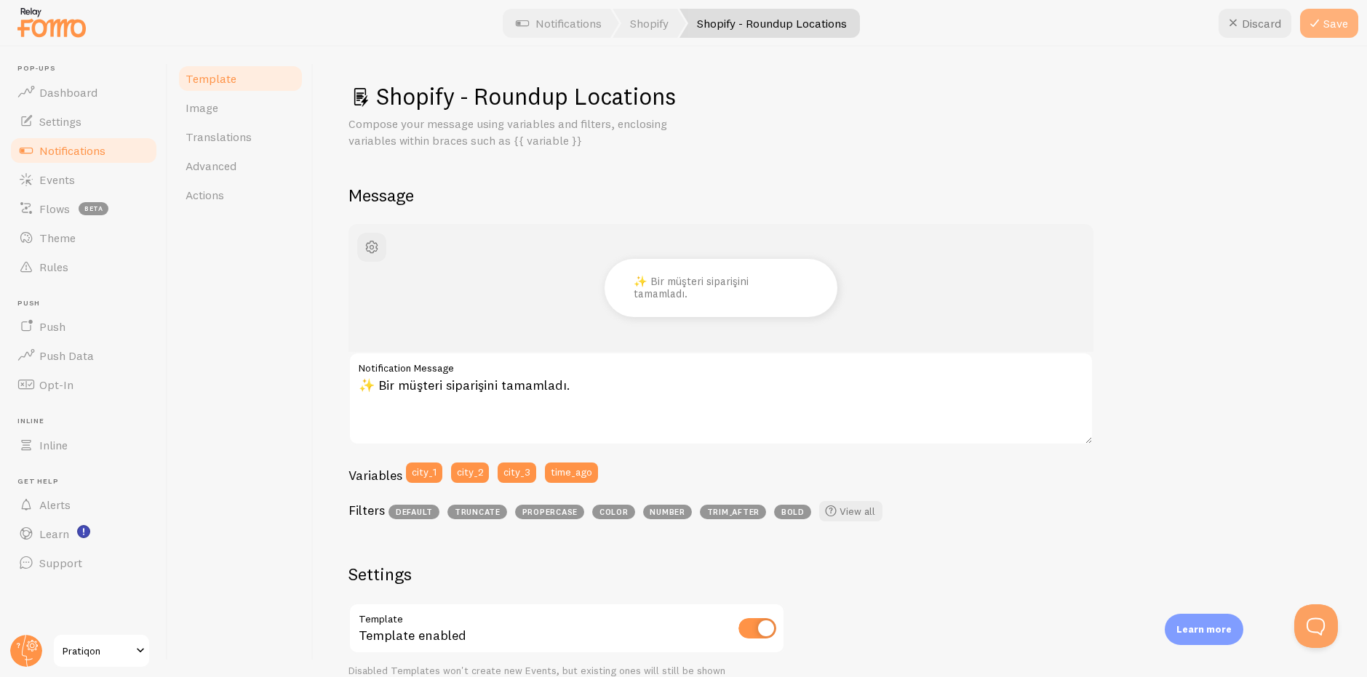
click at [1330, 35] on button "Save" at bounding box center [1329, 23] width 58 height 29
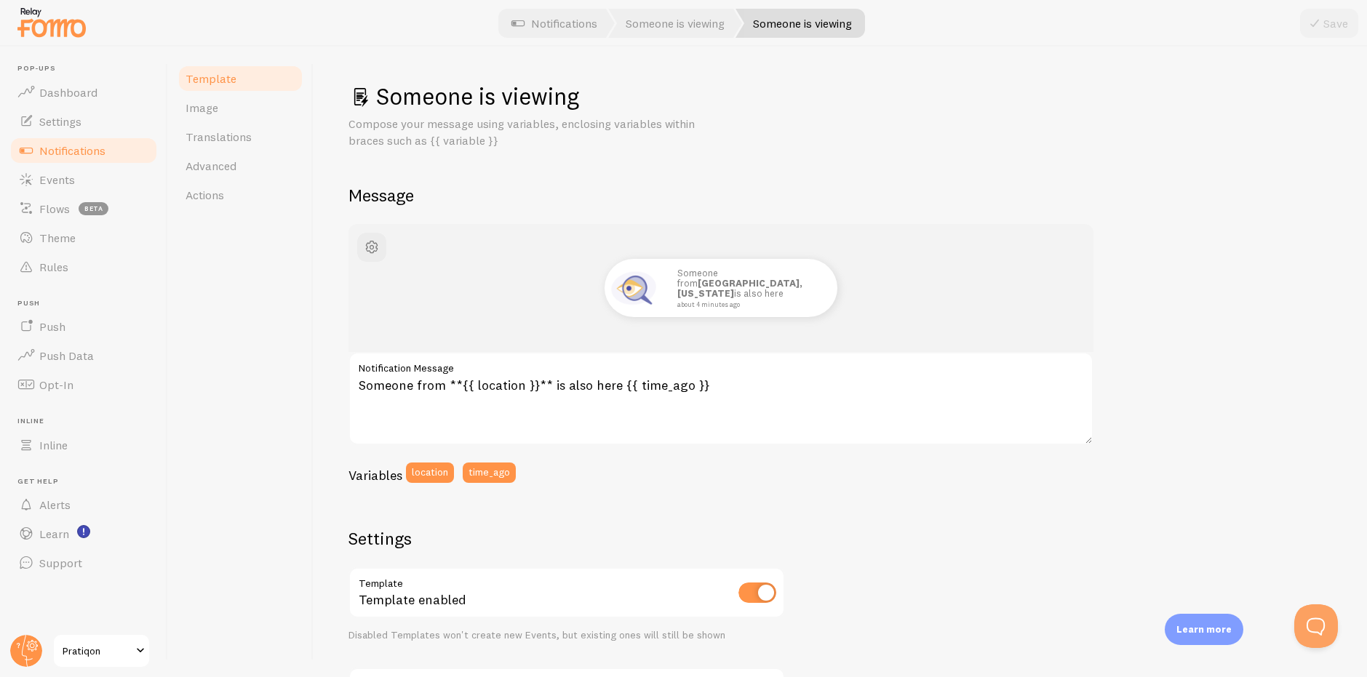
click at [626, 366] on label "Notification Message" at bounding box center [720, 364] width 745 height 25
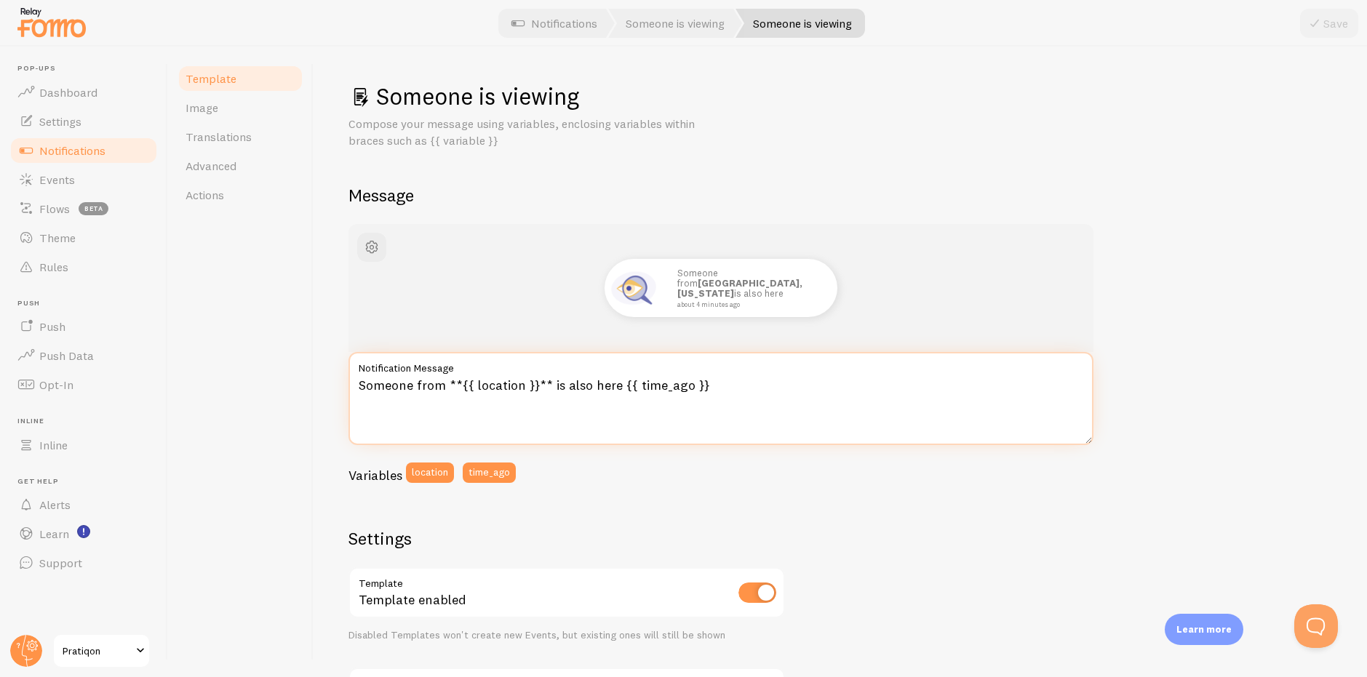
click at [626, 366] on textarea "Someone from **{{ location }}** is also here {{ time_ago }}" at bounding box center [720, 398] width 745 height 93
paste textarea "🚚 Yeni sipariş verildi, kargoya hazırlanıyor!"
type textarea "🚚 Yeni sipariş verildi, kargoya hazırlanıyor!"
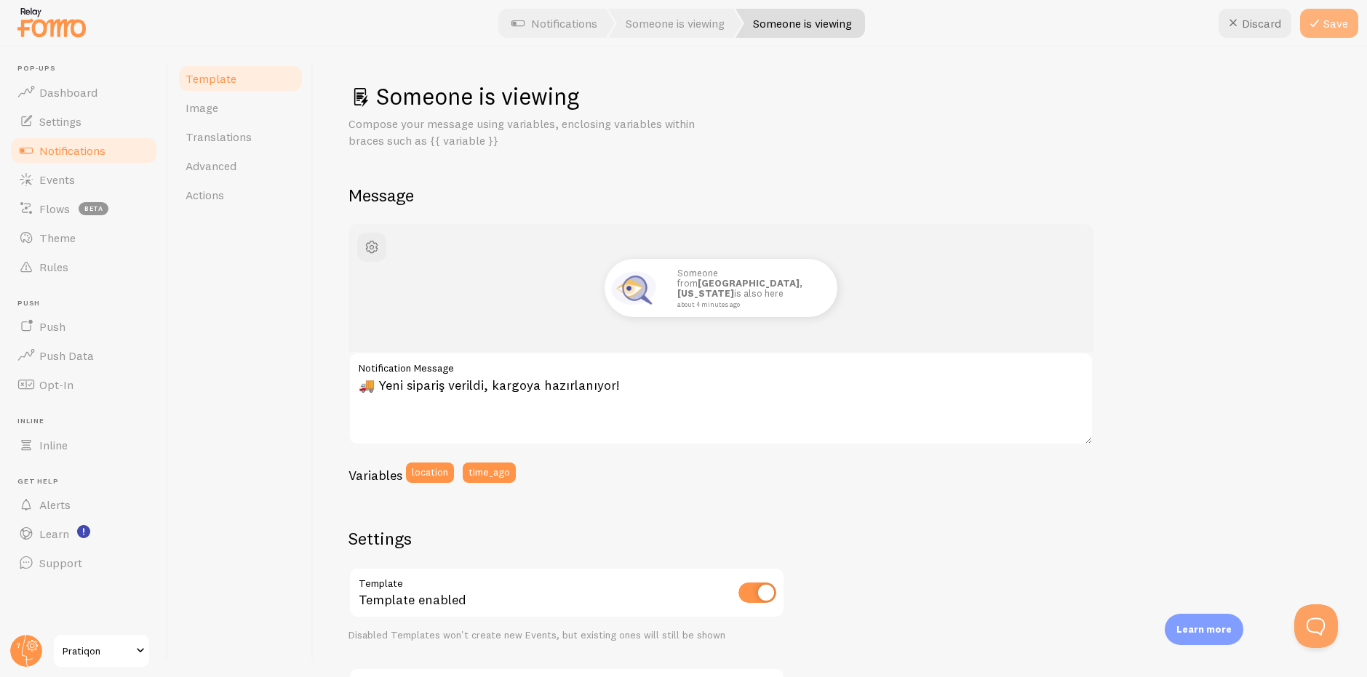
click at [1324, 22] on button "Save" at bounding box center [1329, 23] width 58 height 29
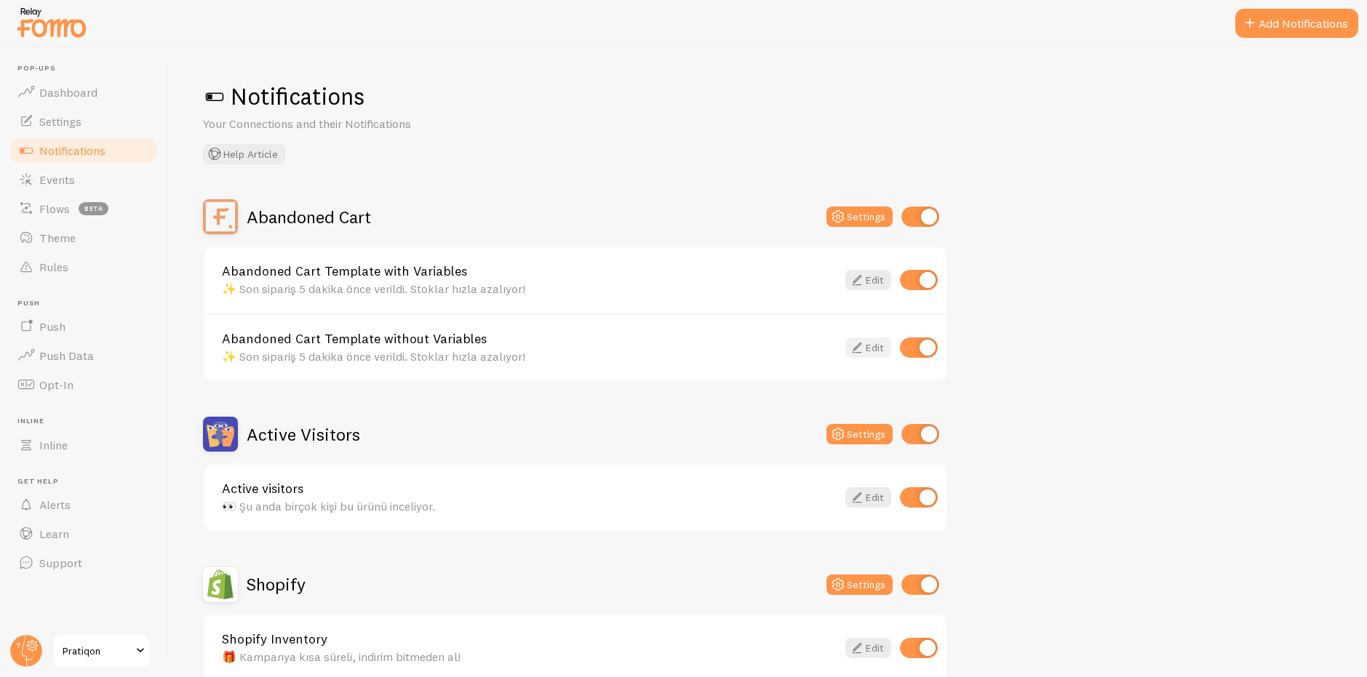
click at [861, 347] on icon at bounding box center [856, 347] width 17 height 17
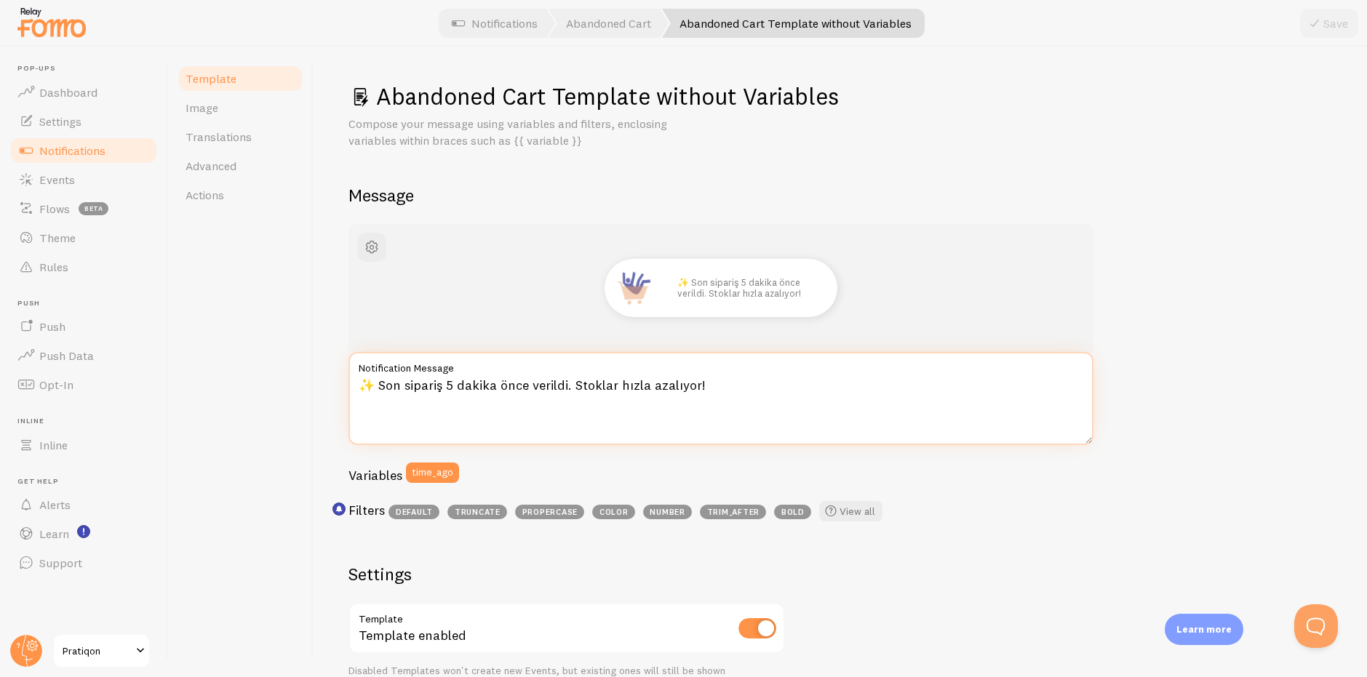
click at [612, 398] on textarea "✨ Son sipariş 5 dakika önce verildi. Stoklar hızla azalıyor!" at bounding box center [720, 398] width 745 height 93
paste textarea "🚨 Sipariş geldi! Stoklar tükenmek üzere."
type textarea "🚨 Sipariş geldi! Stoklar tükenmek üzere."
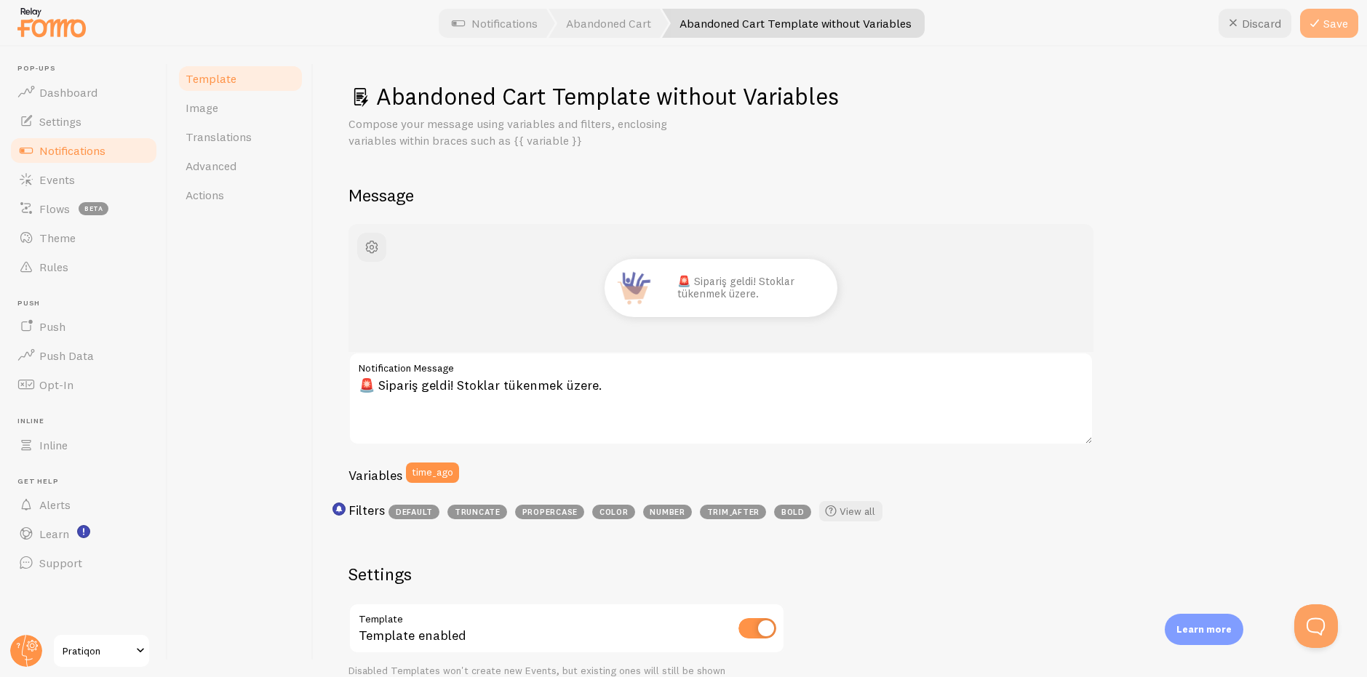
click at [1355, 28] on button "Save" at bounding box center [1329, 23] width 58 height 29
